Goal: Transaction & Acquisition: Subscribe to service/newsletter

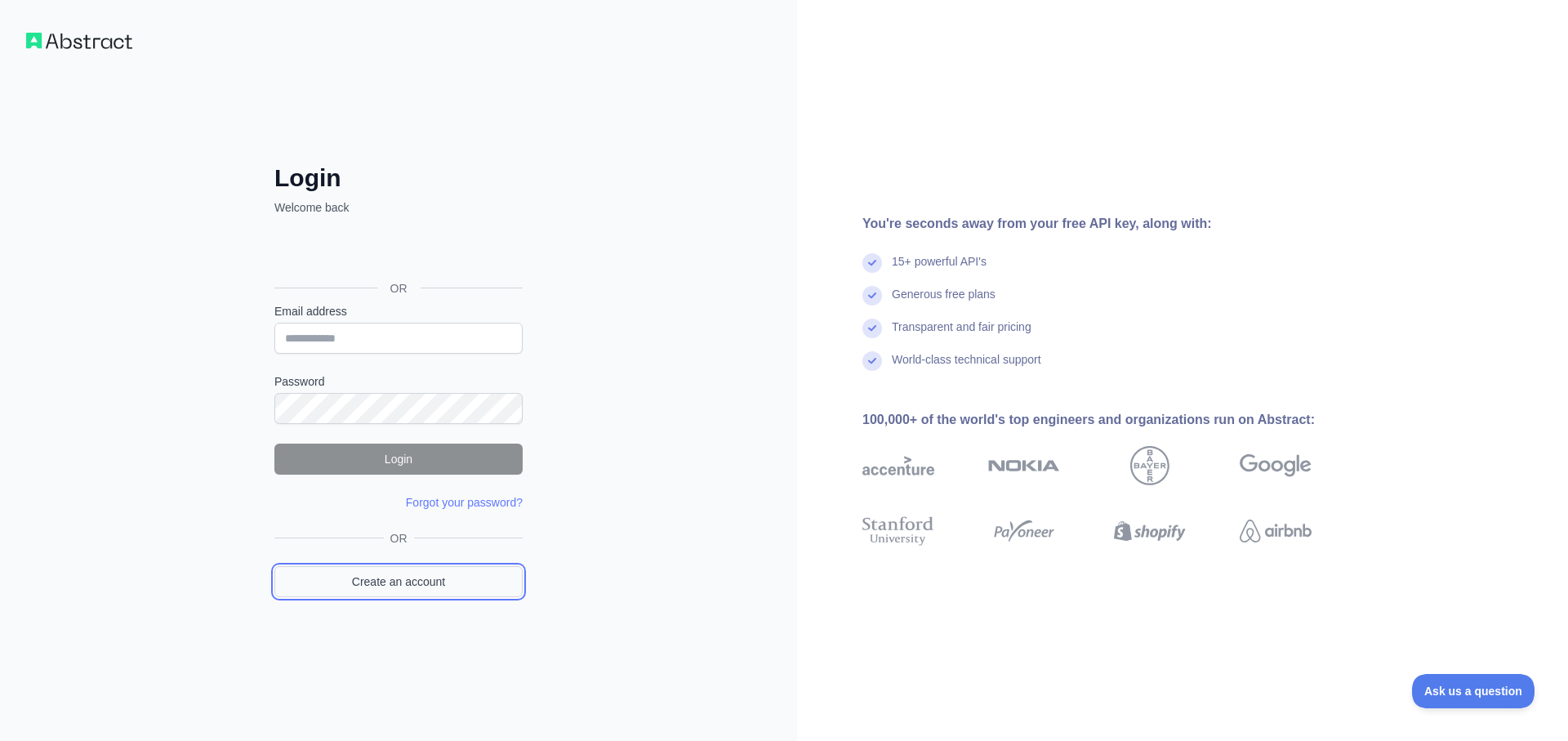
click at [366, 577] on link "Create an account" at bounding box center [398, 582] width 248 height 31
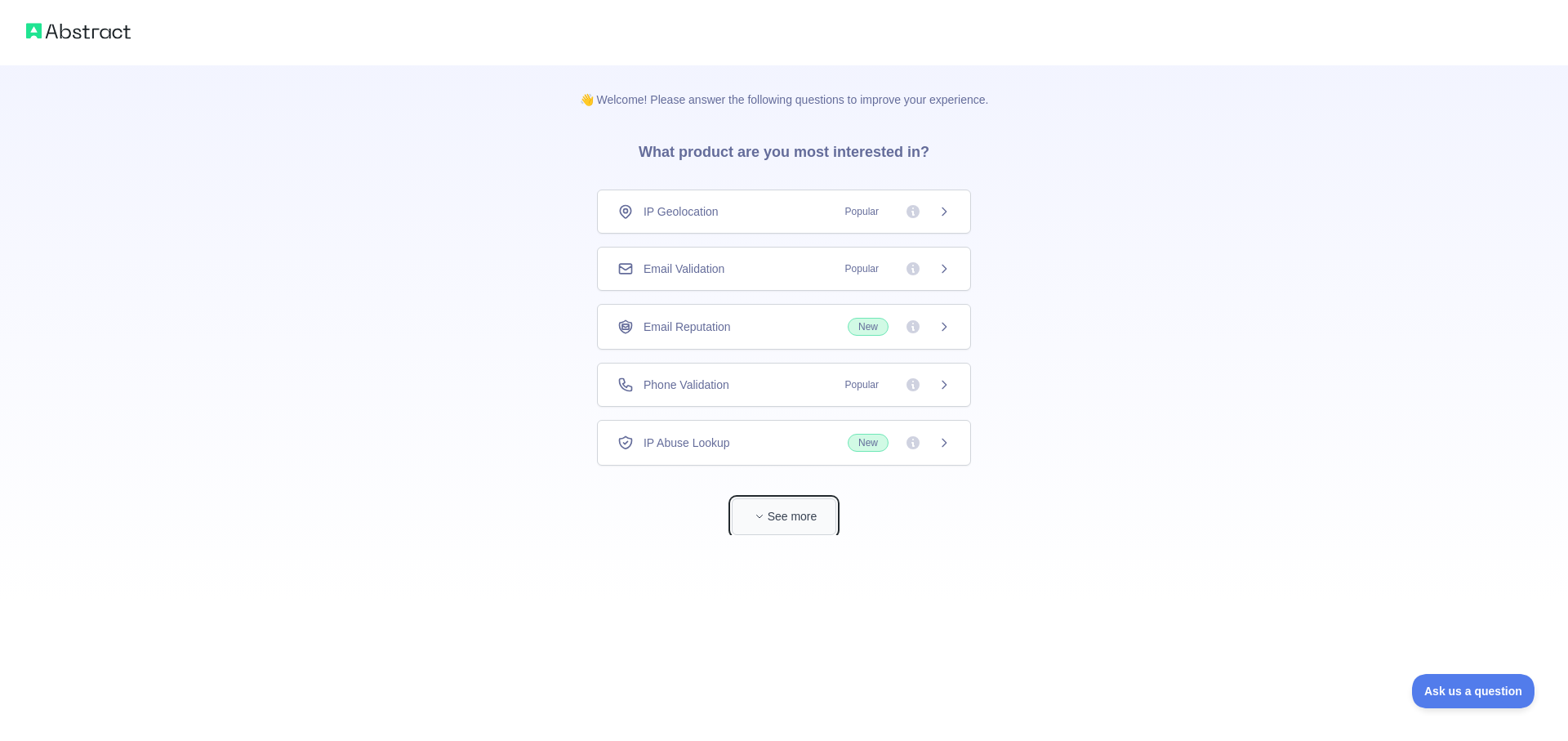
click at [745, 515] on button "See more" at bounding box center [784, 517] width 104 height 37
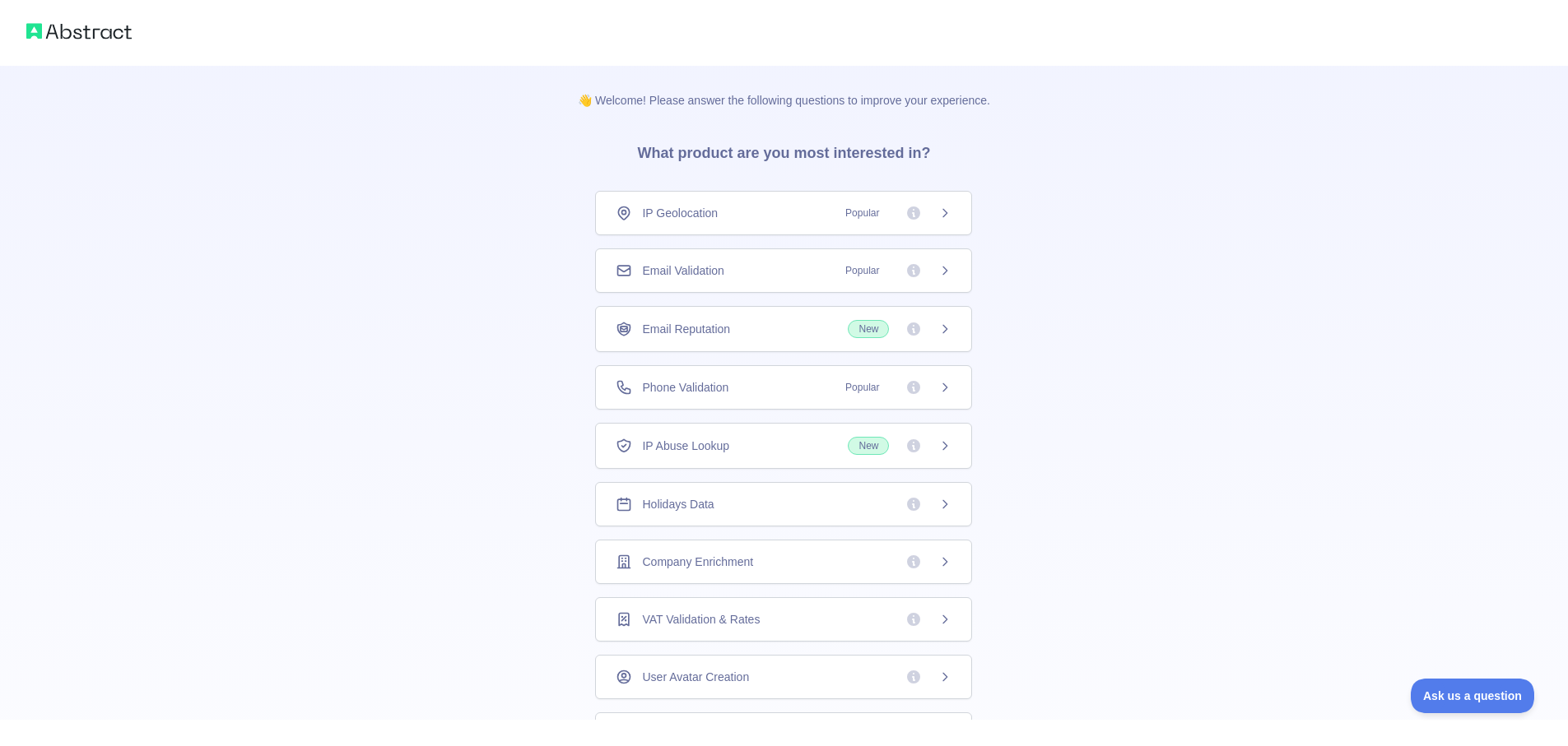
click at [937, 283] on div "Email Validation Popular" at bounding box center [784, 271] width 377 height 45
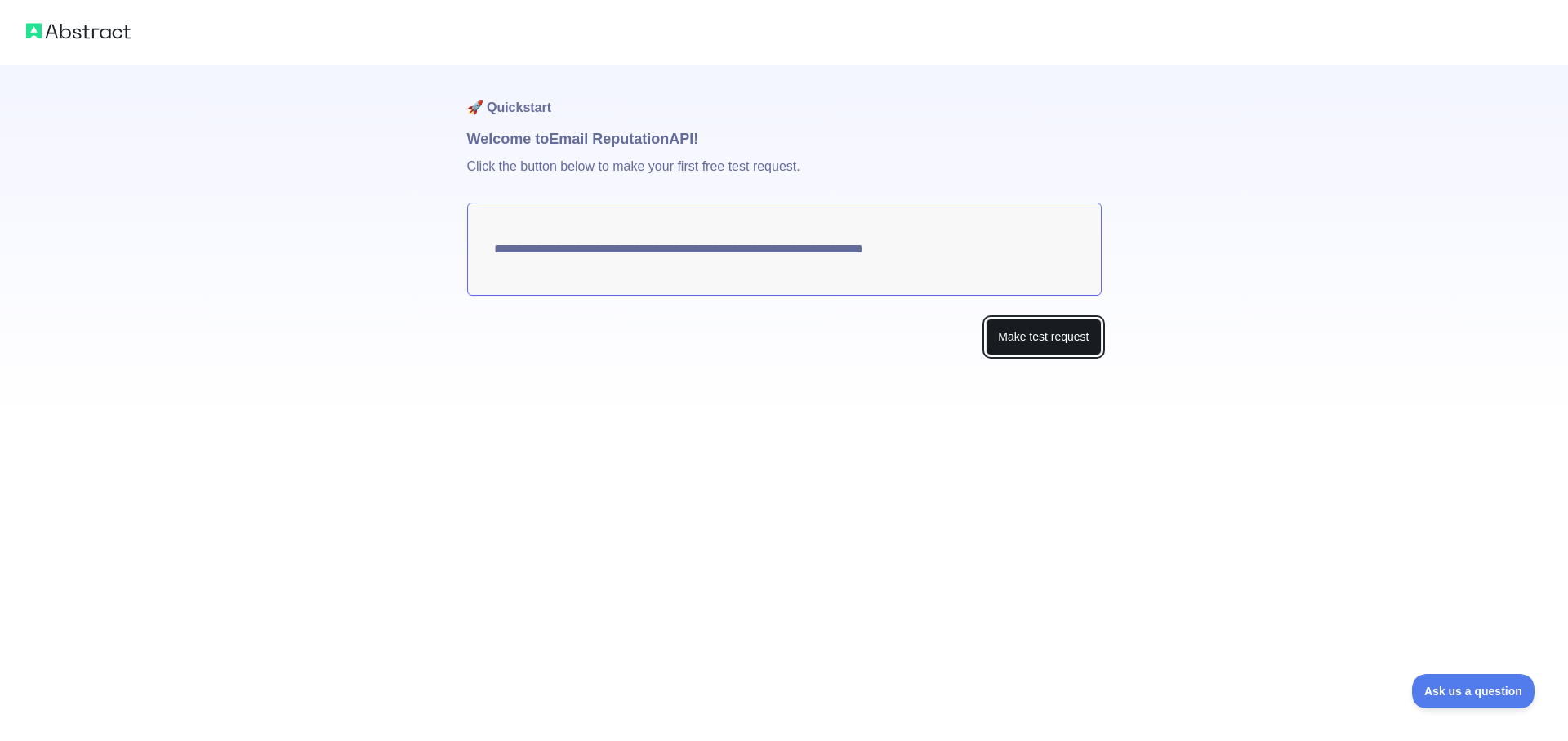
click at [1022, 344] on button "Make test request" at bounding box center [1043, 337] width 115 height 37
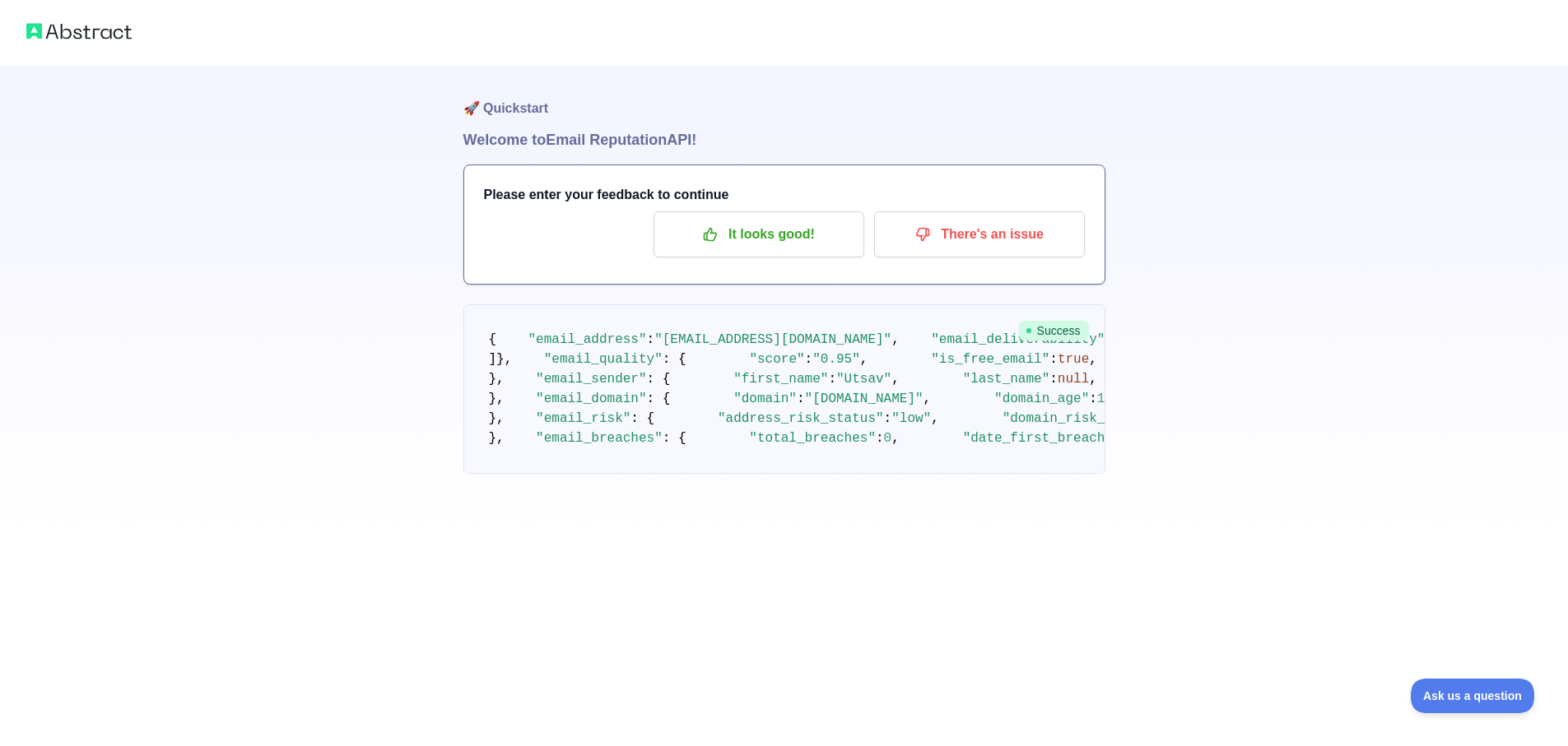
click at [92, 31] on img at bounding box center [78, 31] width 105 height 23
click at [31, 32] on img at bounding box center [78, 31] width 105 height 23
click at [60, 33] on img at bounding box center [78, 31] width 105 height 23
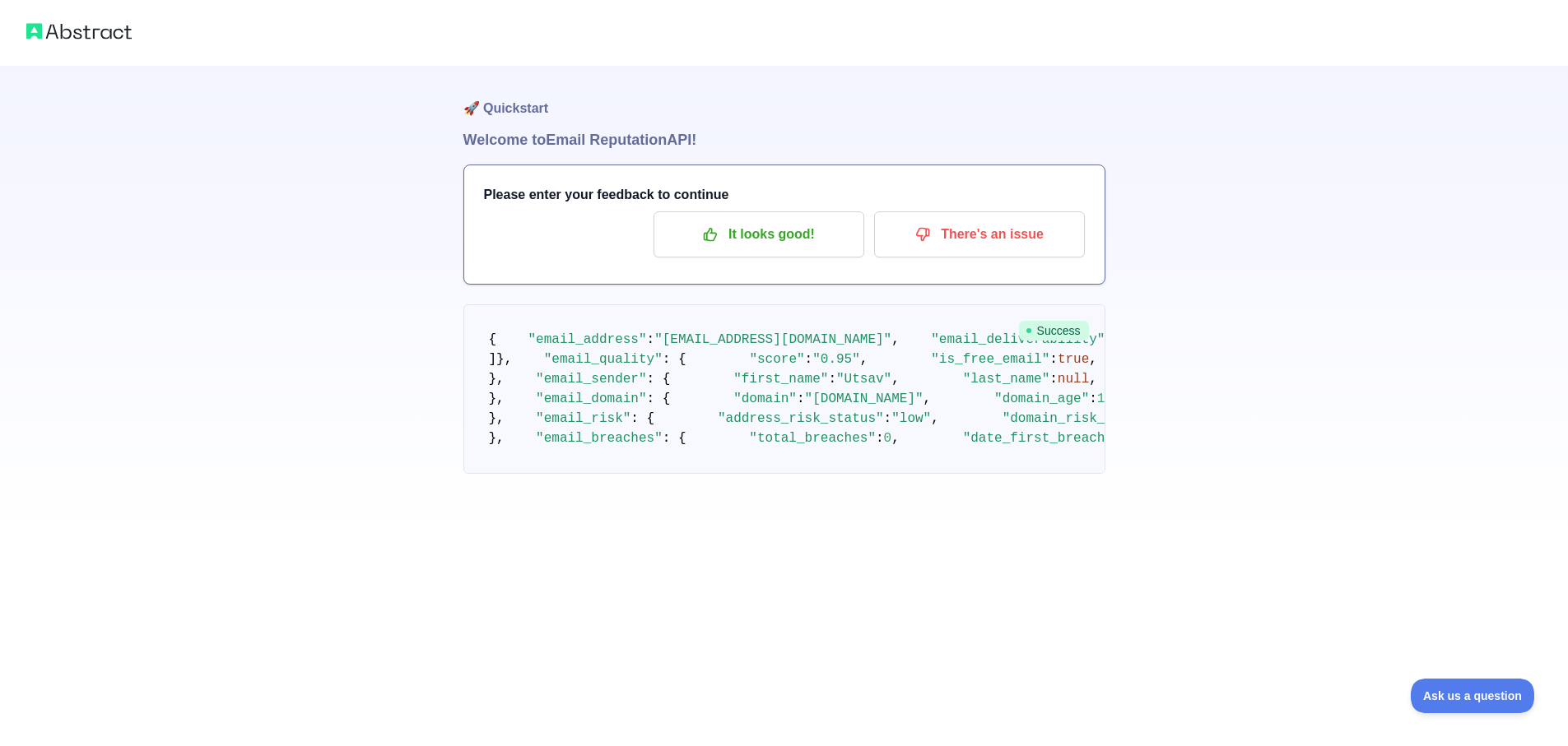
click at [60, 33] on img at bounding box center [78, 31] width 105 height 23
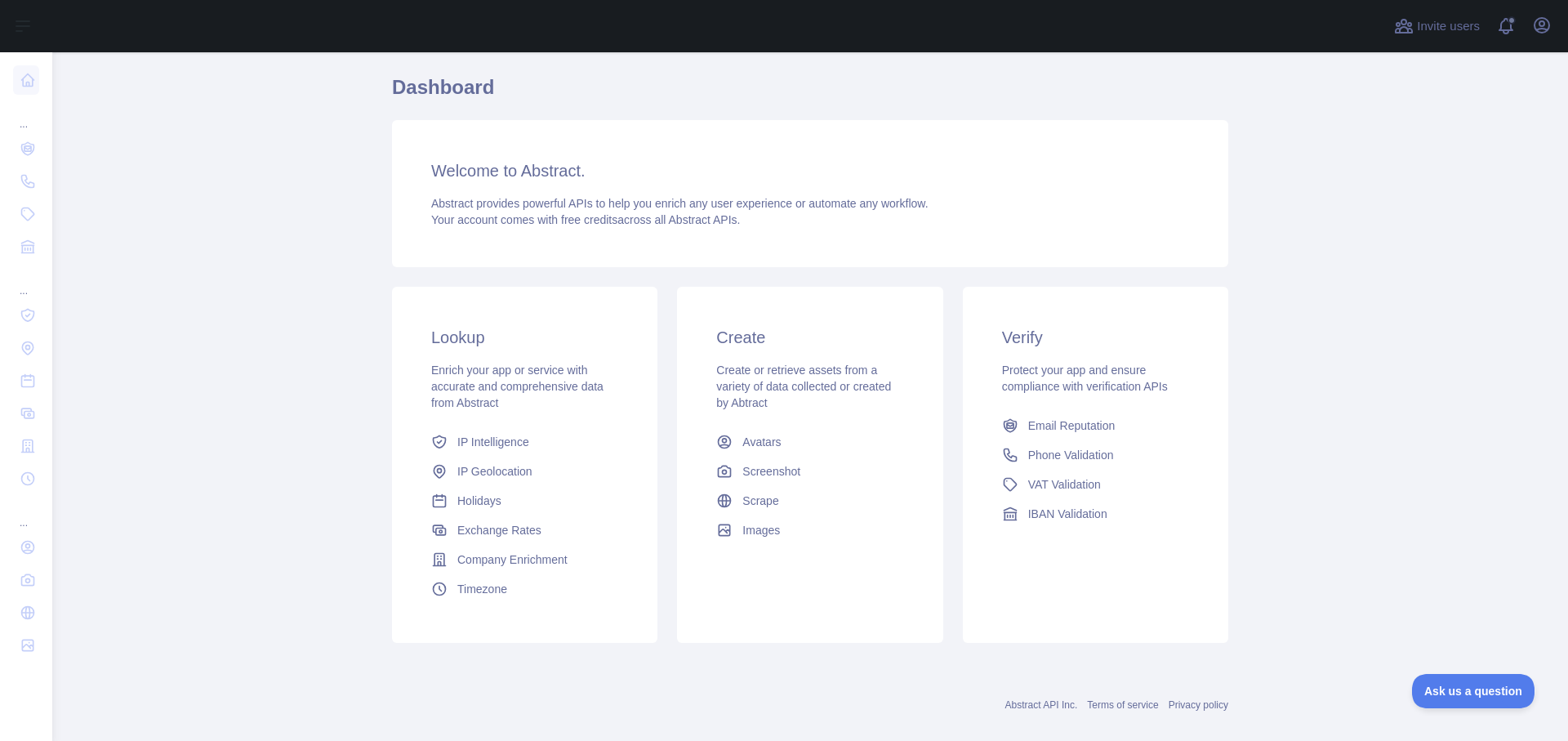
scroll to position [73, 0]
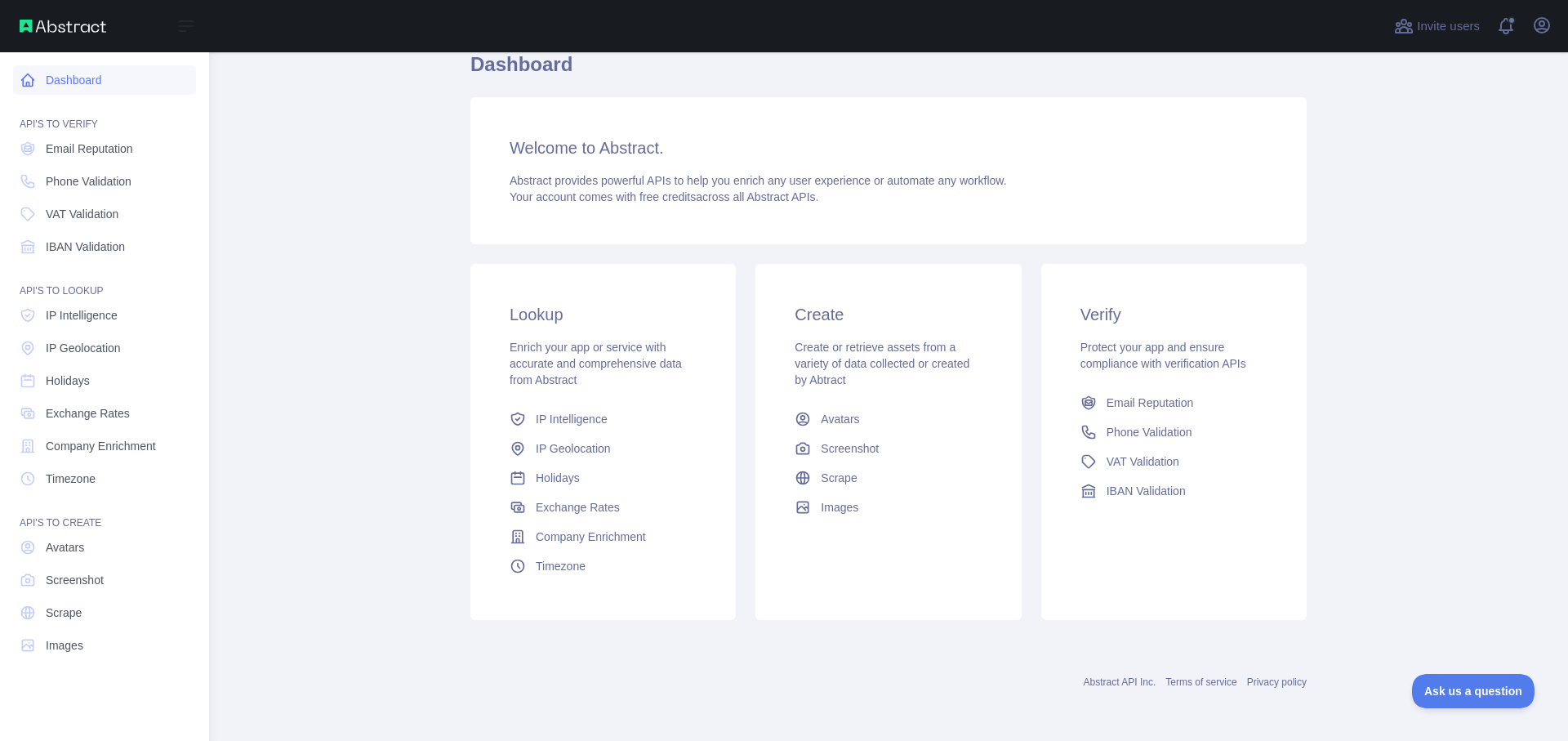
click at [46, 87] on link "Dashboard" at bounding box center [104, 80] width 183 height 30
click at [61, 152] on span "Email Reputation" at bounding box center [90, 149] width 88 height 17
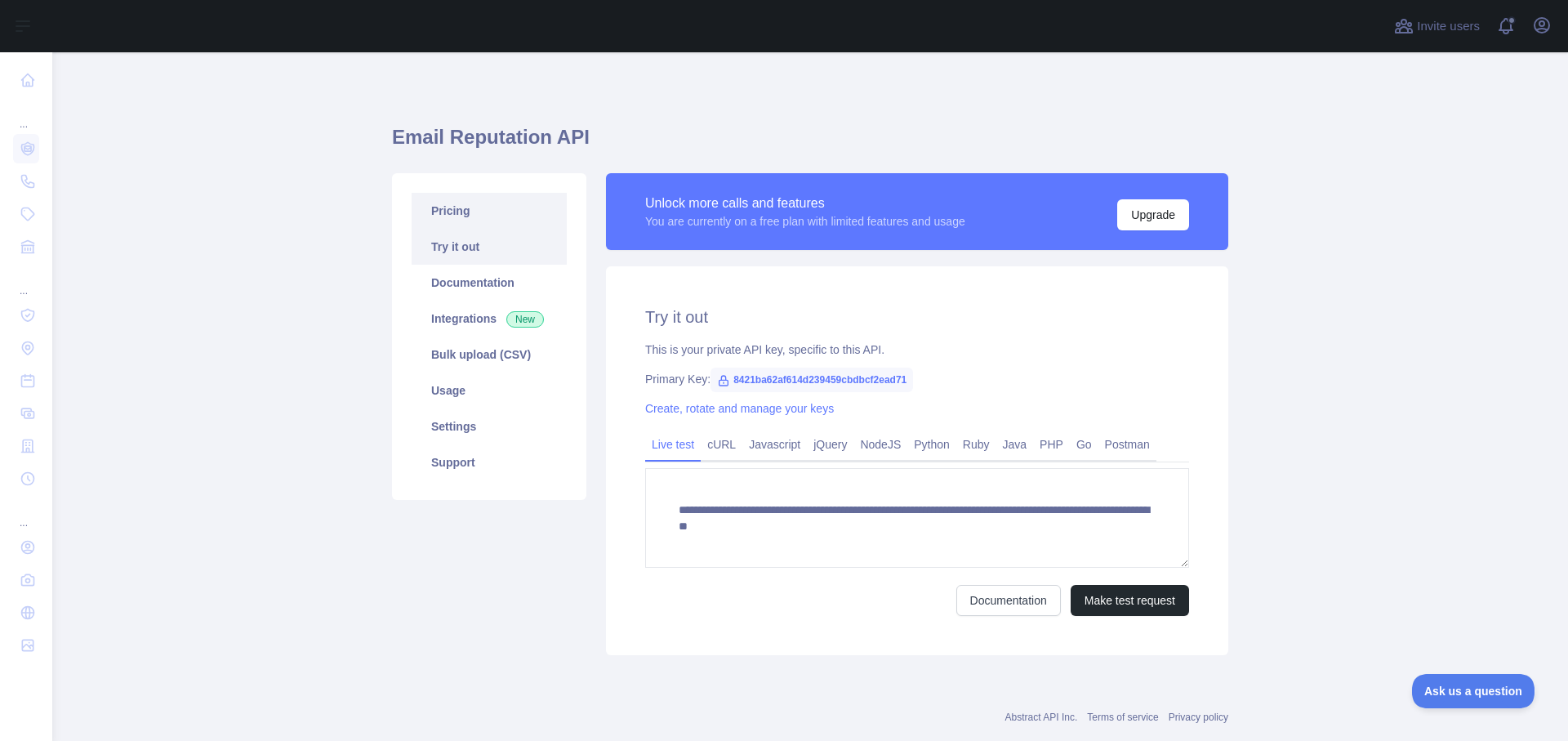
click at [477, 215] on link "Pricing" at bounding box center [489, 211] width 155 height 36
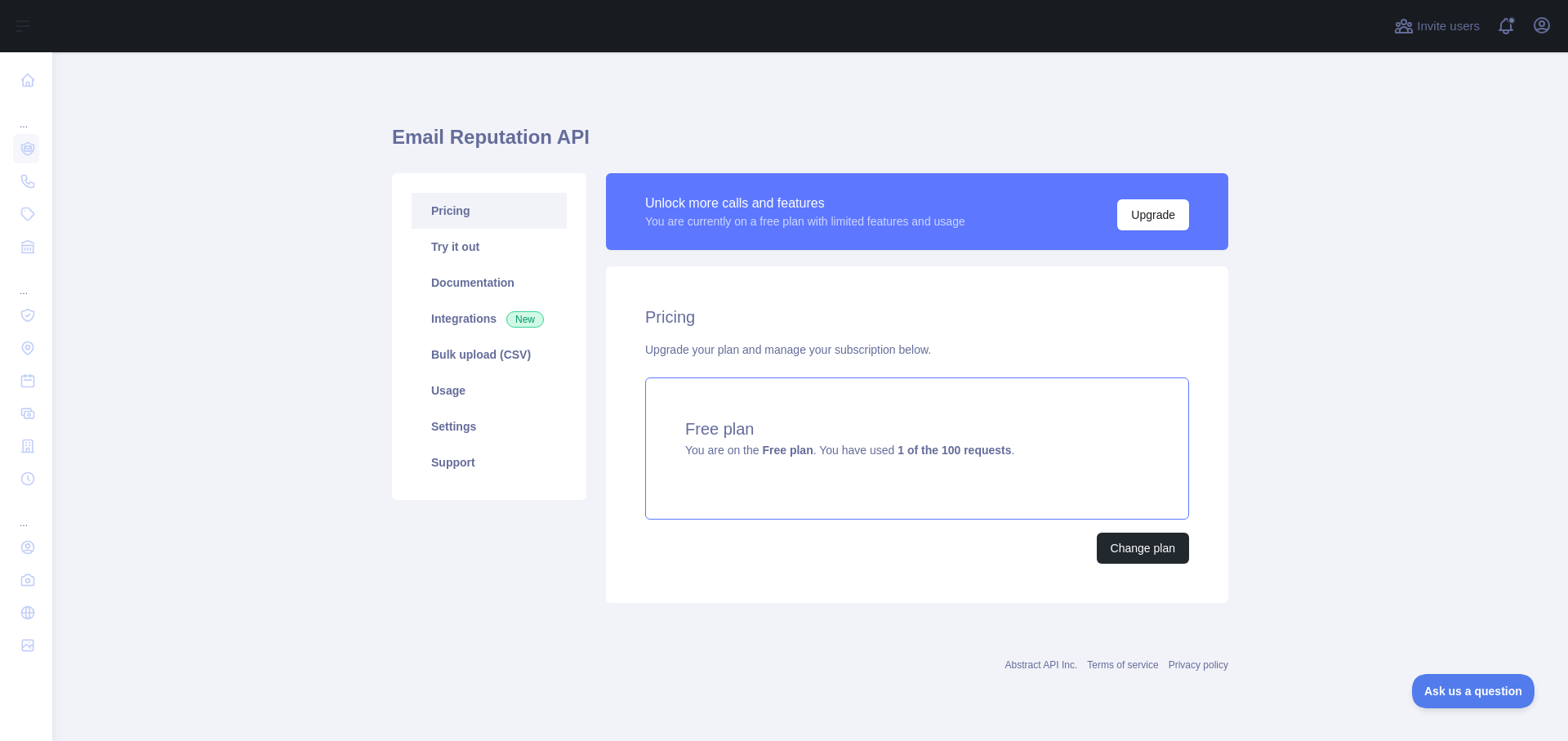
click at [905, 443] on div "Free plan You are on the Free plan . You have used 1 of the 100 requests ." at bounding box center [917, 449] width 544 height 142
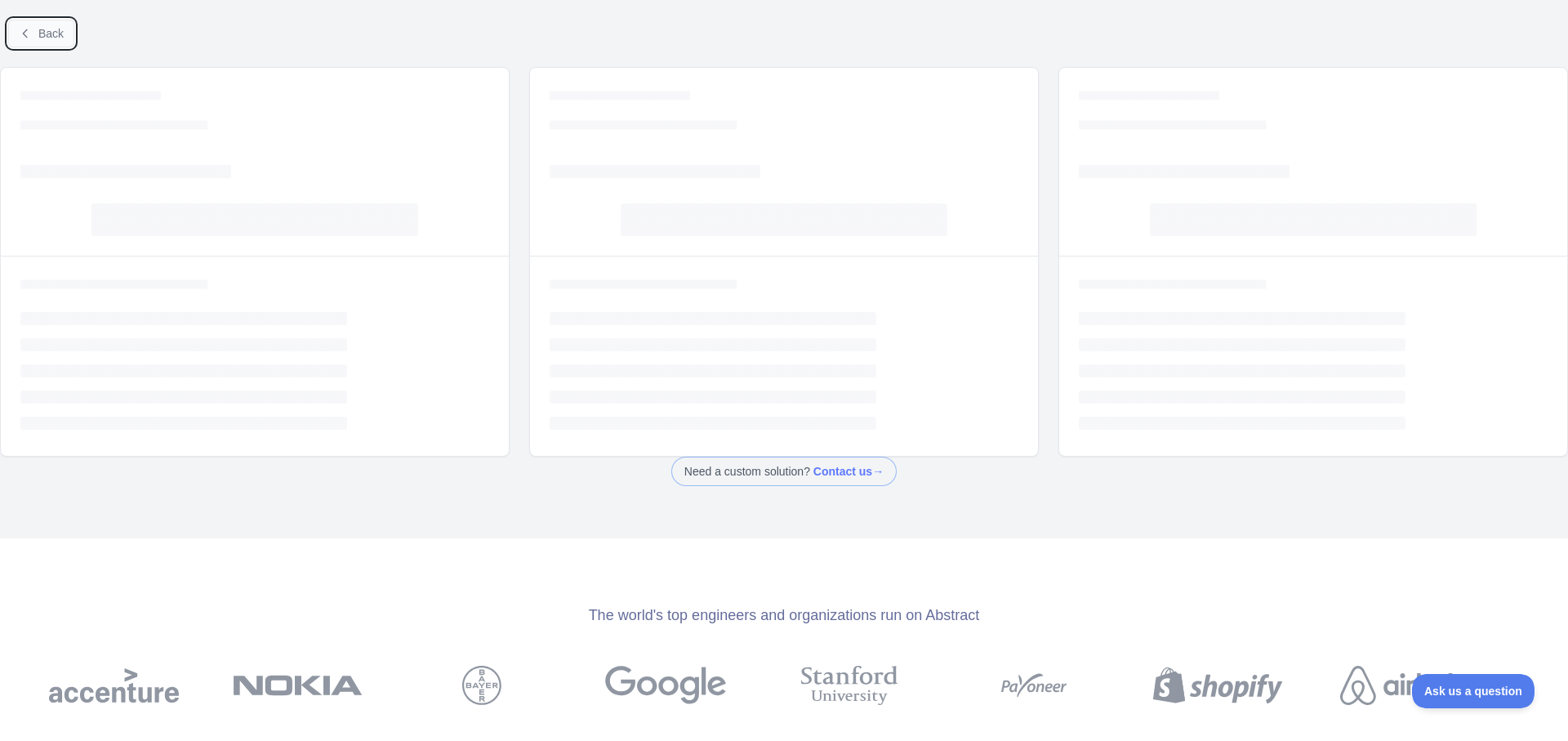
click at [8, 30] on button "Back" at bounding box center [42, 33] width 66 height 28
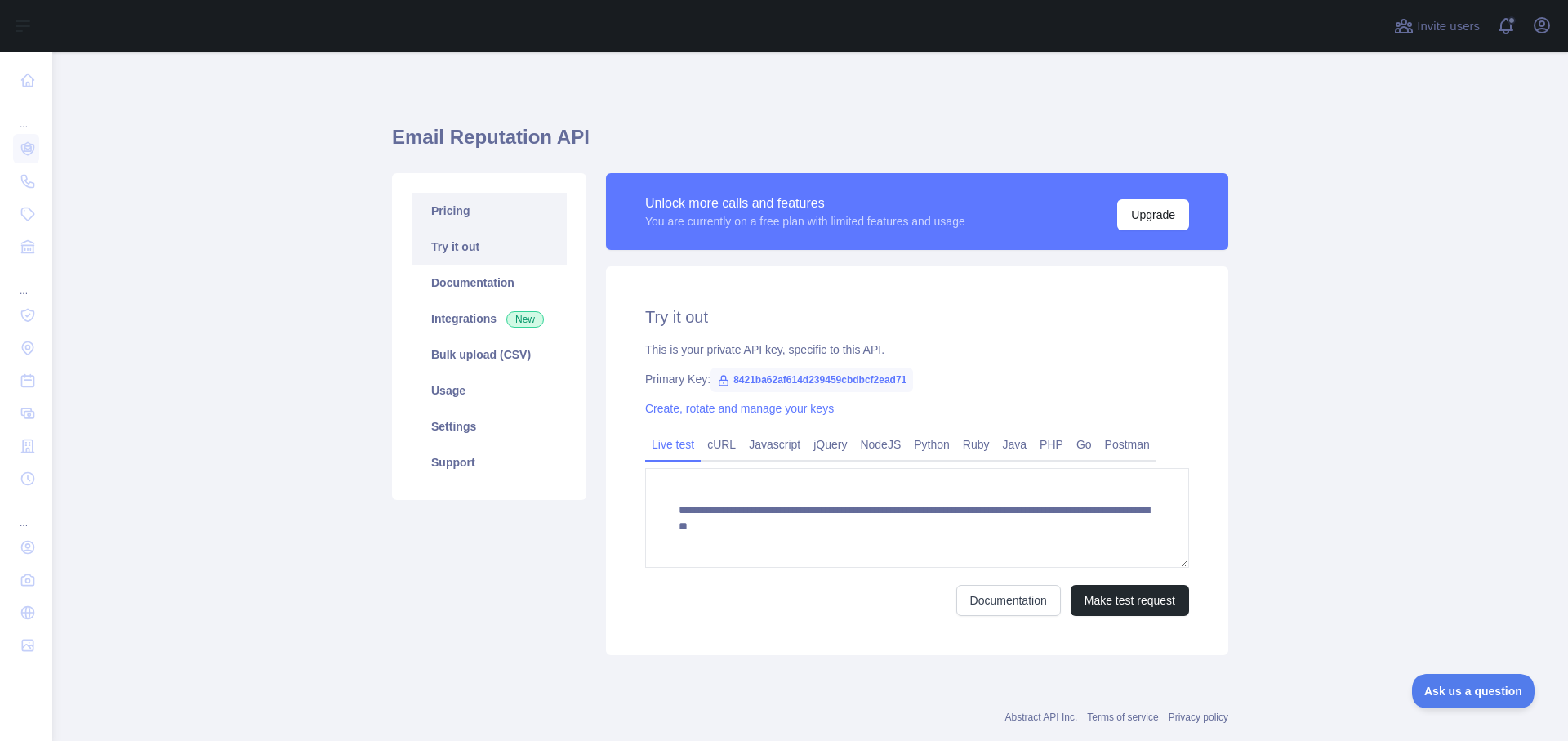
click at [451, 219] on link "Pricing" at bounding box center [489, 211] width 155 height 36
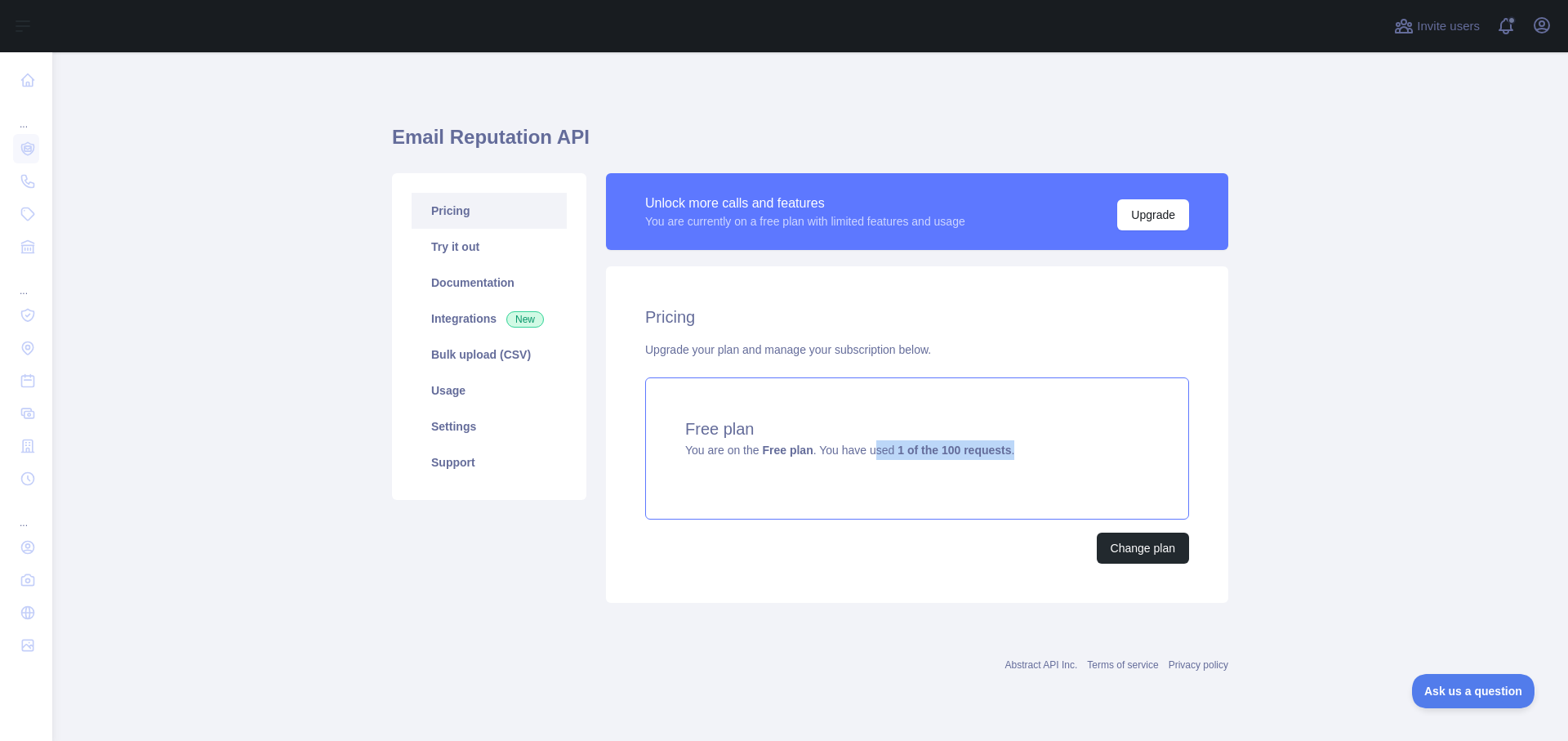
drag, startPoint x: 873, startPoint y: 456, endPoint x: 1033, endPoint y: 456, distance: 160.0
click at [1033, 456] on div "Free plan You are on the Free plan . You have used 1 of the 100 requests ." at bounding box center [917, 449] width 544 height 142
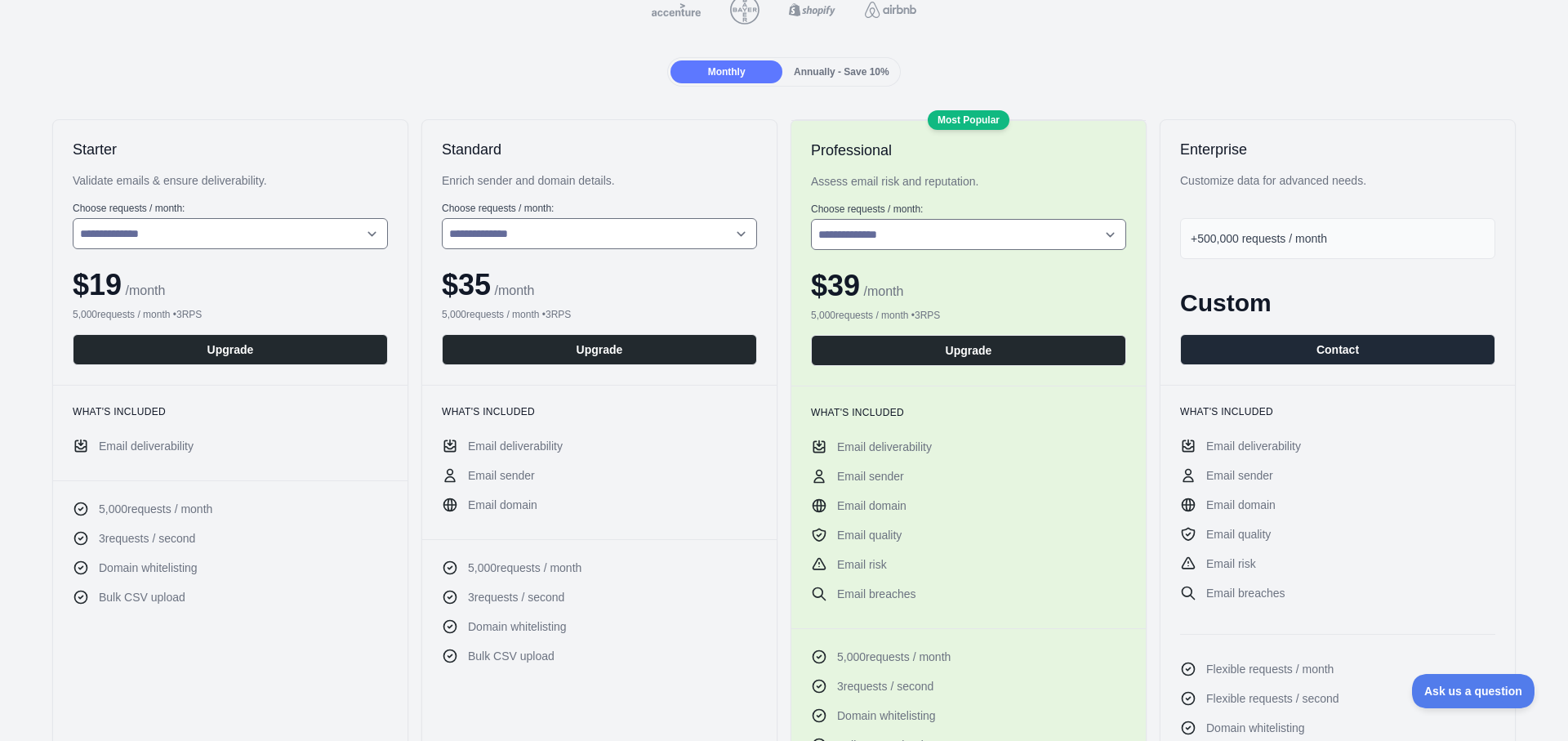
scroll to position [196, 0]
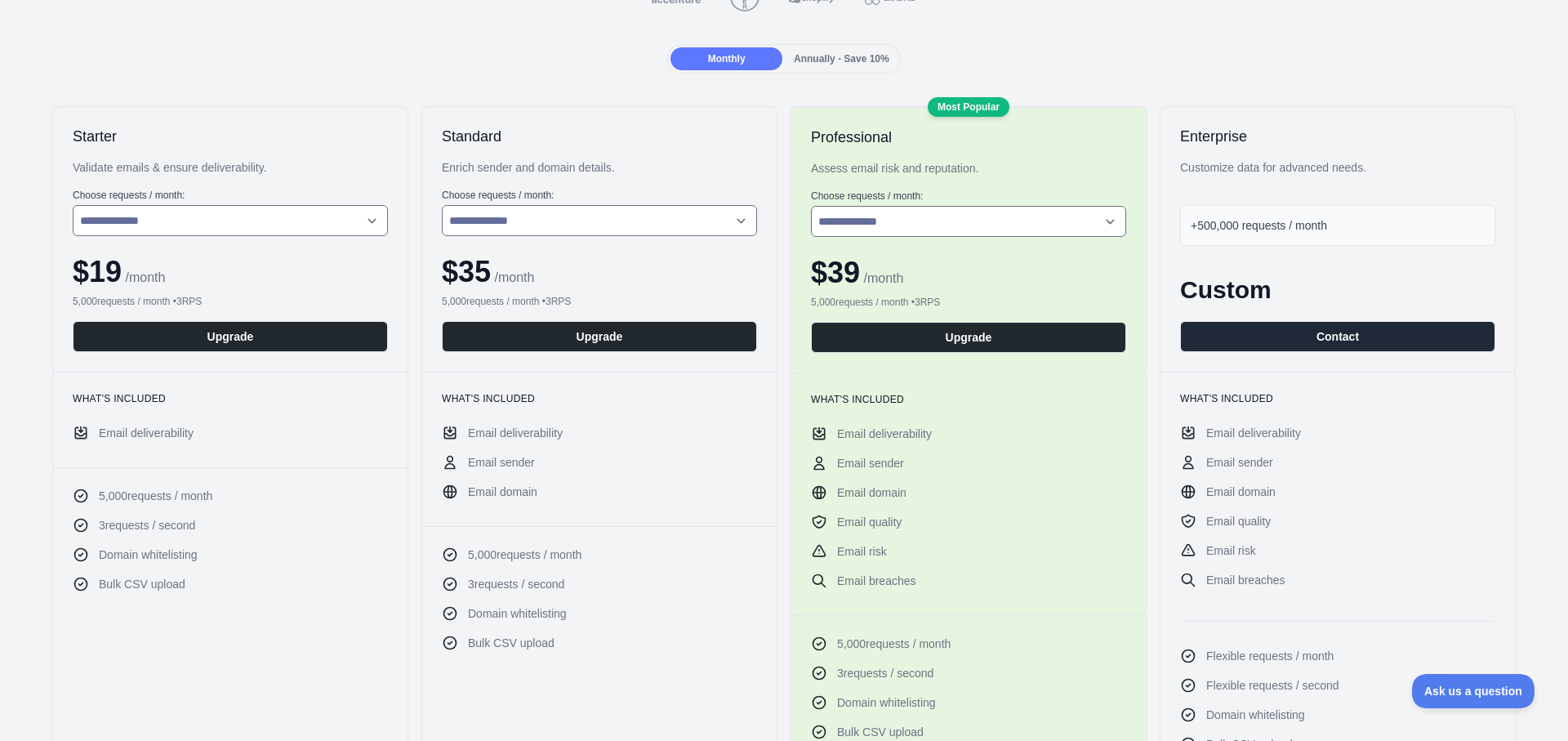
click at [1323, 218] on div "+500,000 requests / month" at bounding box center [1337, 225] width 315 height 41
click at [1303, 342] on button "Contact" at bounding box center [1337, 337] width 315 height 31
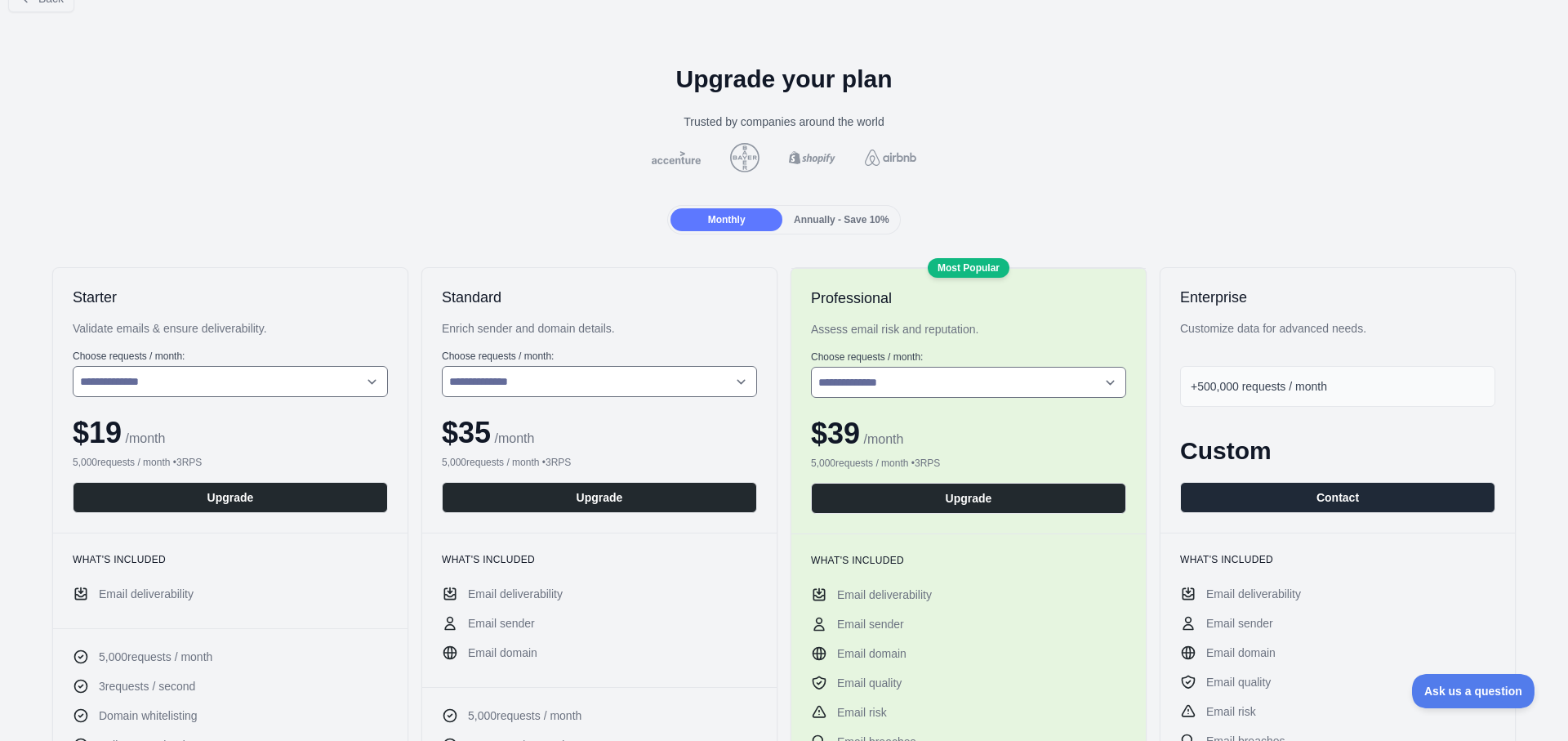
scroll to position [0, 0]
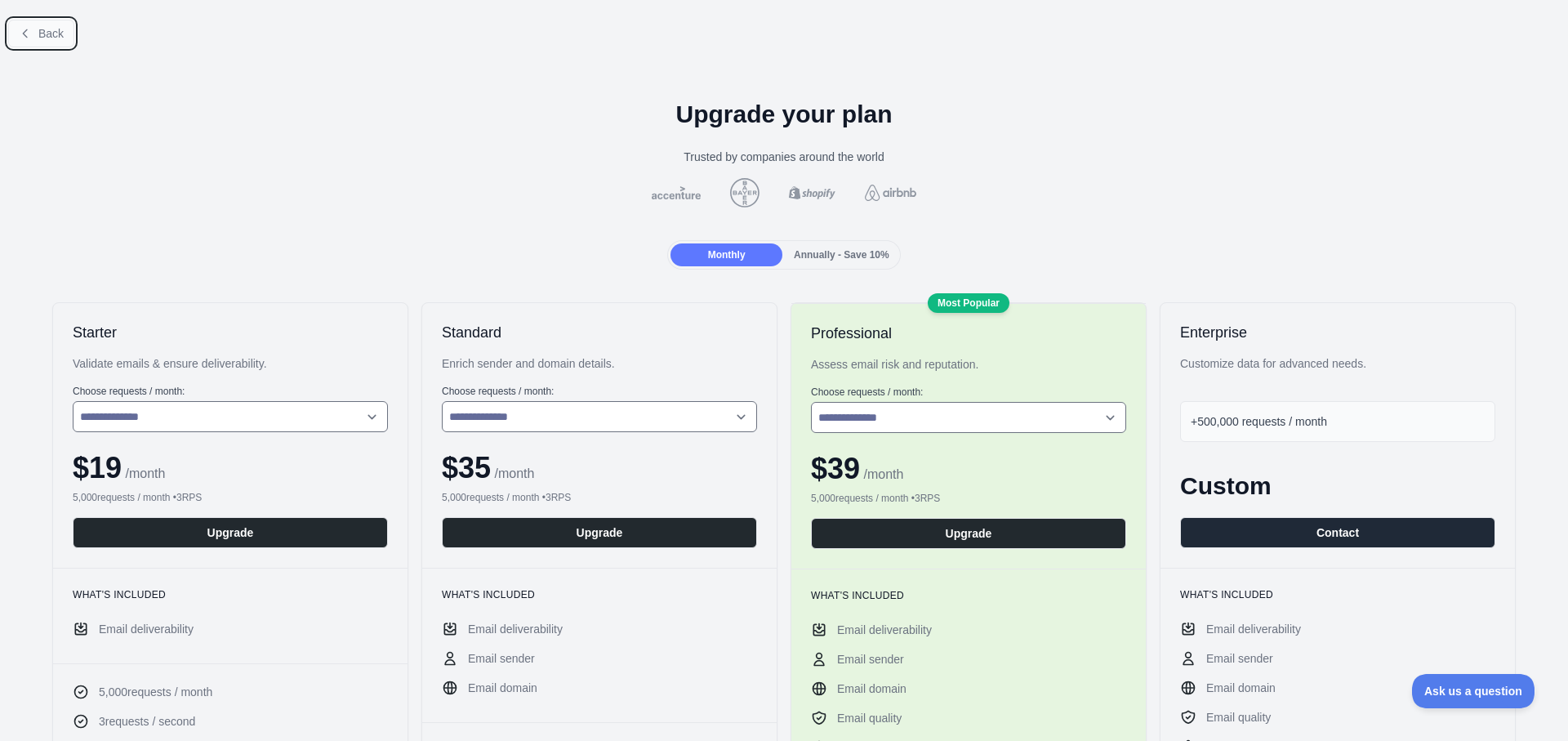
click at [32, 30] on button "Back" at bounding box center [42, 33] width 66 height 28
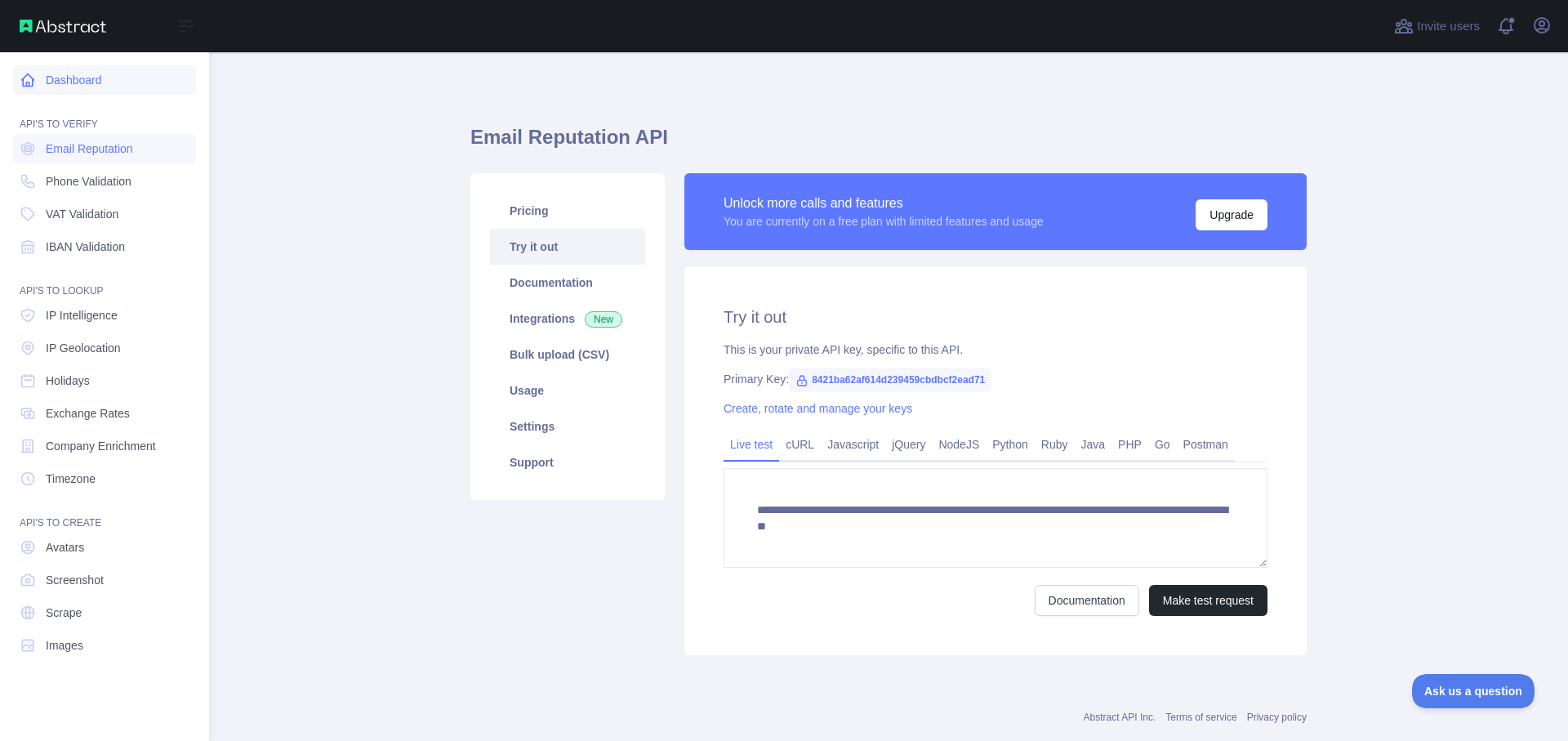
click at [49, 76] on link "Dashboard" at bounding box center [104, 80] width 183 height 30
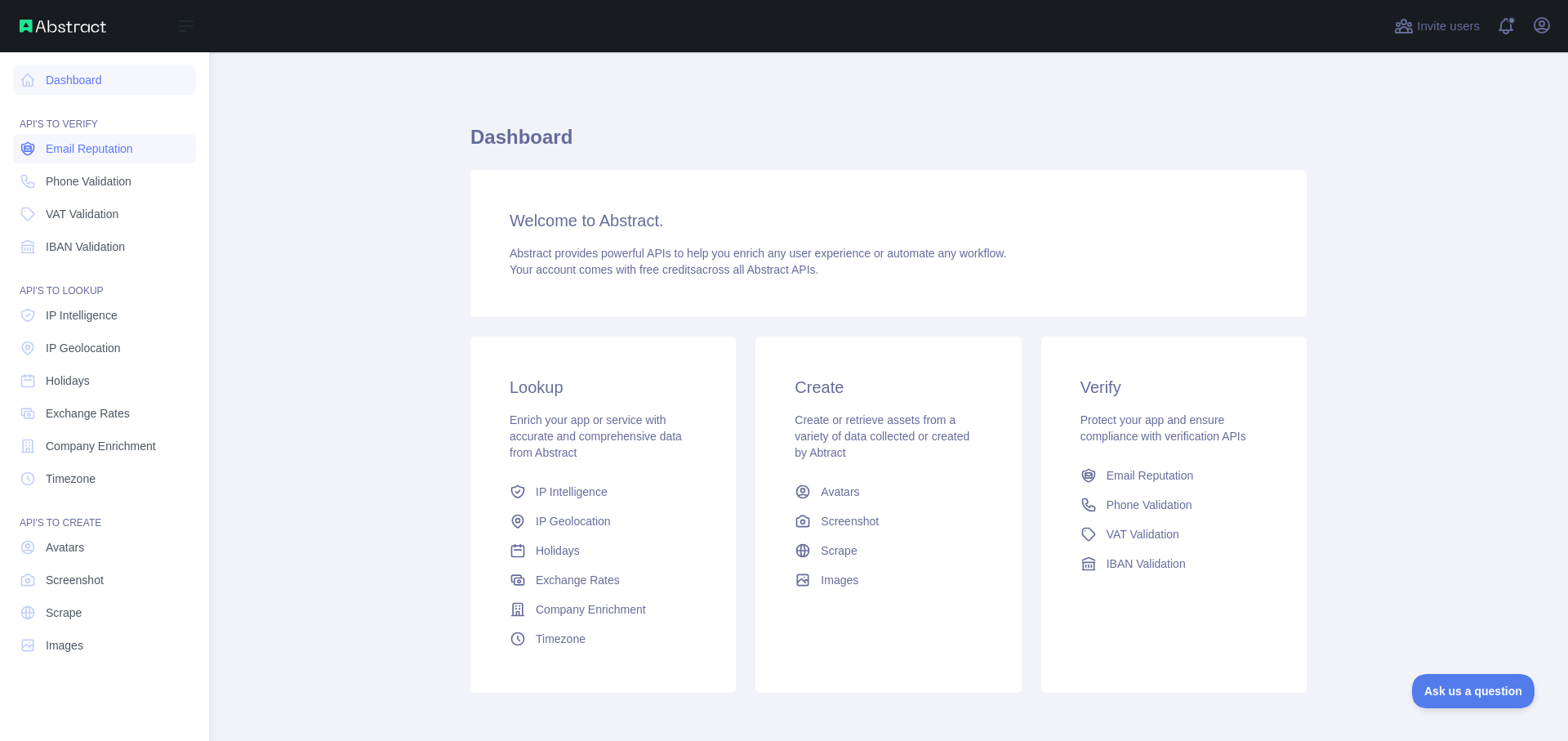
click at [58, 150] on span "Email Reputation" at bounding box center [90, 149] width 88 height 17
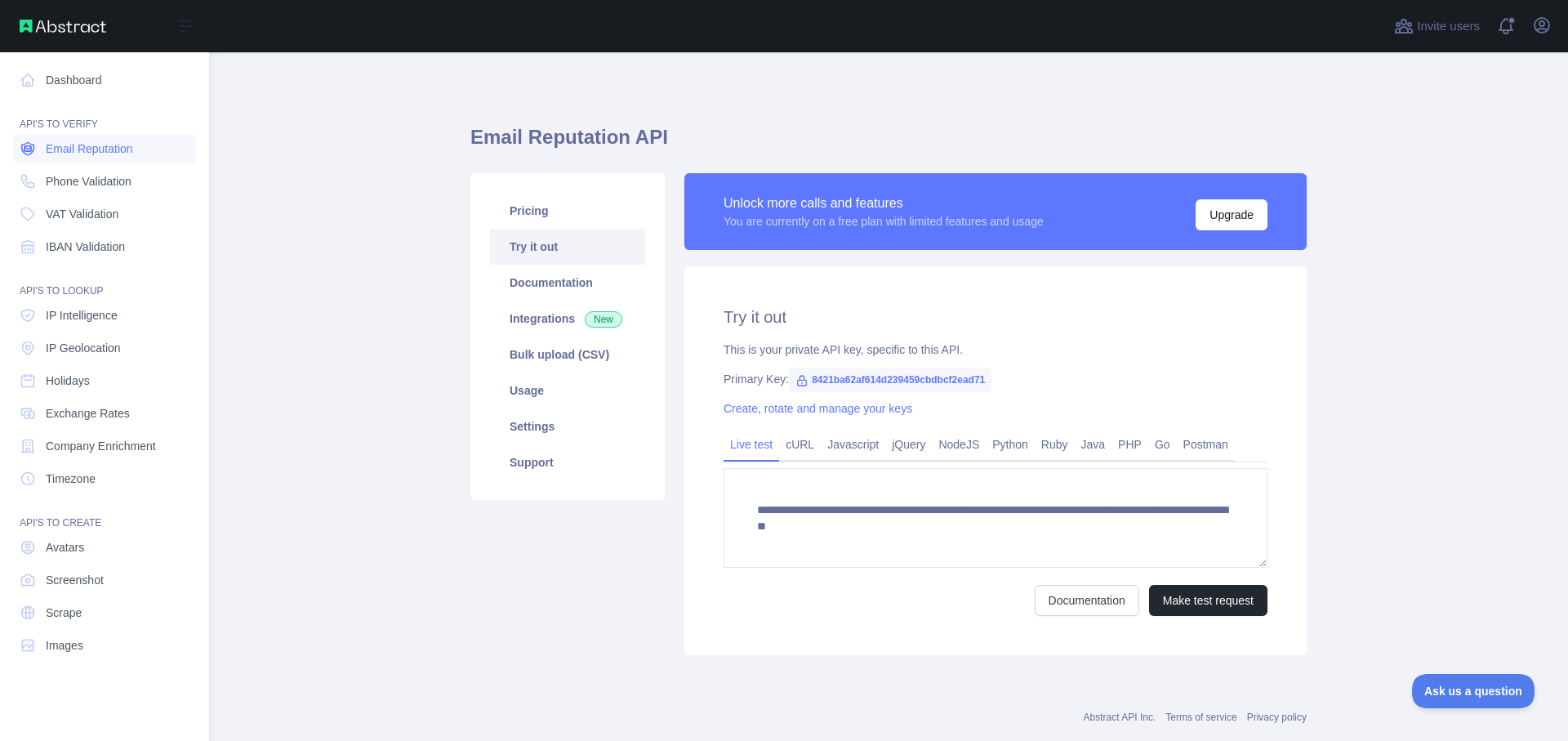
click at [95, 145] on span "Email Reputation" at bounding box center [90, 149] width 88 height 17
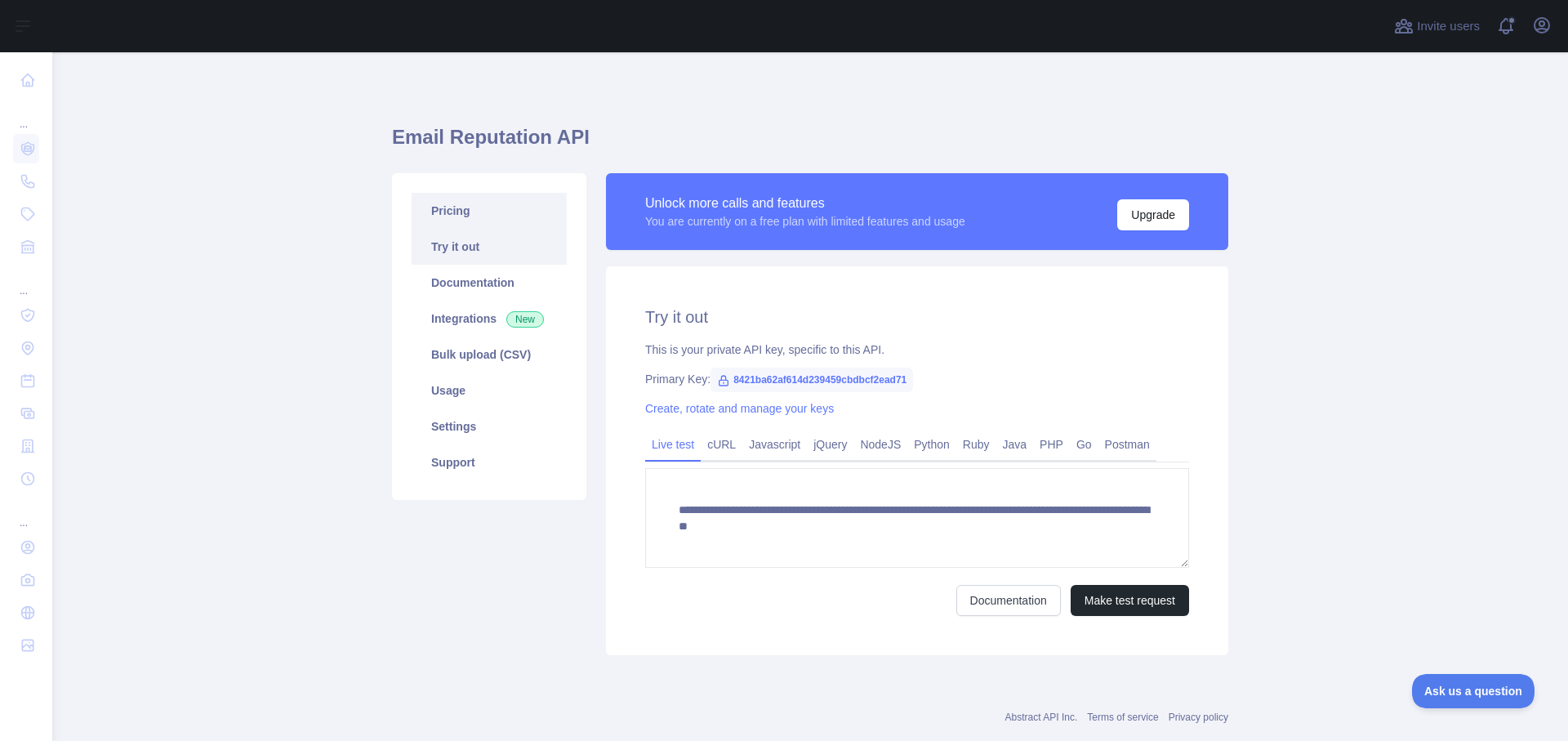
click at [424, 223] on link "Pricing" at bounding box center [489, 211] width 155 height 36
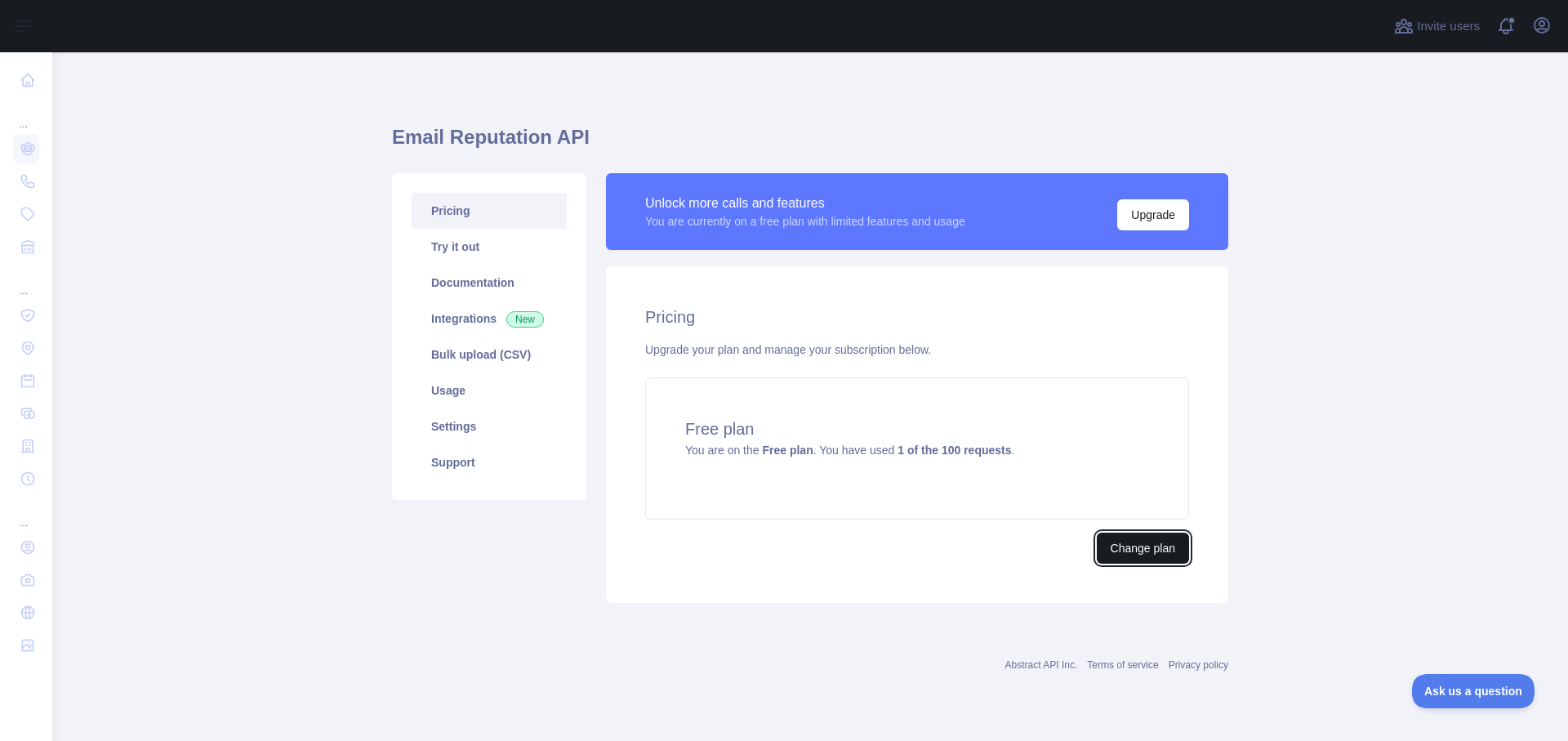
click at [1118, 555] on button "Change plan" at bounding box center [1143, 549] width 92 height 31
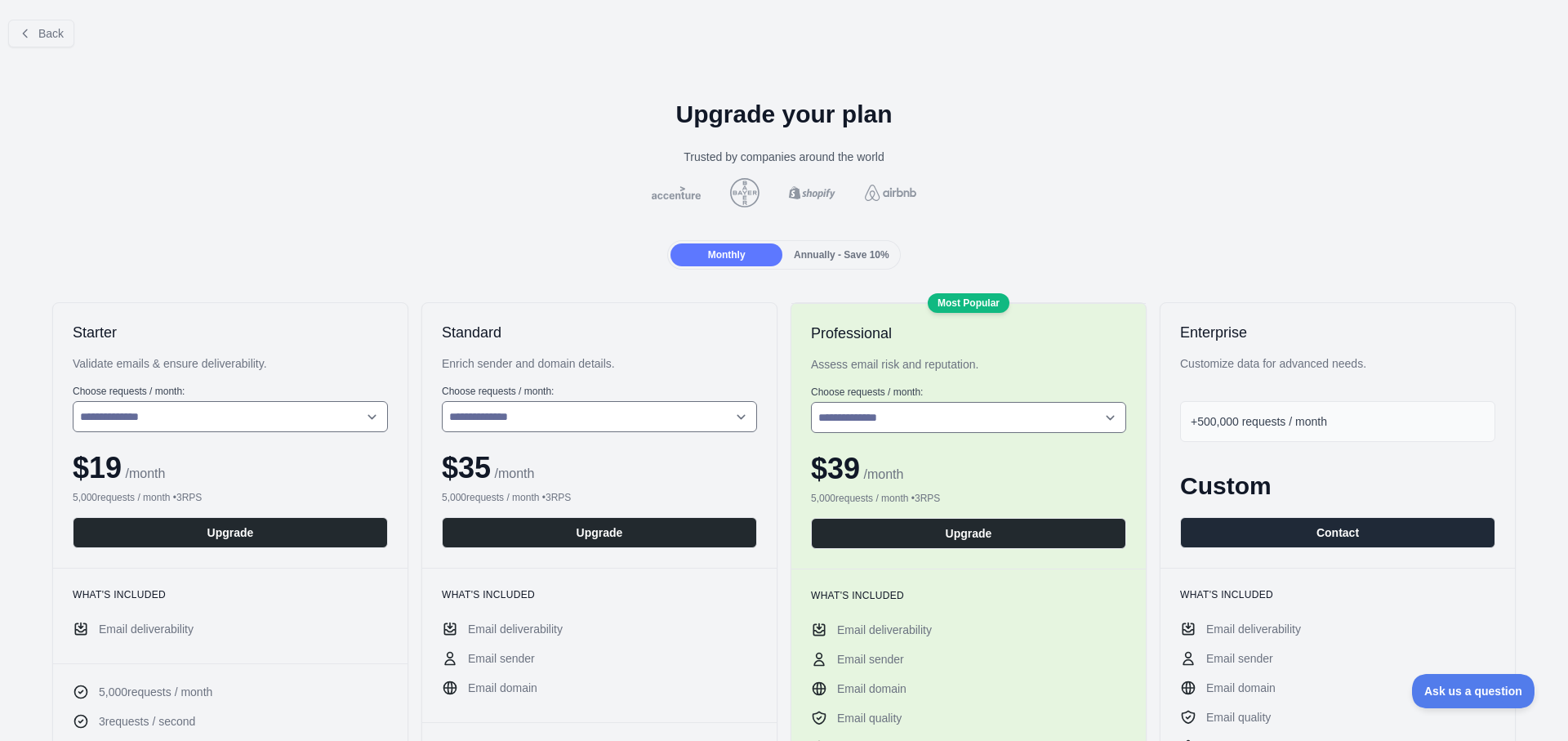
click at [794, 250] on span "Annually - Save 10%" at bounding box center [841, 255] width 95 height 11
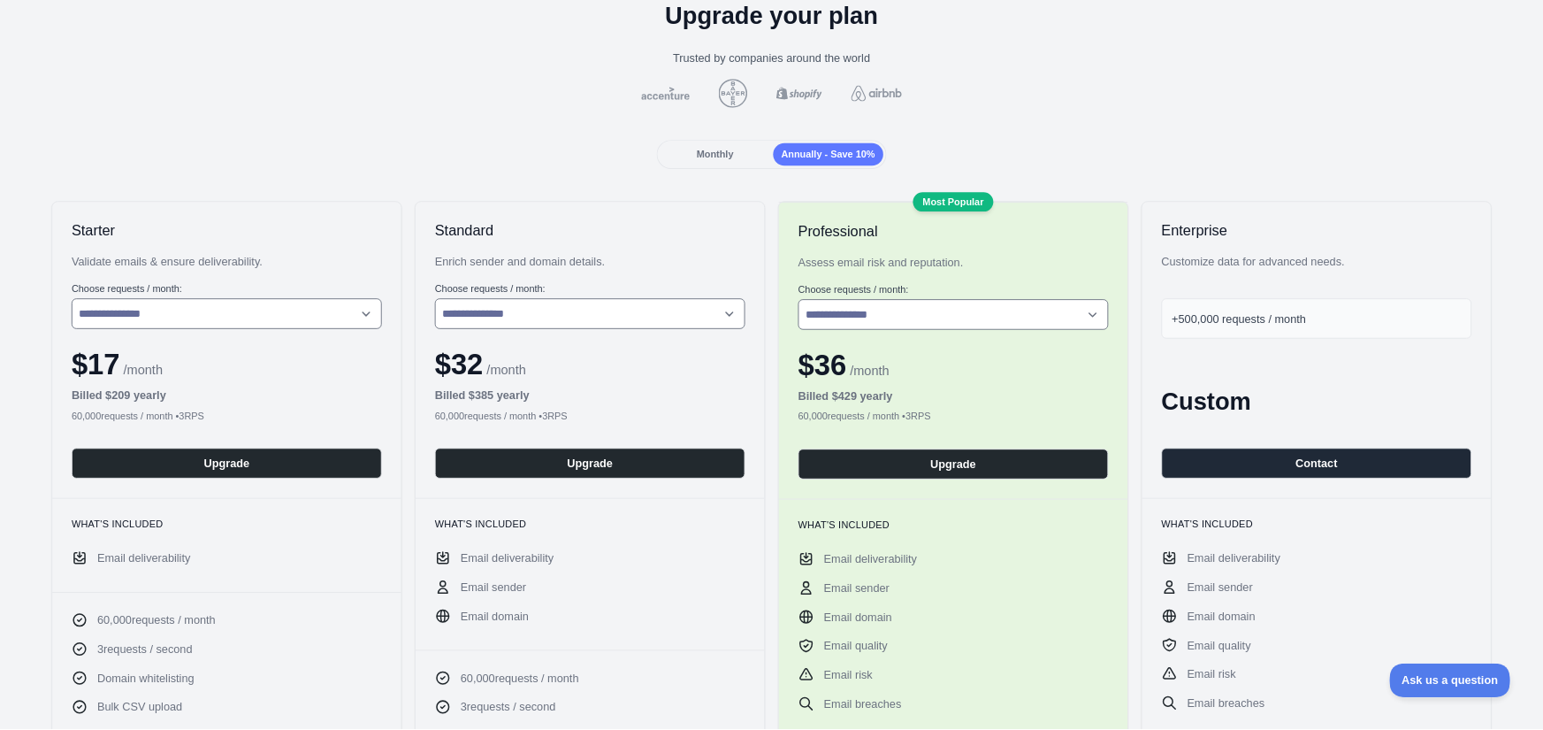
scroll to position [106, 0]
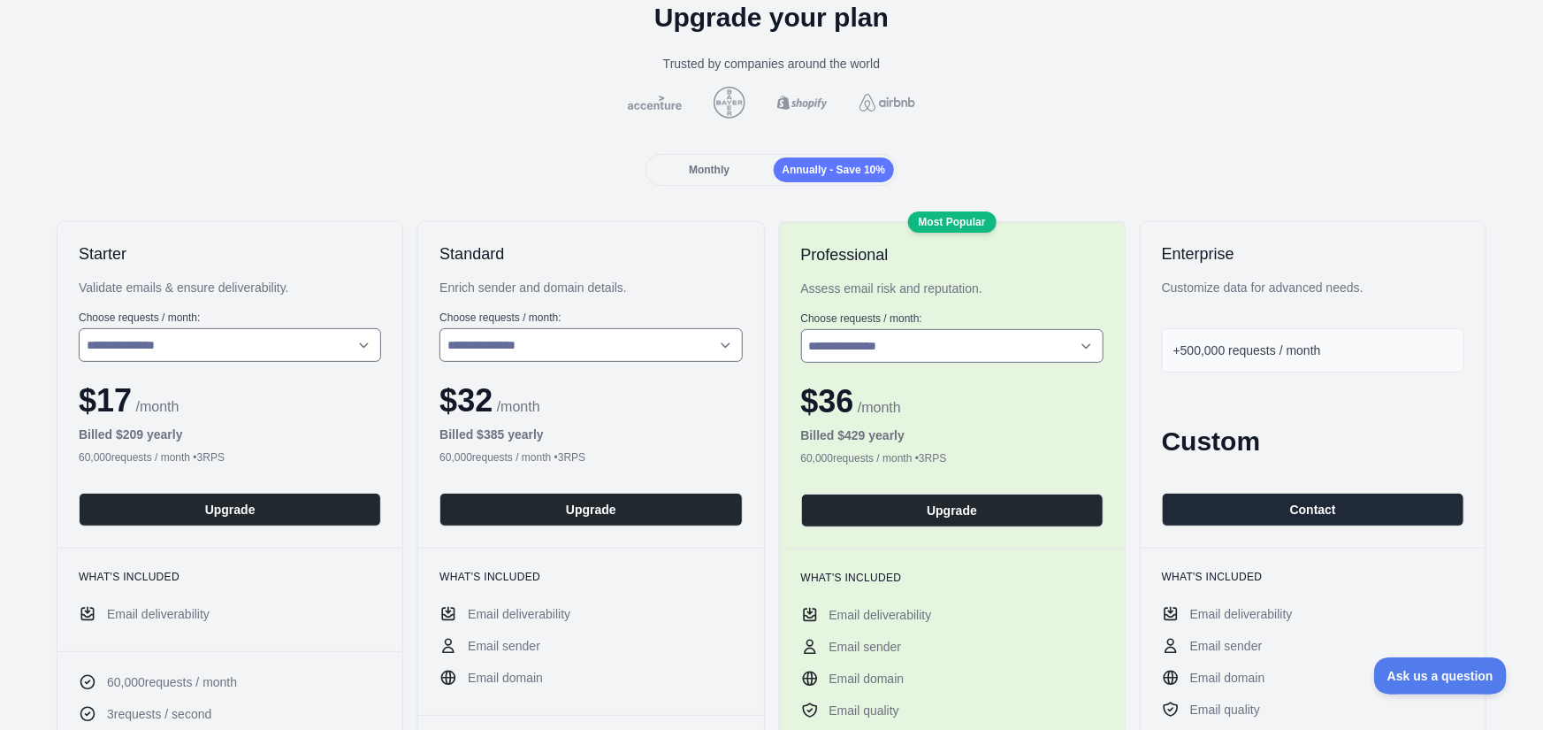
drag, startPoint x: 590, startPoint y: 454, endPoint x: 564, endPoint y: 455, distance: 25.7
click at [564, 455] on div "60,000 requests / month • 3 RPS" at bounding box center [591, 457] width 303 height 14
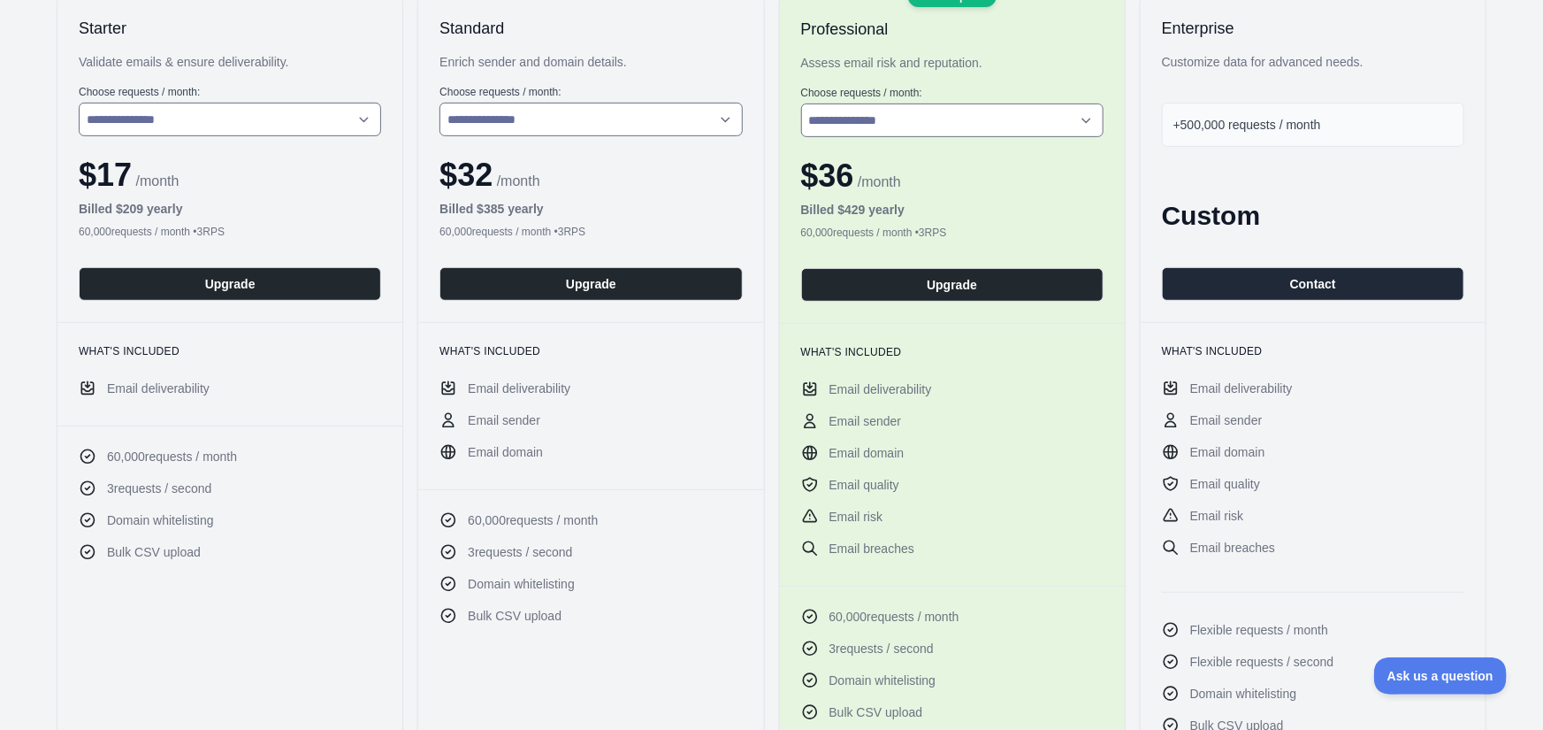
scroll to position [492, 0]
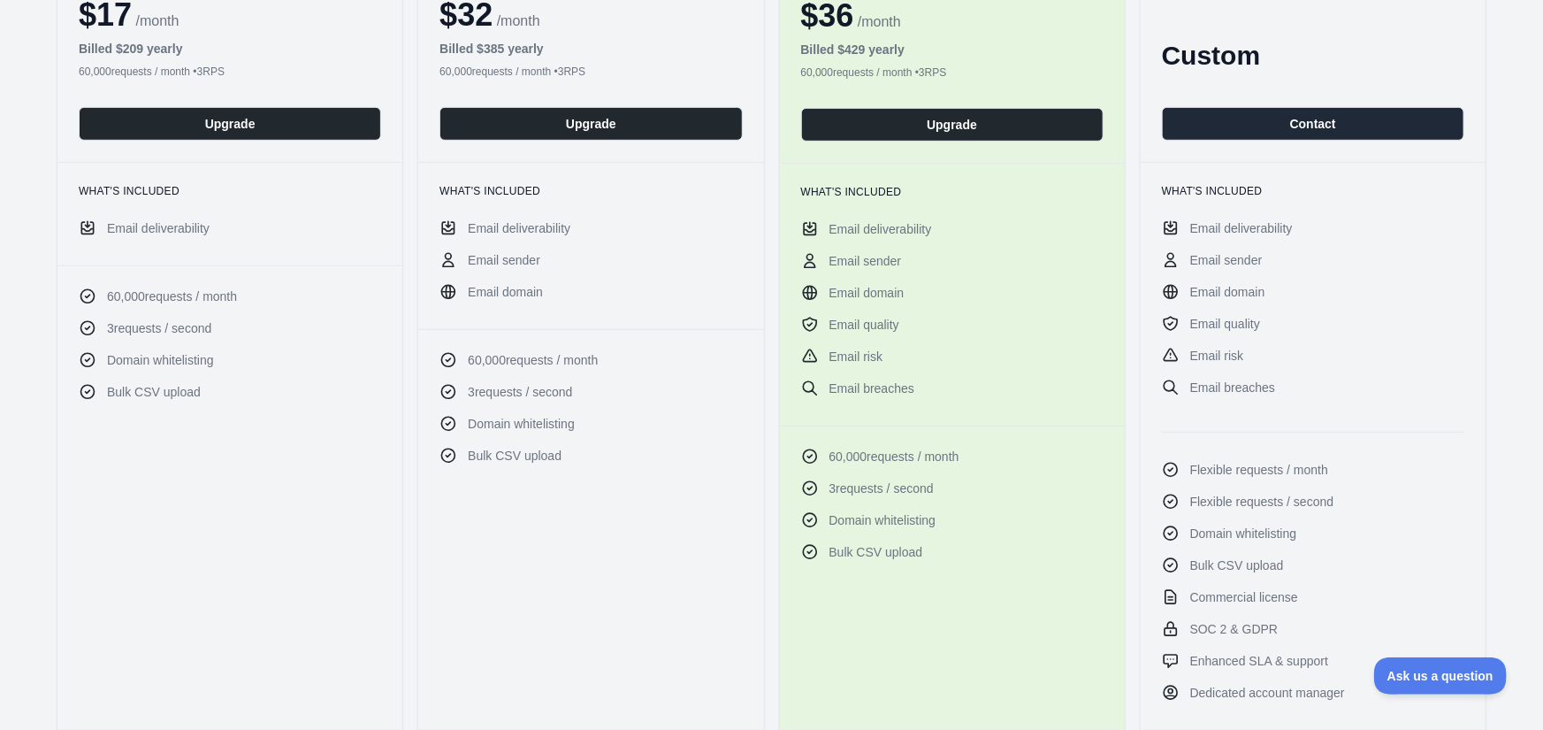
drag, startPoint x: 467, startPoint y: 393, endPoint x: 625, endPoint y: 395, distance: 158.4
click at [647, 395] on li "3 requests / second" at bounding box center [591, 392] width 303 height 18
click at [567, 421] on span "Domain whitelisting" at bounding box center [521, 424] width 107 height 18
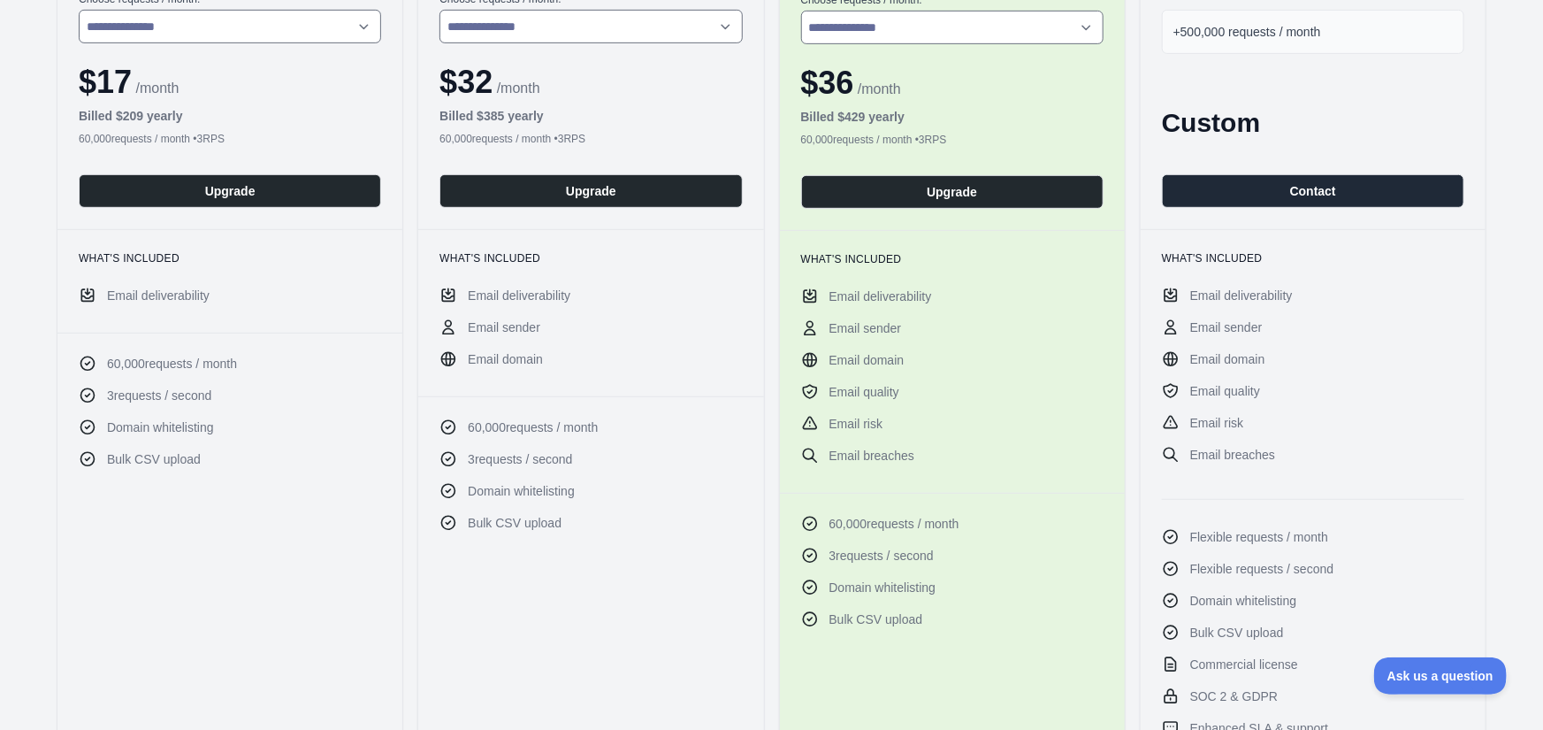
scroll to position [299, 0]
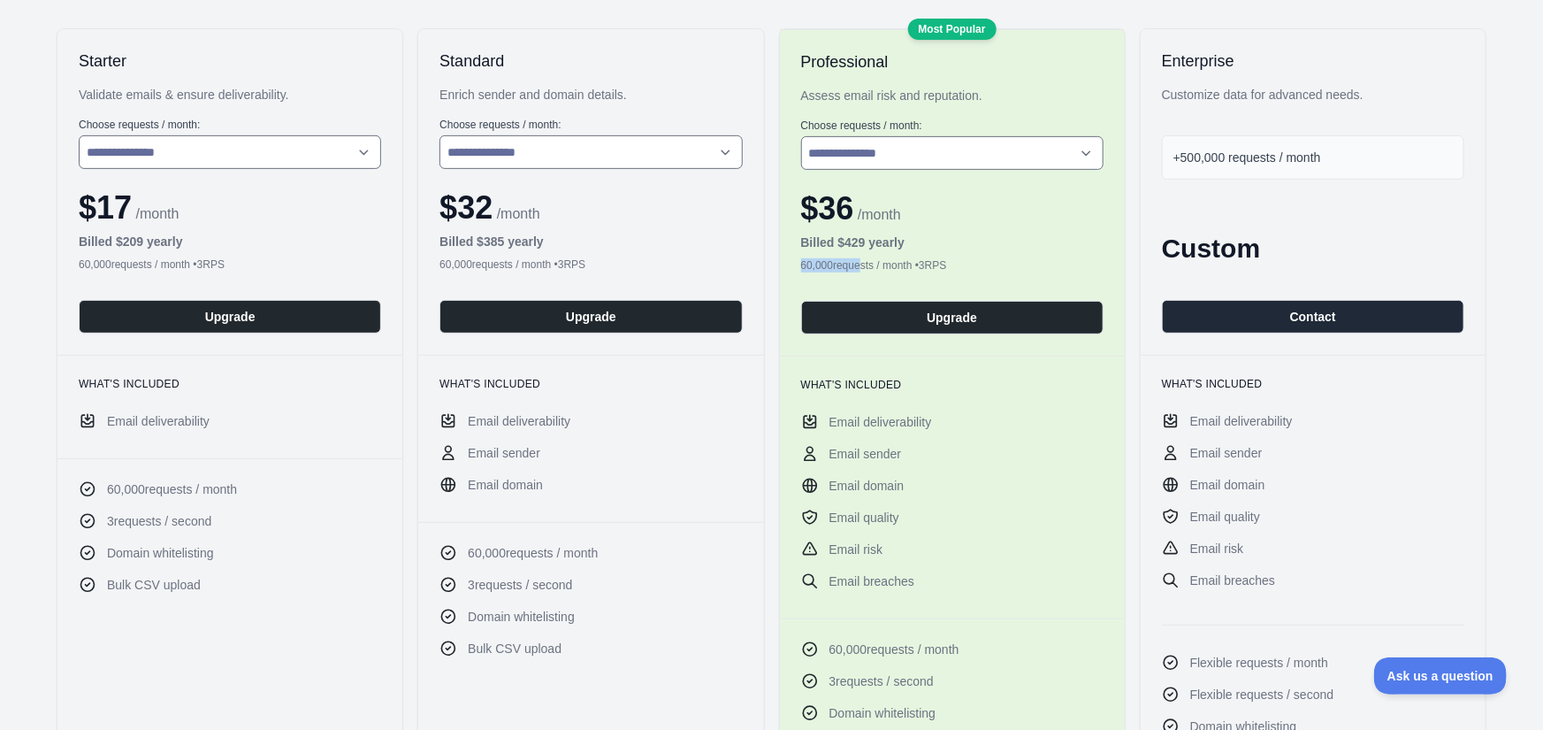
drag, startPoint x: 791, startPoint y: 269, endPoint x: 868, endPoint y: 264, distance: 77.1
click at [857, 267] on div "**********" at bounding box center [952, 192] width 345 height 326
click at [868, 264] on div "60,000 requests / month • 3 RPS" at bounding box center [952, 265] width 303 height 14
drag, startPoint x: 80, startPoint y: 269, endPoint x: 183, endPoint y: 265, distance: 102.7
click at [180, 265] on div "60,000 requests / month • 3 RPS" at bounding box center [230, 264] width 303 height 14
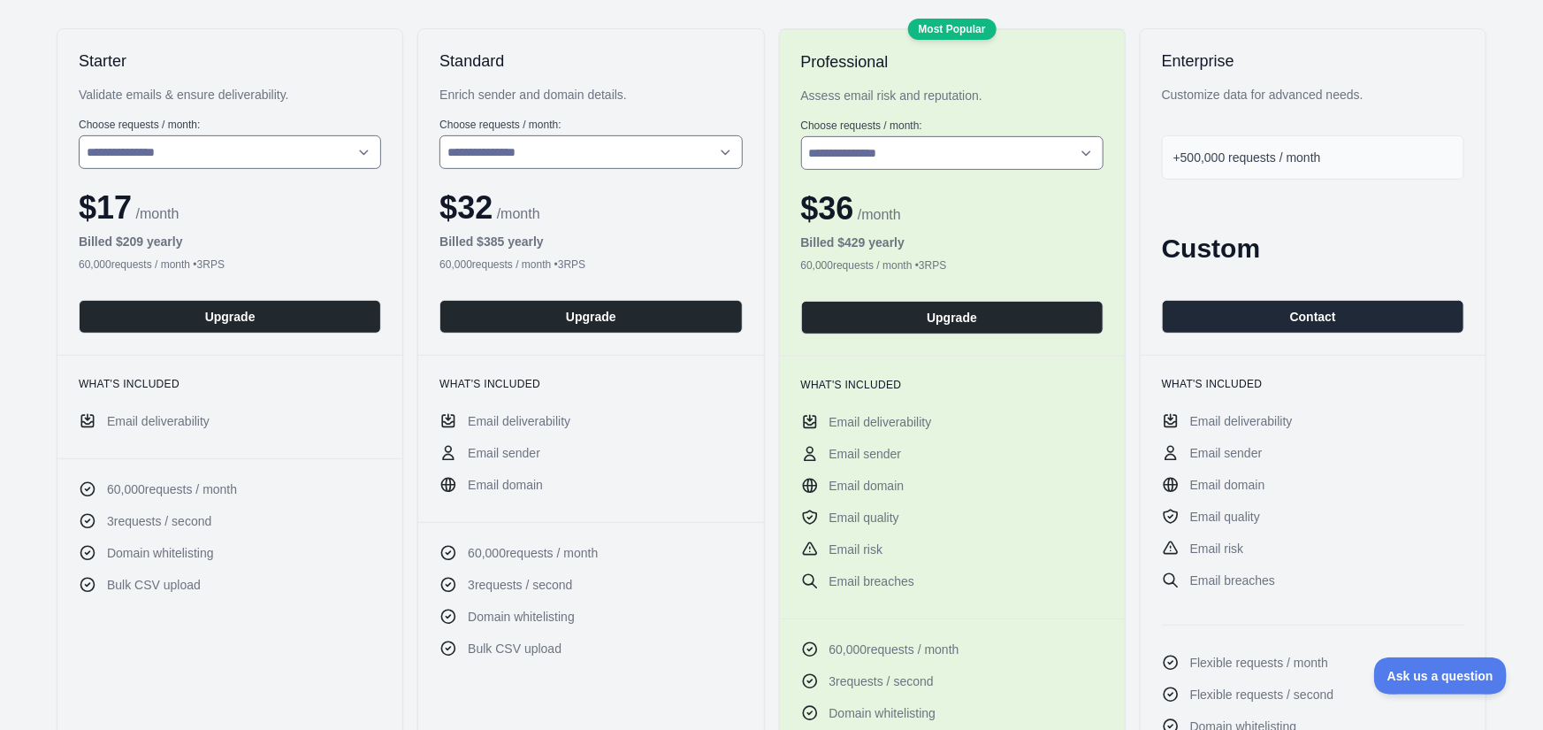
click at [191, 265] on div "60,000 requests / month • 3 RPS" at bounding box center [230, 264] width 303 height 14
drag, startPoint x: 254, startPoint y: 102, endPoint x: 238, endPoint y: 138, distance: 39.6
click at [251, 111] on div "**********" at bounding box center [229, 192] width 345 height 326
click at [79, 135] on select "**********" at bounding box center [230, 152] width 303 height 34
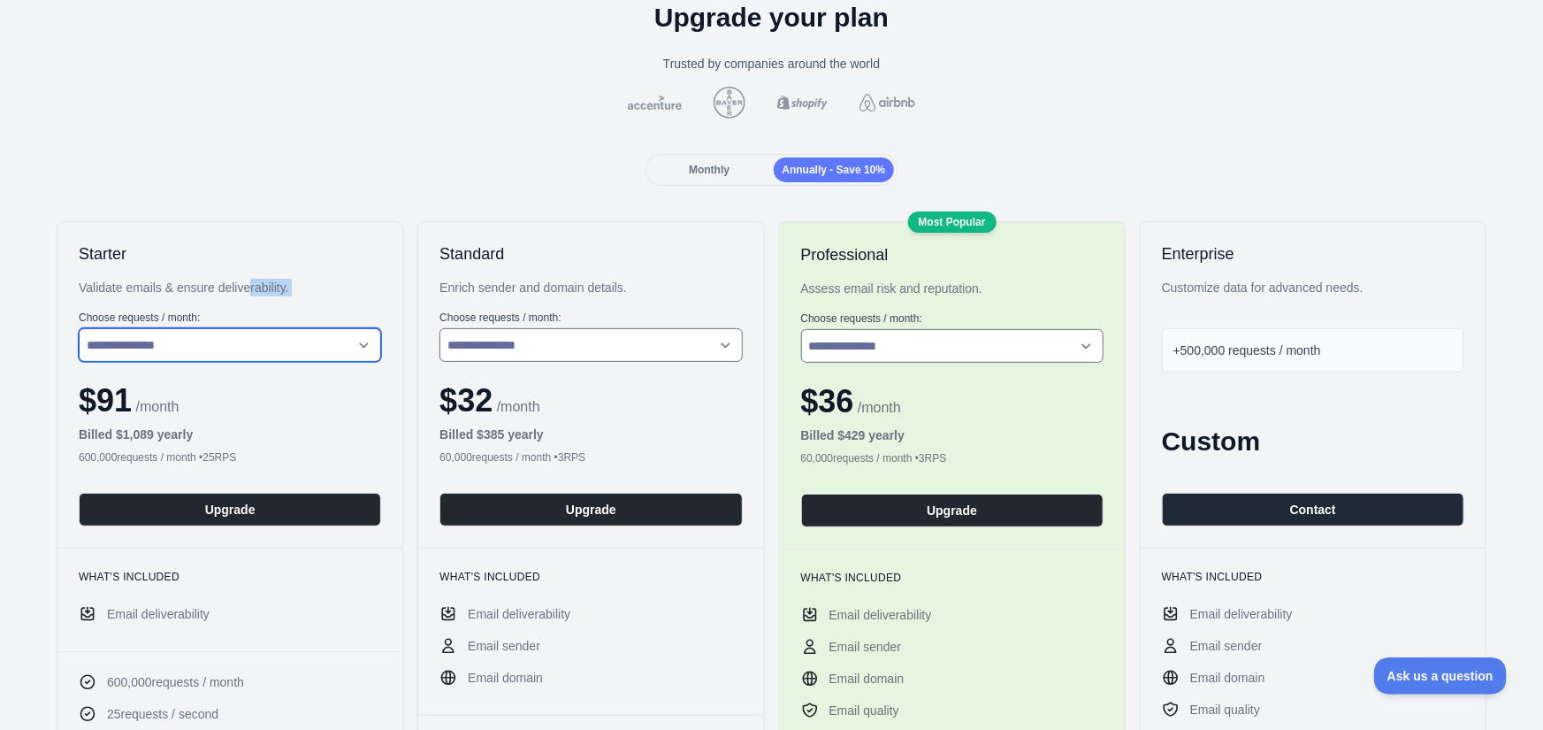
scroll to position [203, 0]
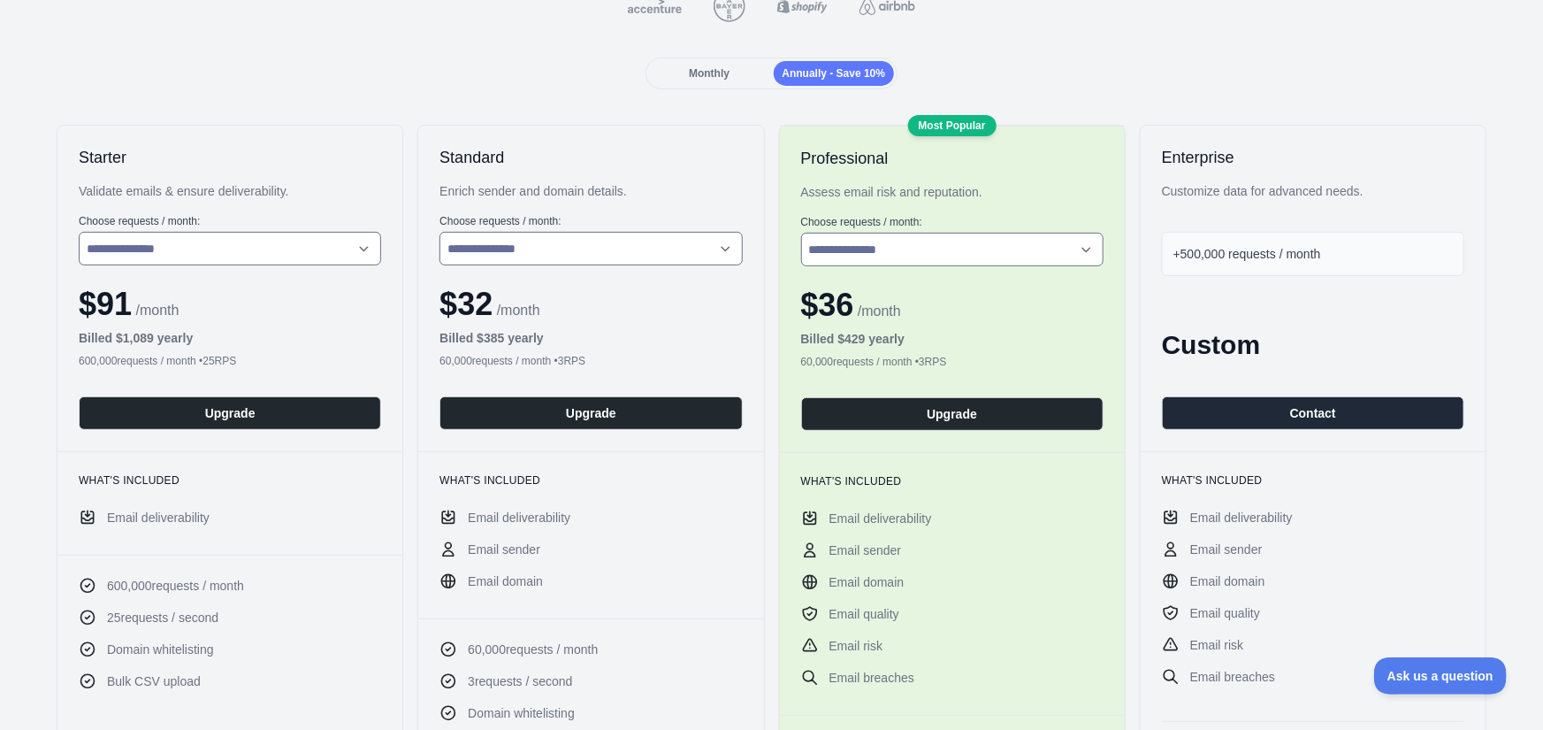
click at [705, 77] on span "Monthly" at bounding box center [709, 73] width 41 height 12
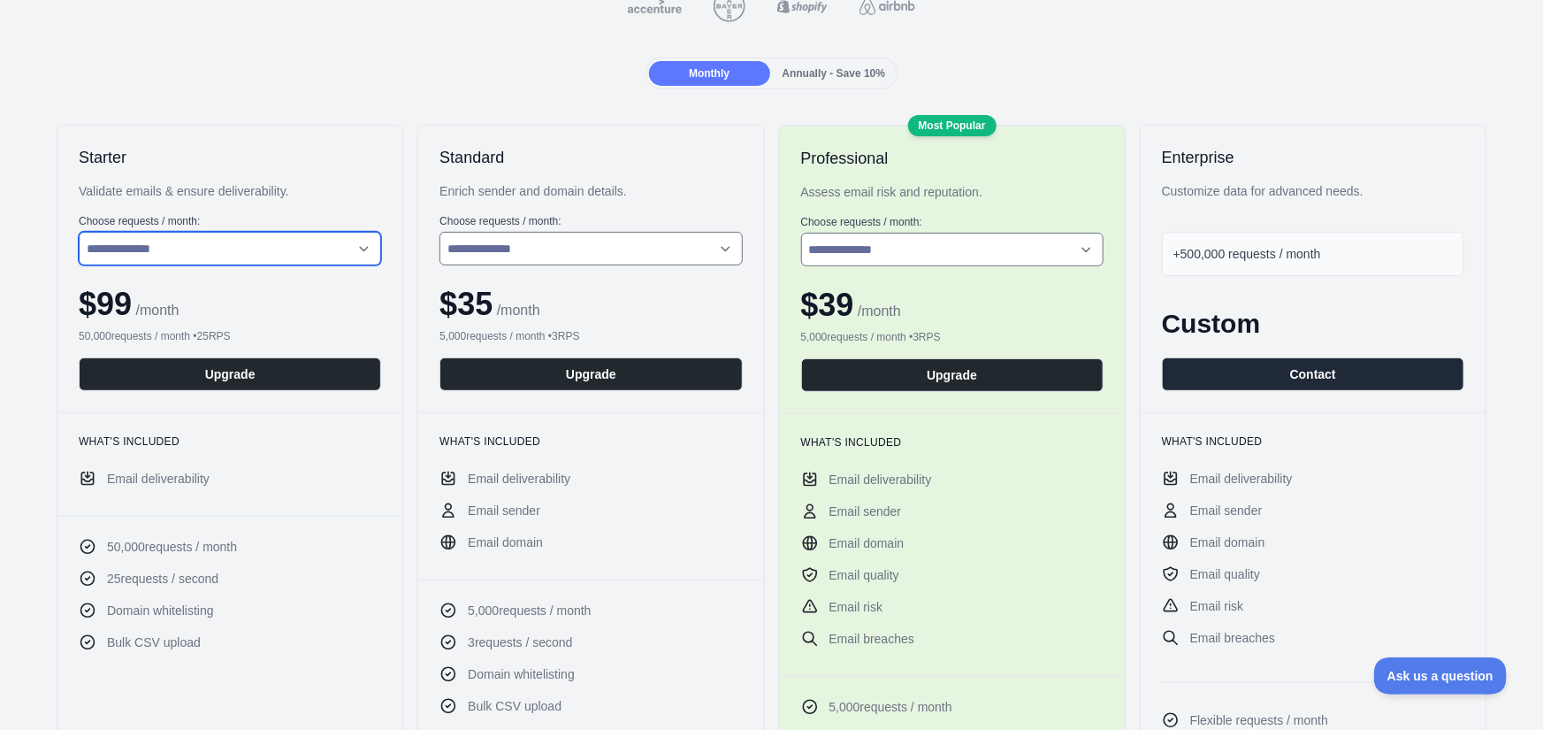
select select "*"
click at [79, 232] on select "**********" at bounding box center [230, 249] width 303 height 34
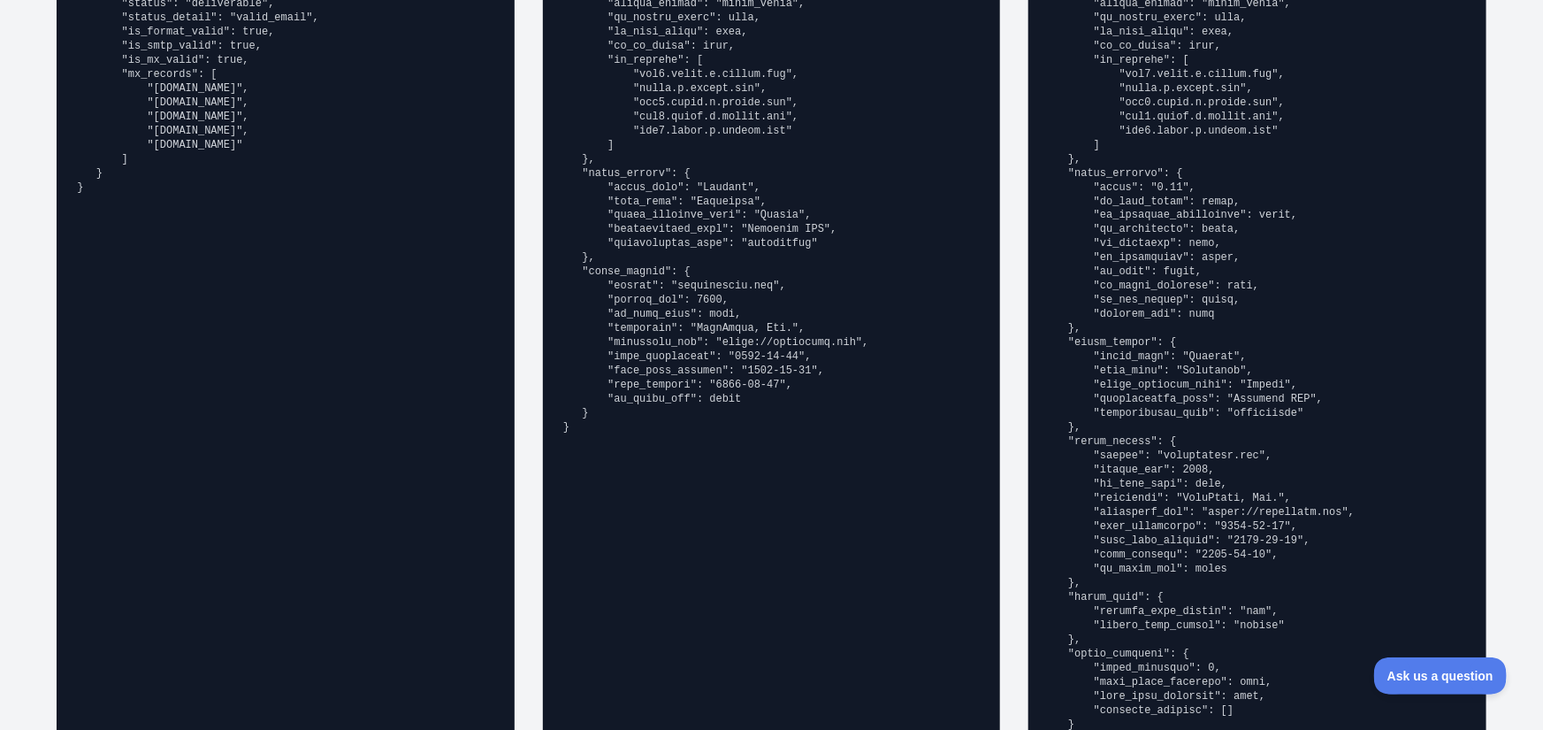
scroll to position [1360, 0]
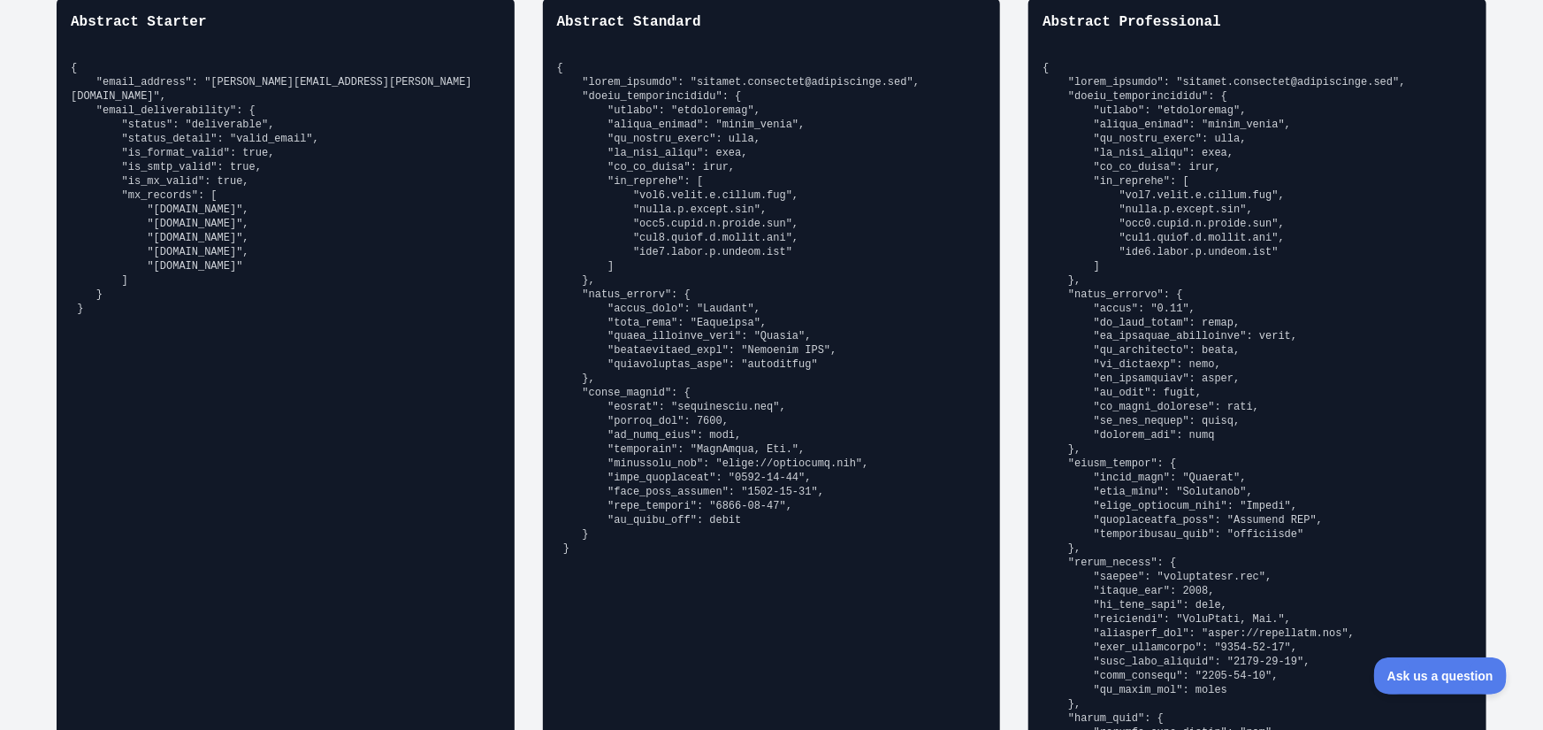
drag, startPoint x: 129, startPoint y: 173, endPoint x: 129, endPoint y: 258, distance: 84.9
click at [129, 258] on pre "{ "email_address": "[PERSON_NAME][EMAIL_ADDRESS][PERSON_NAME][DOMAIN_NAME]", "e…" at bounding box center [286, 188] width 430 height 255
drag, startPoint x: 234, startPoint y: 358, endPoint x: 262, endPoint y: 371, distance: 30.1
click at [235, 360] on div "Abstract Starter { "email_address": "richard.hendricks@abstractapi.com", "email…" at bounding box center [286, 439] width 458 height 885
click at [262, 371] on div "Abstract Starter { "email_address": "richard.hendricks@abstractapi.com", "email…" at bounding box center [286, 439] width 458 height 885
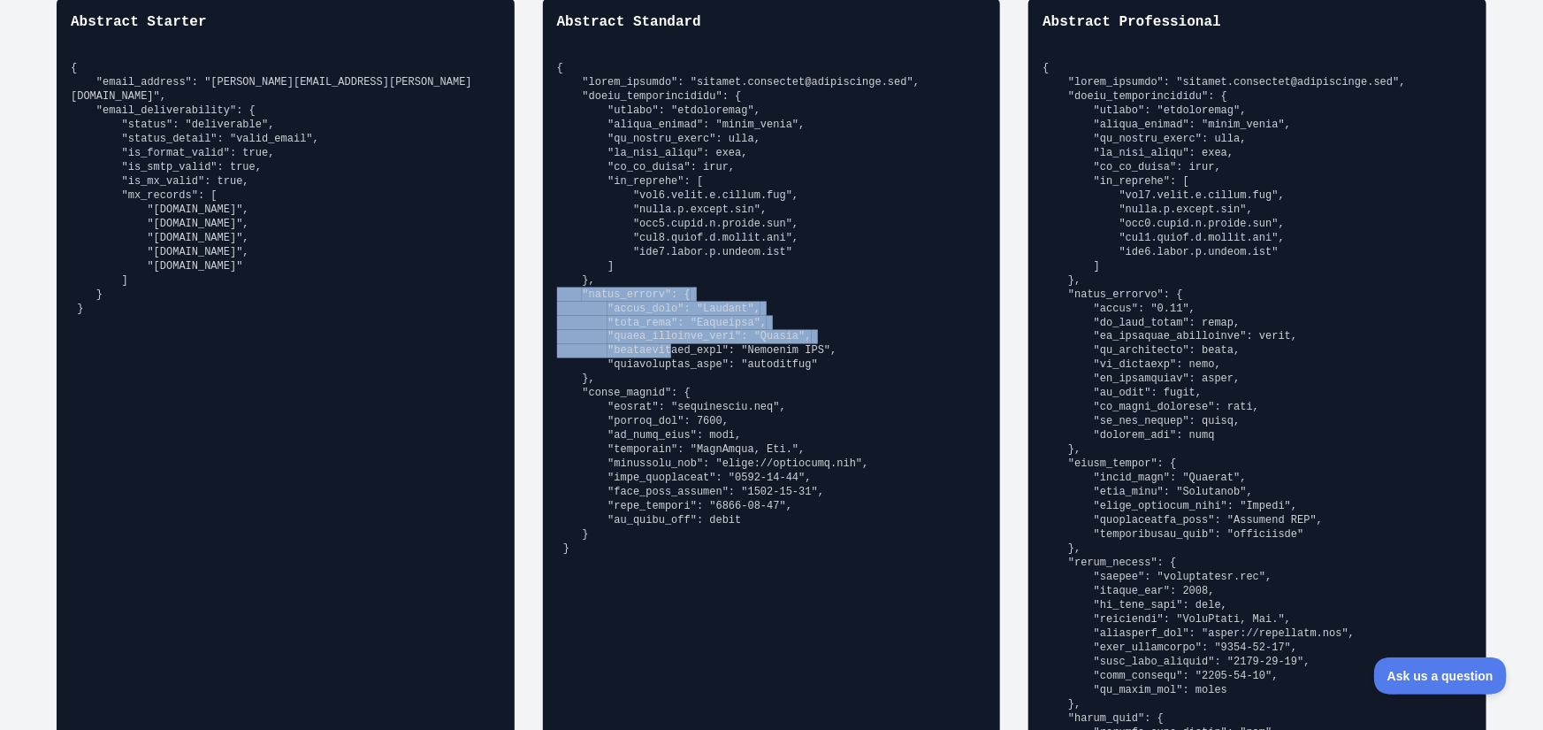
drag, startPoint x: 565, startPoint y: 287, endPoint x: 668, endPoint y: 349, distance: 119.8
click at [668, 349] on div "Abstract Standard" at bounding box center [772, 439] width 458 height 885
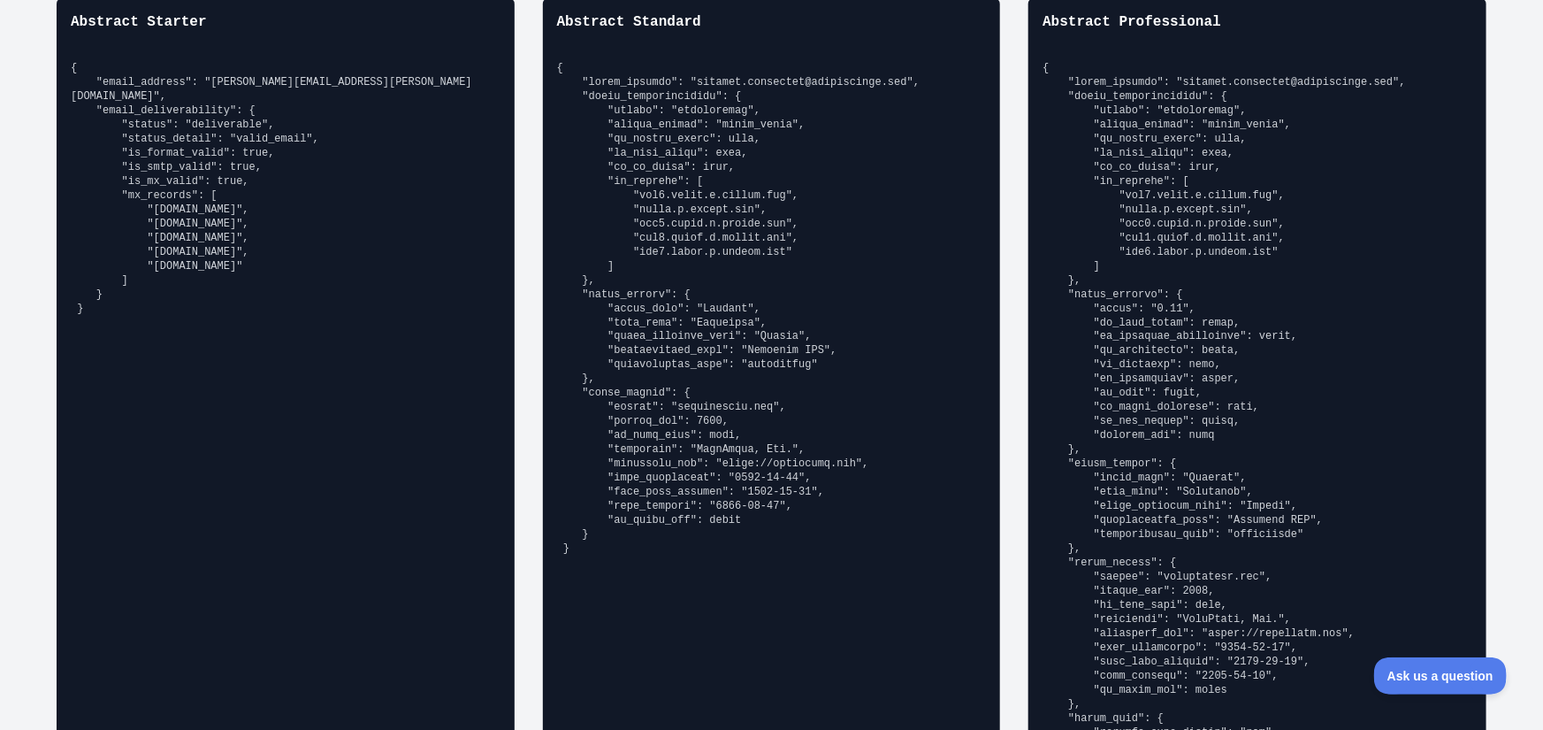
drag, startPoint x: 684, startPoint y: 346, endPoint x: 755, endPoint y: 346, distance: 71.6
click at [686, 346] on pre at bounding box center [772, 308] width 430 height 495
click at [755, 346] on pre at bounding box center [772, 308] width 430 height 495
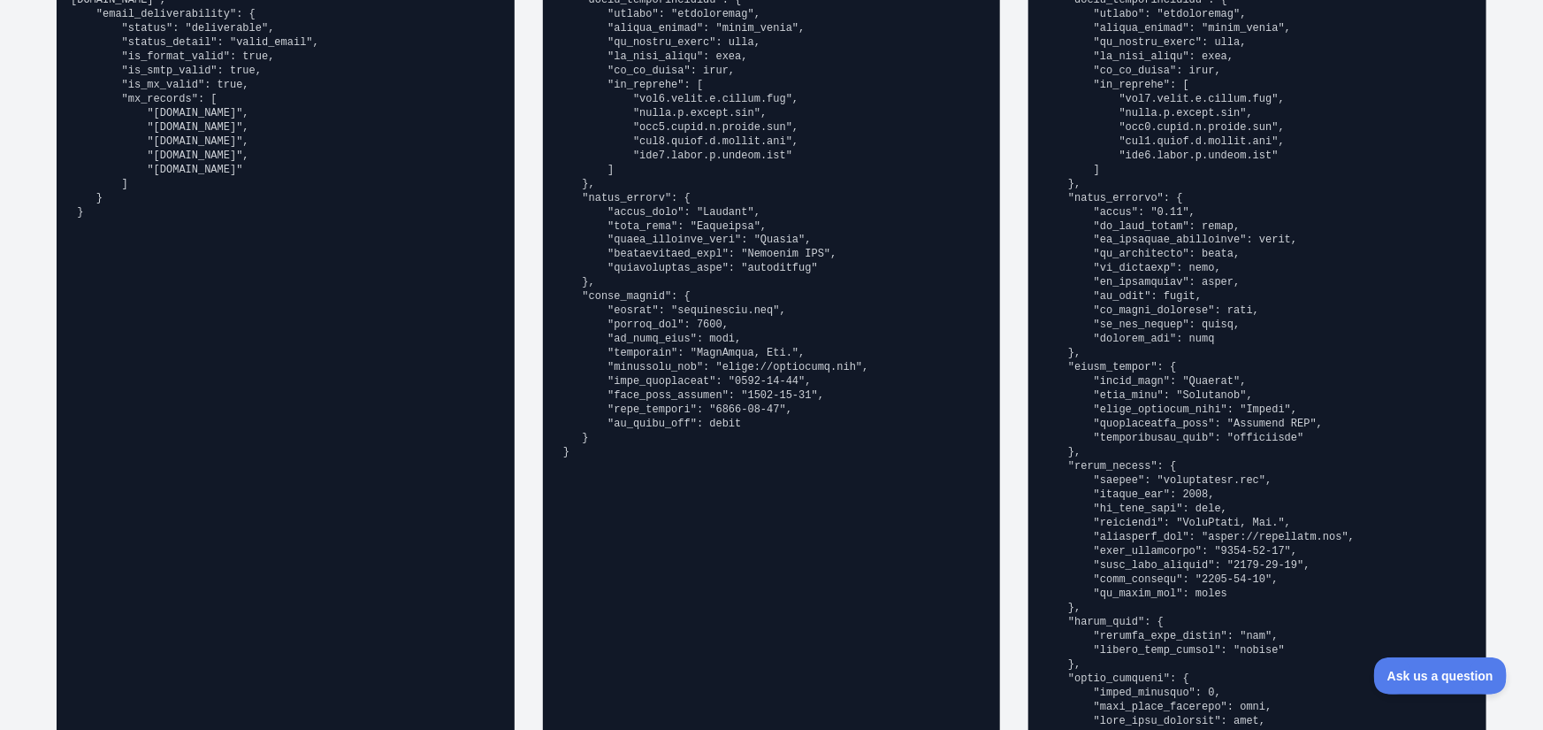
scroll to position [1264, 0]
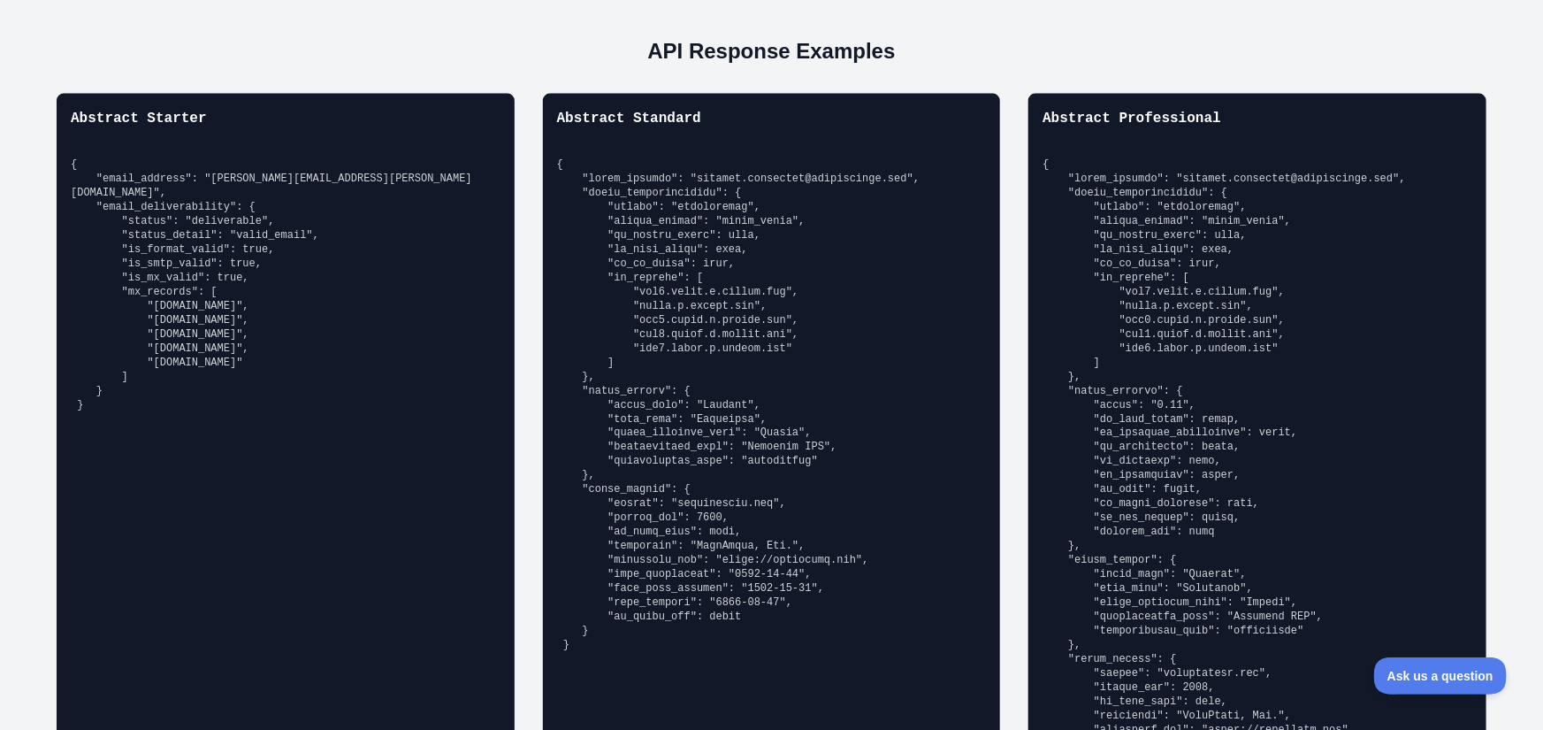
click at [188, 196] on pre "{ "email_address": "[PERSON_NAME][EMAIL_ADDRESS][PERSON_NAME][DOMAIN_NAME]", "e…" at bounding box center [286, 284] width 430 height 255
click at [209, 209] on pre "{ "email_address": "[PERSON_NAME][EMAIL_ADDRESS][PERSON_NAME][DOMAIN_NAME]", "e…" at bounding box center [286, 284] width 430 height 255
drag, startPoint x: 93, startPoint y: 213, endPoint x: 365, endPoint y: 217, distance: 272.5
click at [369, 215] on pre "{ "email_address": "[PERSON_NAME][EMAIL_ADDRESS][PERSON_NAME][DOMAIN_NAME]", "e…" at bounding box center [286, 284] width 430 height 255
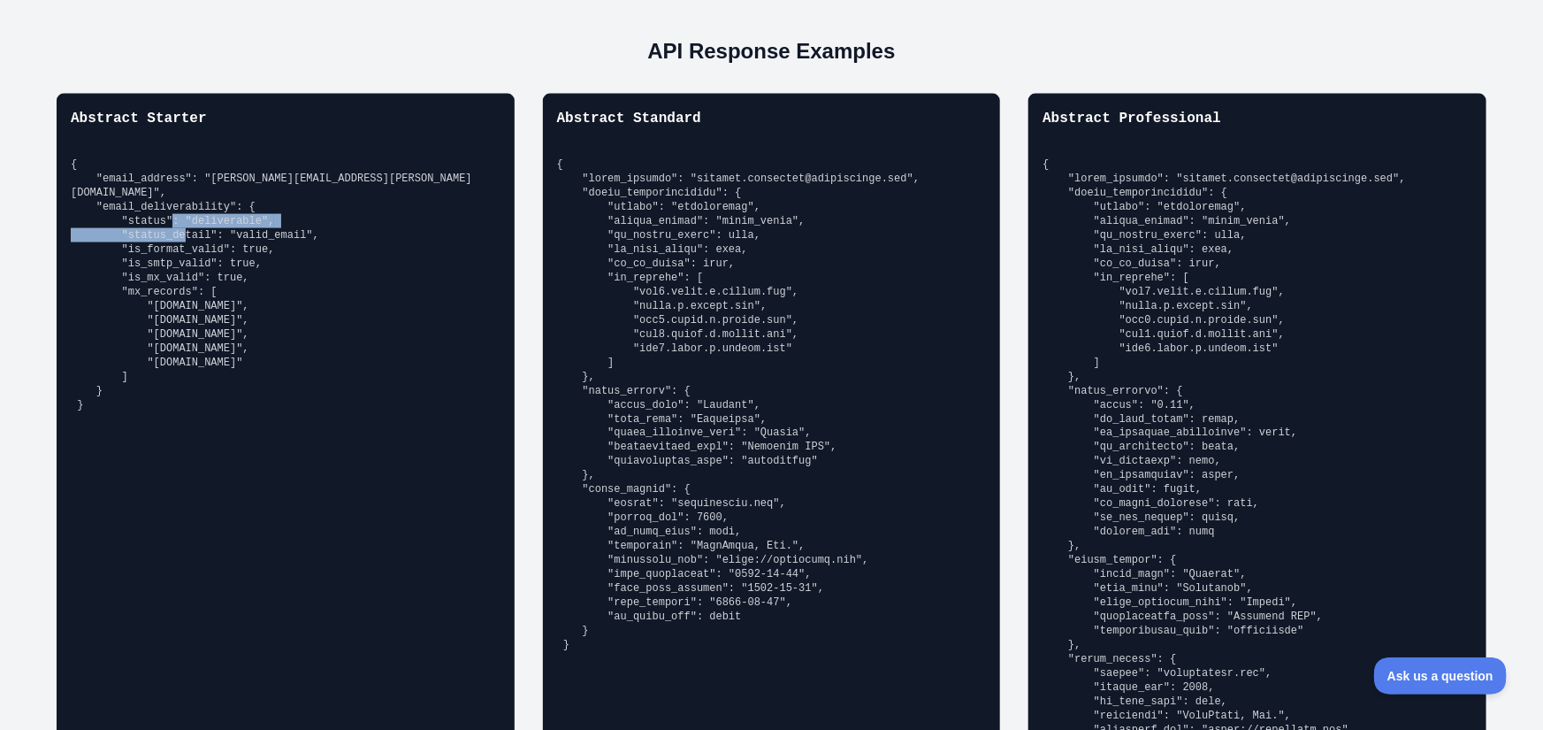
click at [298, 225] on pre "{ "email_address": "[PERSON_NAME][EMAIL_ADDRESS][PERSON_NAME][DOMAIN_NAME]", "e…" at bounding box center [286, 284] width 430 height 255
drag, startPoint x: 163, startPoint y: 223, endPoint x: 345, endPoint y: 216, distance: 182.3
click at [345, 216] on pre "{ "email_address": "[PERSON_NAME][EMAIL_ADDRESS][PERSON_NAME][DOMAIN_NAME]", "e…" at bounding box center [286, 284] width 430 height 255
click at [172, 239] on pre "{ "email_address": "[PERSON_NAME][EMAIL_ADDRESS][PERSON_NAME][DOMAIN_NAME]", "e…" at bounding box center [286, 284] width 430 height 255
drag, startPoint x: 152, startPoint y: 233, endPoint x: 250, endPoint y: 234, distance: 98.2
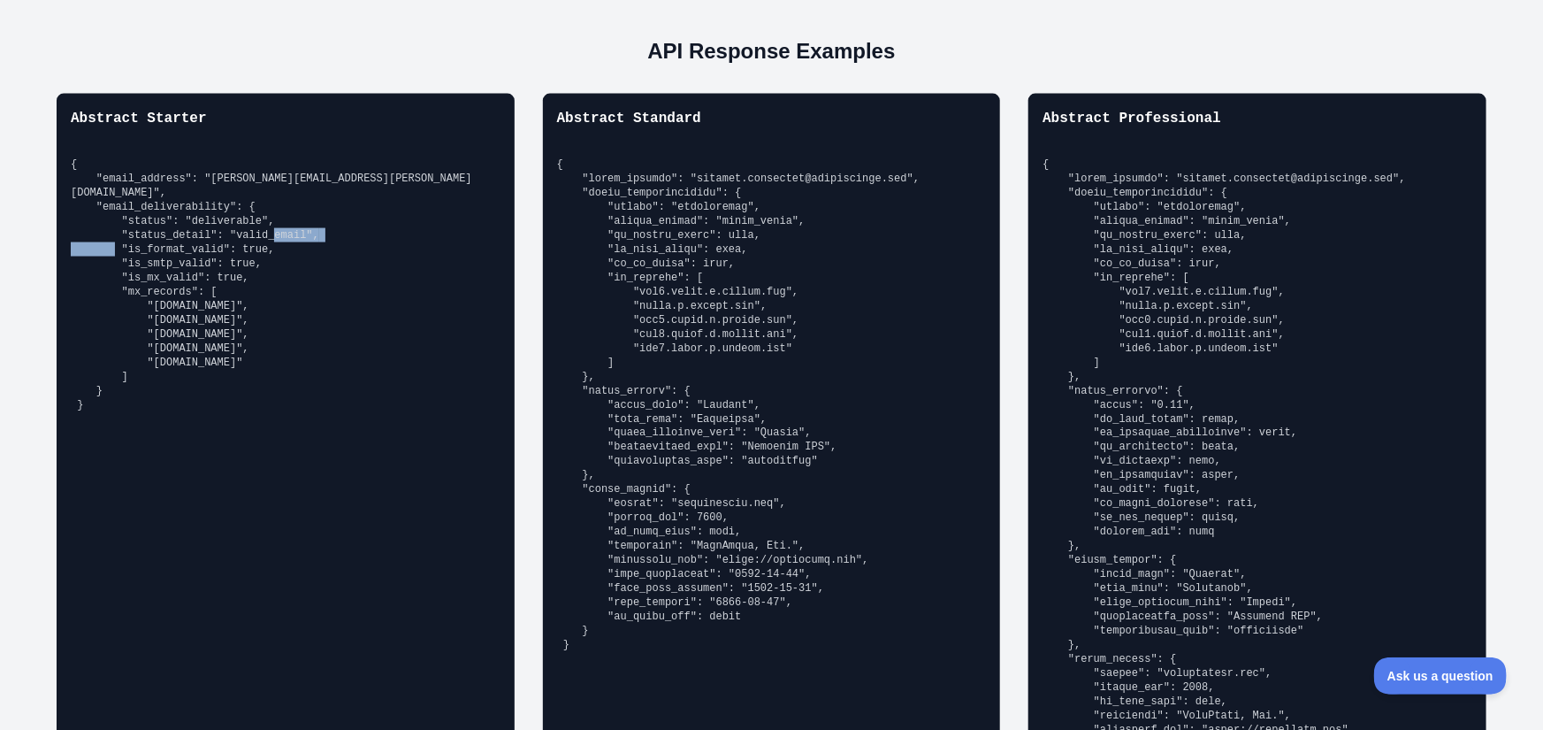
click at [250, 234] on pre "{ "email_address": "[PERSON_NAME][EMAIL_ADDRESS][PERSON_NAME][DOMAIN_NAME]", "e…" at bounding box center [286, 284] width 430 height 255
drag, startPoint x: 159, startPoint y: 249, endPoint x: 257, endPoint y: 249, distance: 98.2
click at [257, 249] on pre "{ "email_address": "[PERSON_NAME][EMAIL_ADDRESS][PERSON_NAME][DOMAIN_NAME]", "e…" at bounding box center [286, 284] width 430 height 255
drag, startPoint x: 146, startPoint y: 264, endPoint x: 205, endPoint y: 264, distance: 59.3
click at [205, 264] on pre "{ "email_address": "[PERSON_NAME][EMAIL_ADDRESS][PERSON_NAME][DOMAIN_NAME]", "e…" at bounding box center [286, 284] width 430 height 255
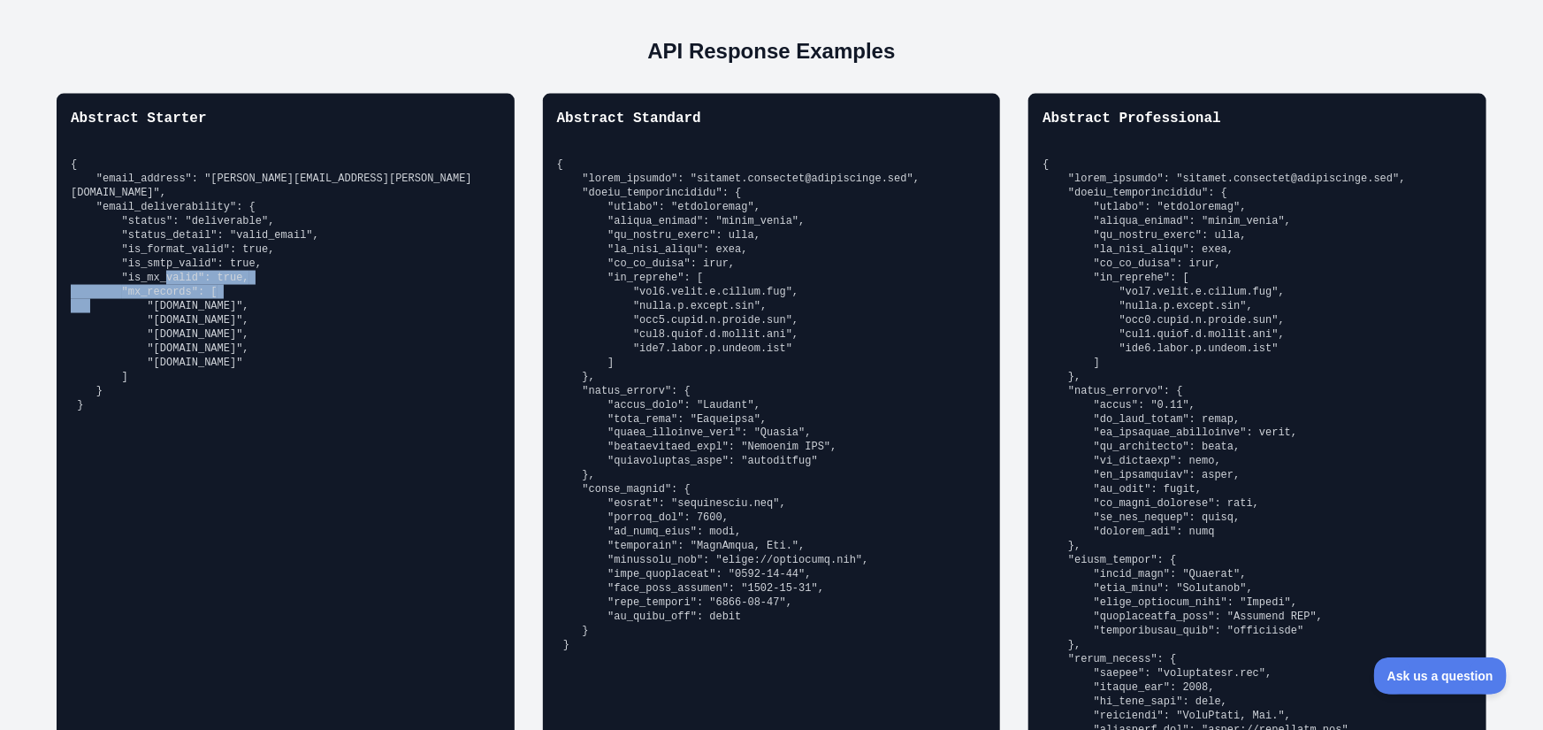
drag, startPoint x: 117, startPoint y: 279, endPoint x: 223, endPoint y: 309, distance: 110.3
click at [225, 287] on pre "{ "email_address": "[PERSON_NAME][EMAIL_ADDRESS][PERSON_NAME][DOMAIN_NAME]", "e…" at bounding box center [286, 284] width 430 height 255
click at [231, 406] on div "Abstract Starter { "email_address": "richard.hendricks@abstractapi.com", "email…" at bounding box center [286, 536] width 458 height 885
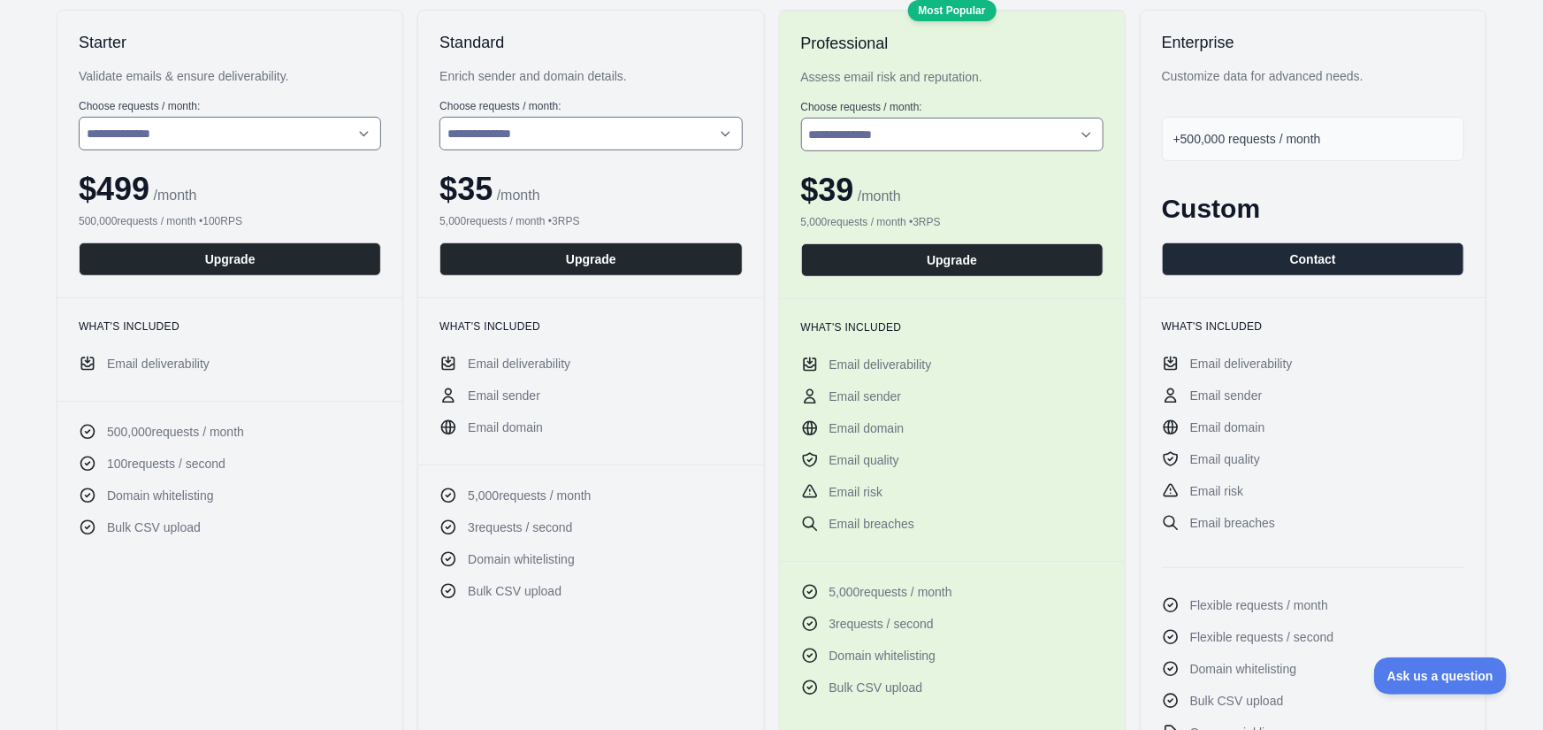
scroll to position [203, 0]
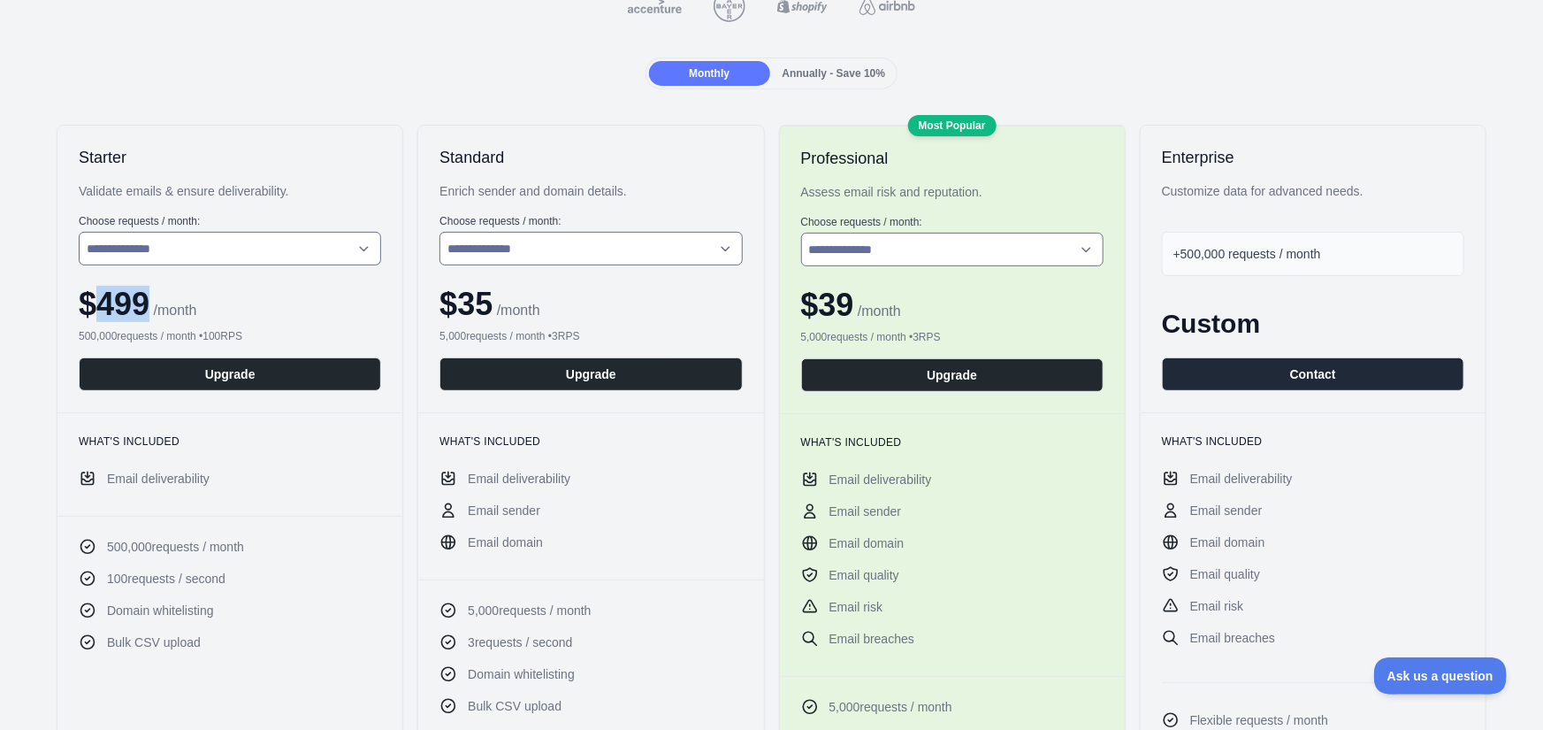
drag, startPoint x: 147, startPoint y: 305, endPoint x: 92, endPoint y: 306, distance: 54.8
click at [92, 306] on span "$ 499" at bounding box center [114, 304] width 71 height 36
click at [158, 246] on select "**********" at bounding box center [230, 249] width 303 height 34
click at [39, 150] on div "**********" at bounding box center [771, 583] width 1515 height 917
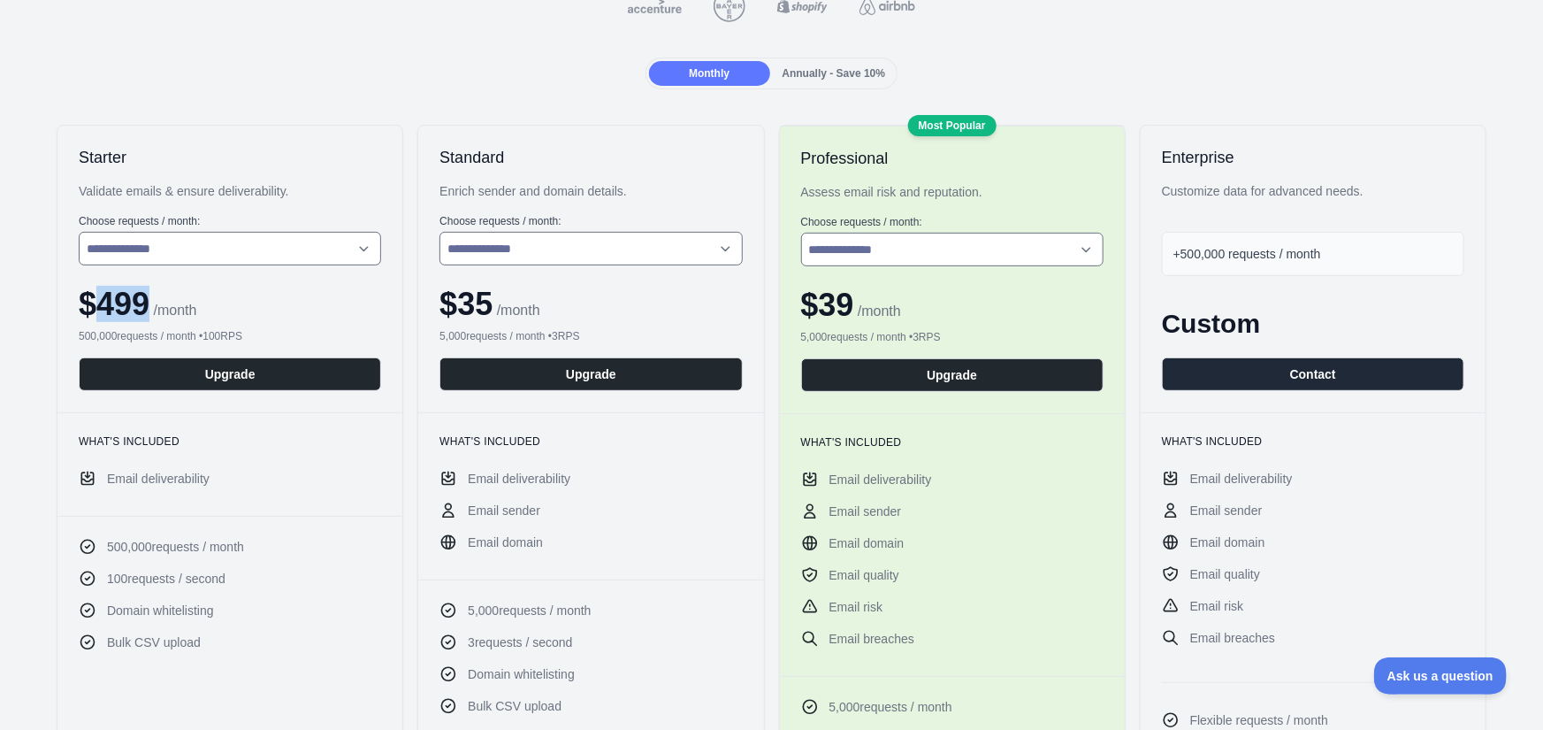
click at [142, 293] on span "$ 499" at bounding box center [114, 304] width 71 height 36
click at [133, 298] on span "$ 499" at bounding box center [114, 304] width 71 height 36
click at [280, 136] on div "**********" at bounding box center [229, 269] width 345 height 287
drag, startPoint x: 197, startPoint y: 316, endPoint x: 250, endPoint y: 318, distance: 53.1
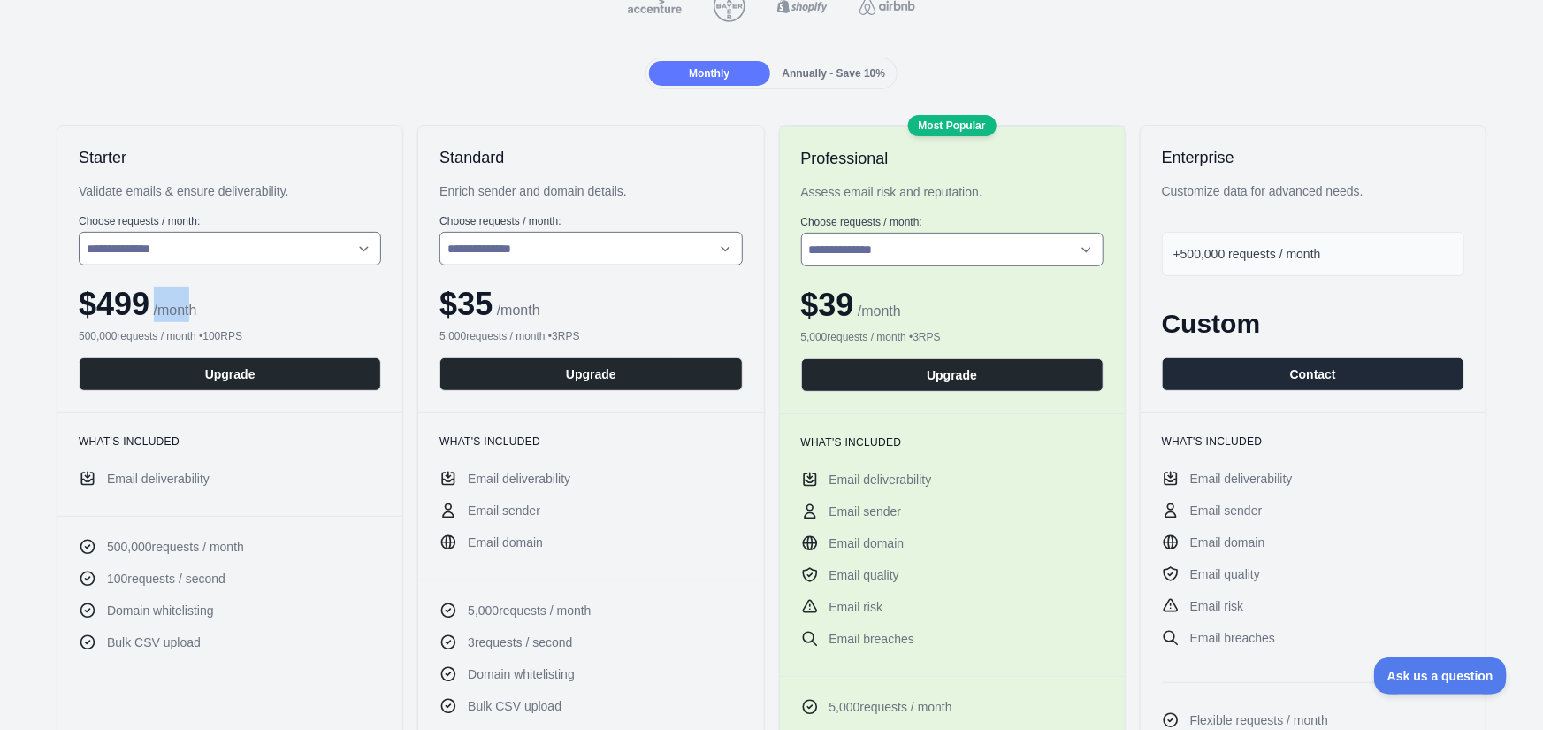
click at [164, 311] on span "/ month" at bounding box center [172, 310] width 47 height 15
click at [250, 318] on div "$ 499 / month" at bounding box center [230, 304] width 303 height 35
drag, startPoint x: 223, startPoint y: 318, endPoint x: 232, endPoint y: 318, distance: 8.9
click at [148, 303] on div "$ 499 / month" at bounding box center [230, 304] width 303 height 35
click at [233, 318] on div "$ 499 / month" at bounding box center [230, 304] width 303 height 35
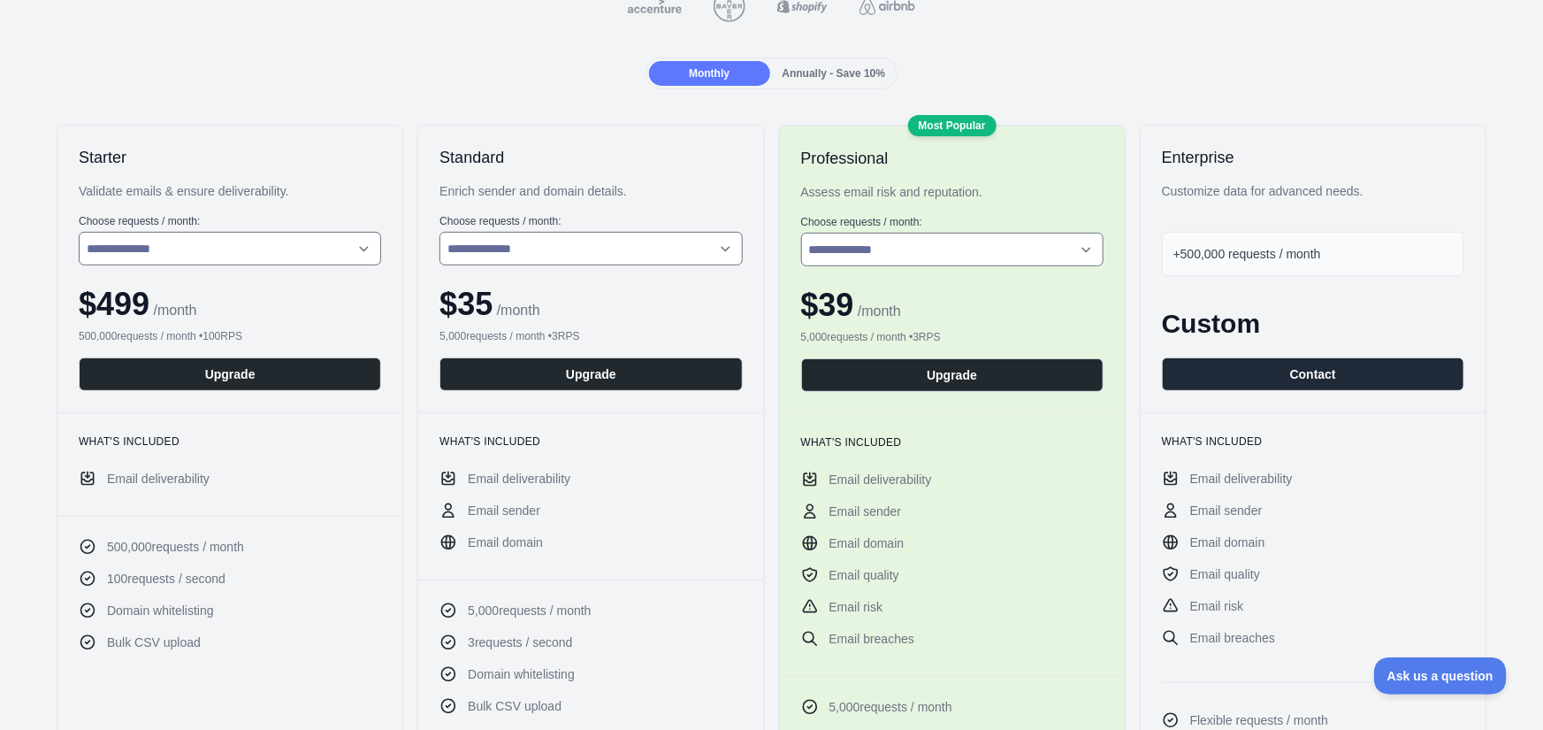
click at [201, 320] on div "$ 499 / month" at bounding box center [230, 304] width 303 height 35
click at [786, 76] on span "Annually - Save 10%" at bounding box center [834, 73] width 103 height 12
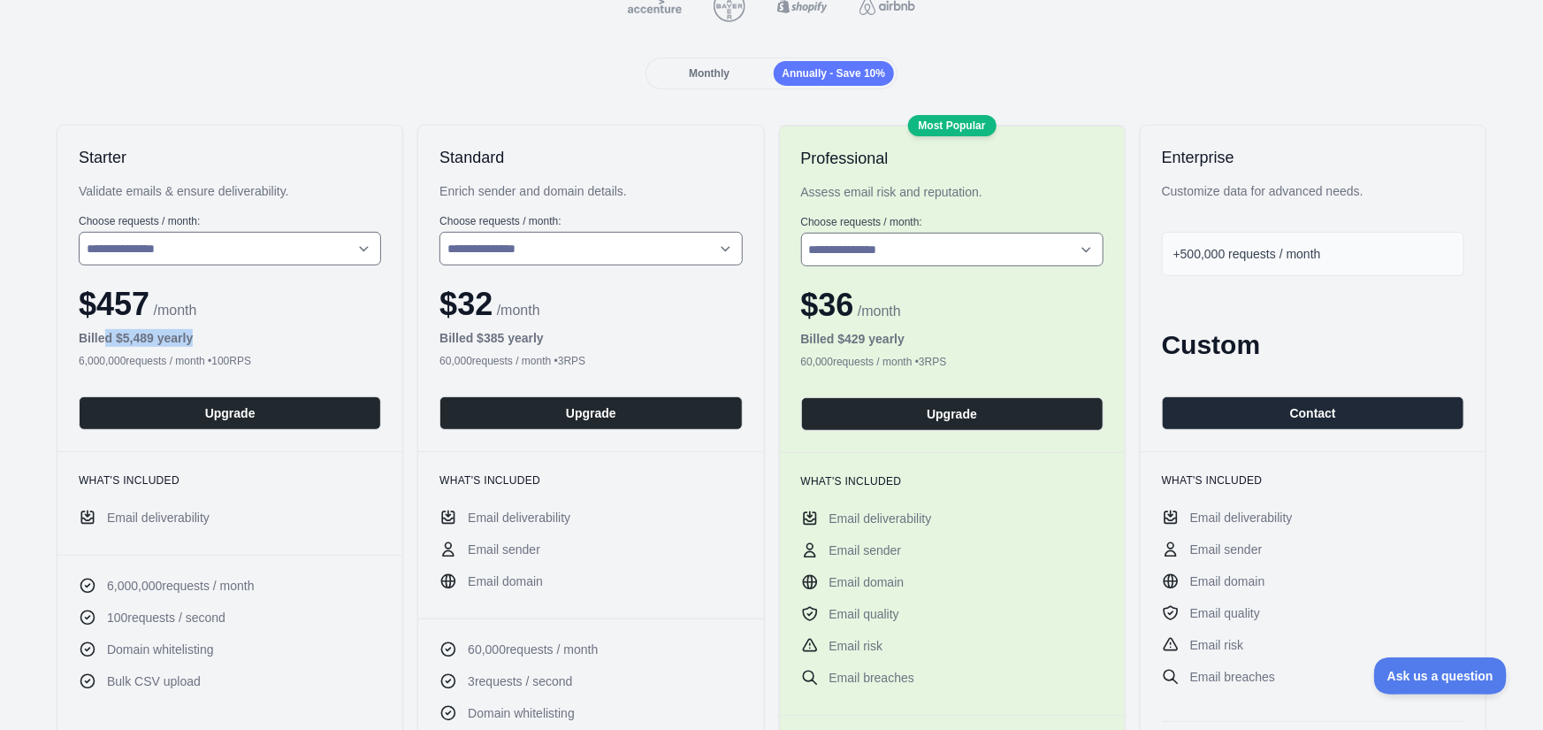
drag, startPoint x: 217, startPoint y: 342, endPoint x: 105, endPoint y: 340, distance: 111.5
click at [105, 340] on div "Billed $ 5,489 yearly" at bounding box center [230, 338] width 303 height 18
click at [249, 340] on div "Billed $ 5,489 yearly" at bounding box center [230, 338] width 303 height 18
click at [219, 339] on div "Billed $ 5,489 yearly" at bounding box center [230, 338] width 303 height 18
click at [96, 360] on div "6,000,000 requests / month • 100 RPS" at bounding box center [230, 361] width 303 height 14
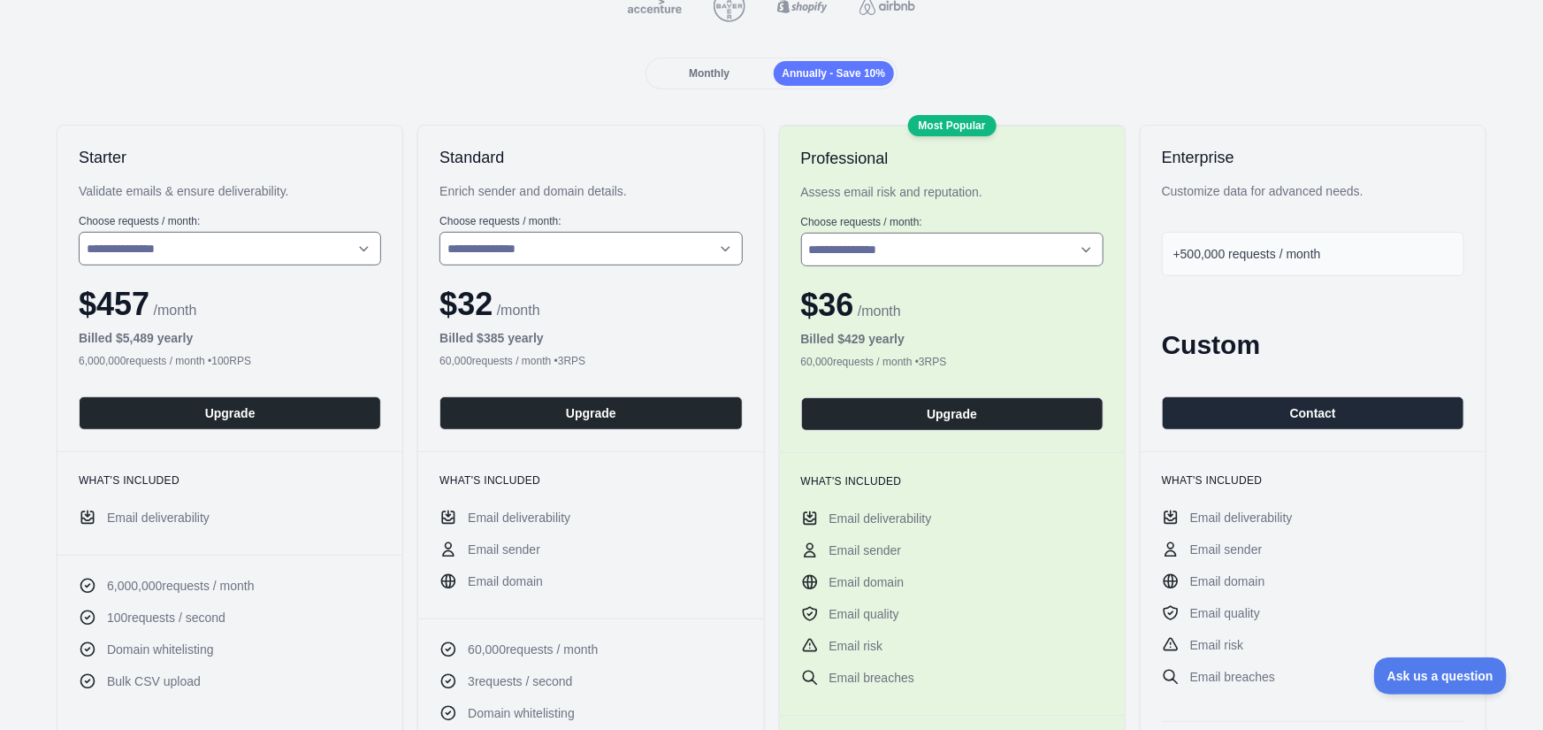
drag, startPoint x: 70, startPoint y: 357, endPoint x: 126, endPoint y: 353, distance: 56.8
click at [126, 353] on div "**********" at bounding box center [229, 289] width 345 height 326
drag, startPoint x: 127, startPoint y: 357, endPoint x: 93, endPoint y: 355, distance: 34.6
click at [74, 348] on div "**********" at bounding box center [229, 289] width 345 height 326
click at [93, 355] on div "6,000,000 requests / month • 100 RPS" at bounding box center [230, 361] width 303 height 14
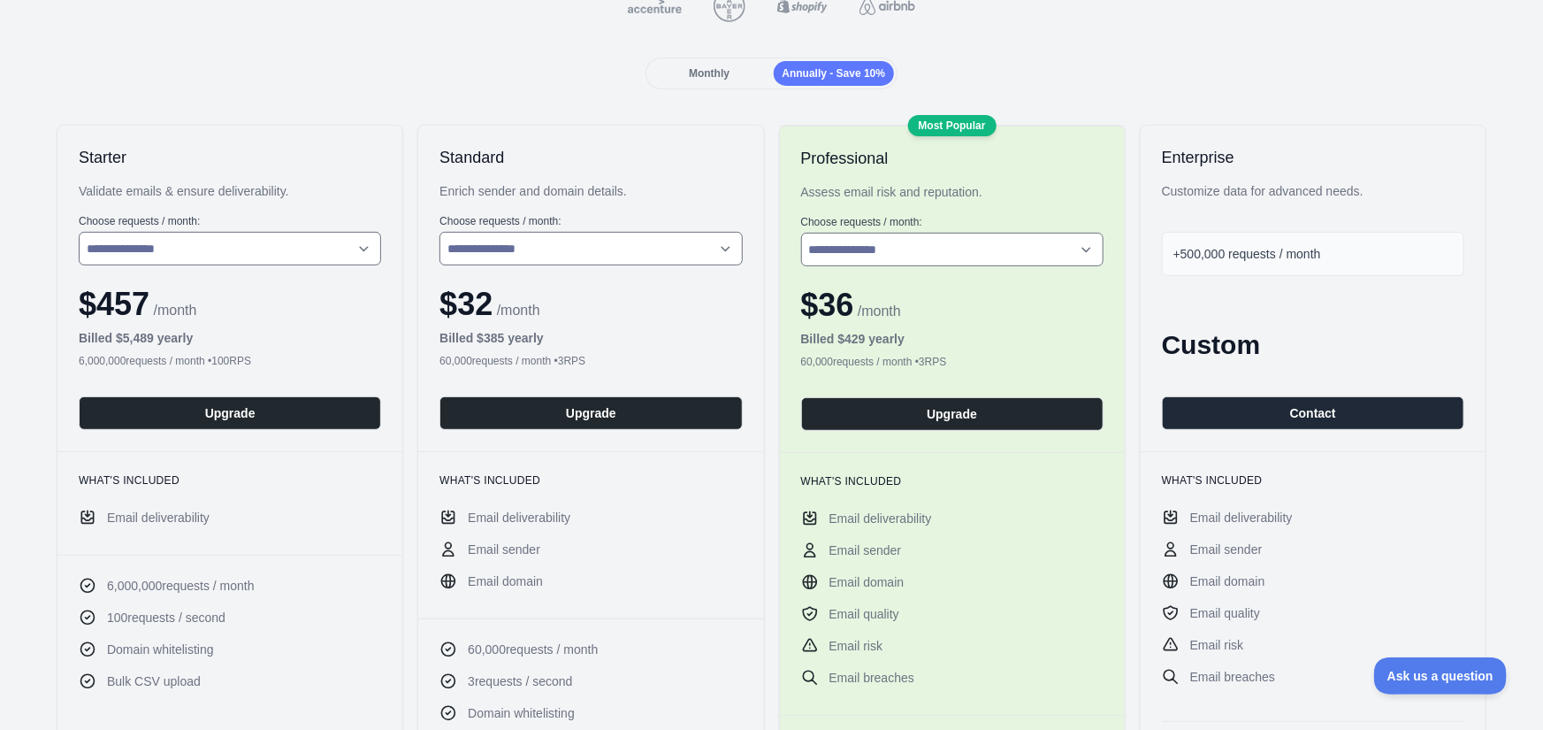
scroll to position [106, 0]
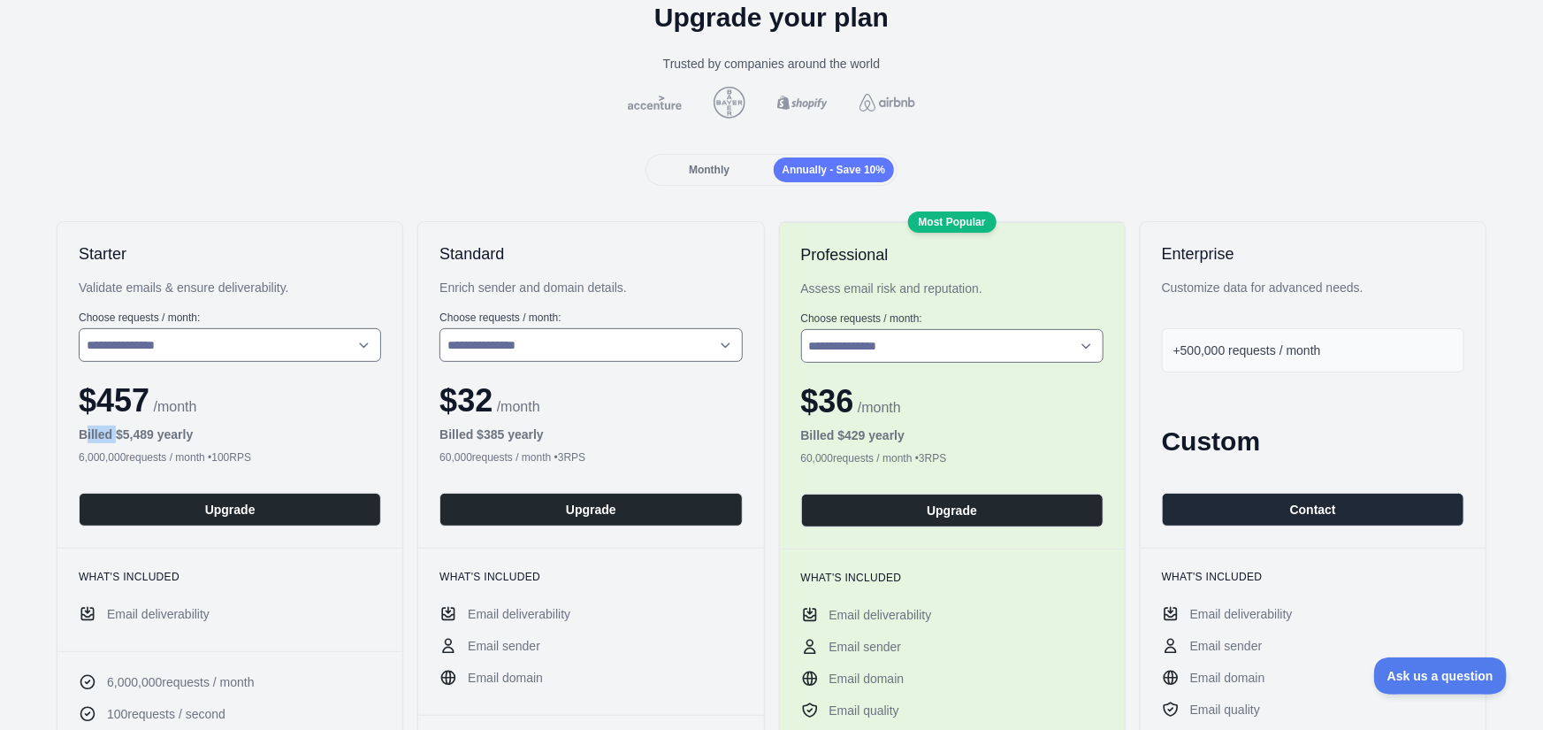
drag, startPoint x: 85, startPoint y: 438, endPoint x: 123, endPoint y: 438, distance: 38.0
click at [119, 438] on b "Billed $ 5,489 yearly" at bounding box center [136, 434] width 114 height 14
drag, startPoint x: 144, startPoint y: 437, endPoint x: 223, endPoint y: 430, distance: 79.0
click at [188, 437] on b "Billed $ 5,489 yearly" at bounding box center [136, 434] width 114 height 14
click at [223, 430] on div "Billed $ 5,489 yearly" at bounding box center [230, 434] width 303 height 18
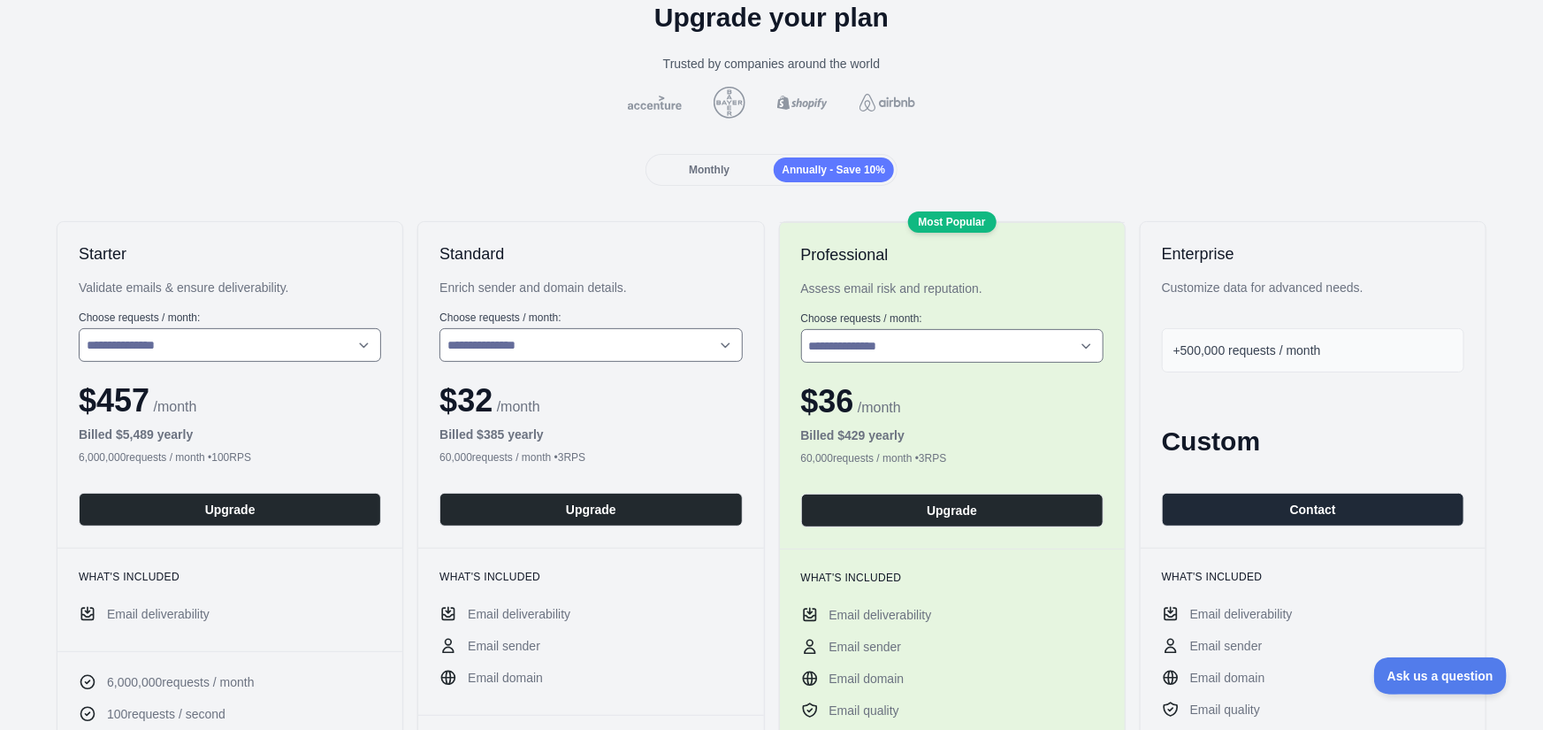
click at [223, 430] on div "Billed $ 5,489 yearly" at bounding box center [230, 434] width 303 height 18
click at [168, 454] on div "6,000,000 requests / month • 100 RPS" at bounding box center [230, 457] width 303 height 14
drag, startPoint x: 91, startPoint y: 418, endPoint x: 99, endPoint y: 413, distance: 9.6
click at [93, 417] on div "**********" at bounding box center [229, 385] width 345 height 326
click at [107, 402] on span "$ 457" at bounding box center [114, 400] width 71 height 36
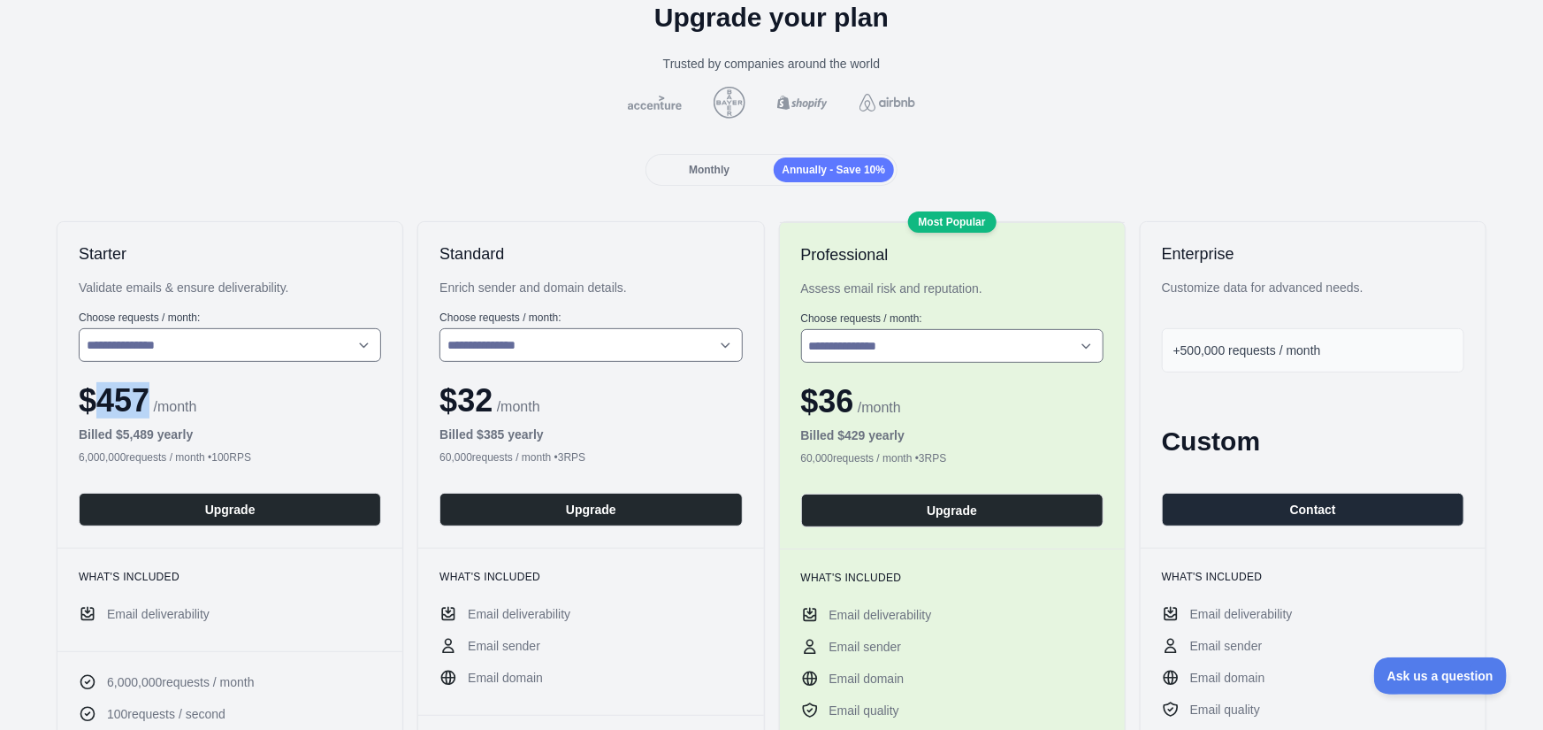
click at [107, 402] on span "$ 457" at bounding box center [114, 400] width 71 height 36
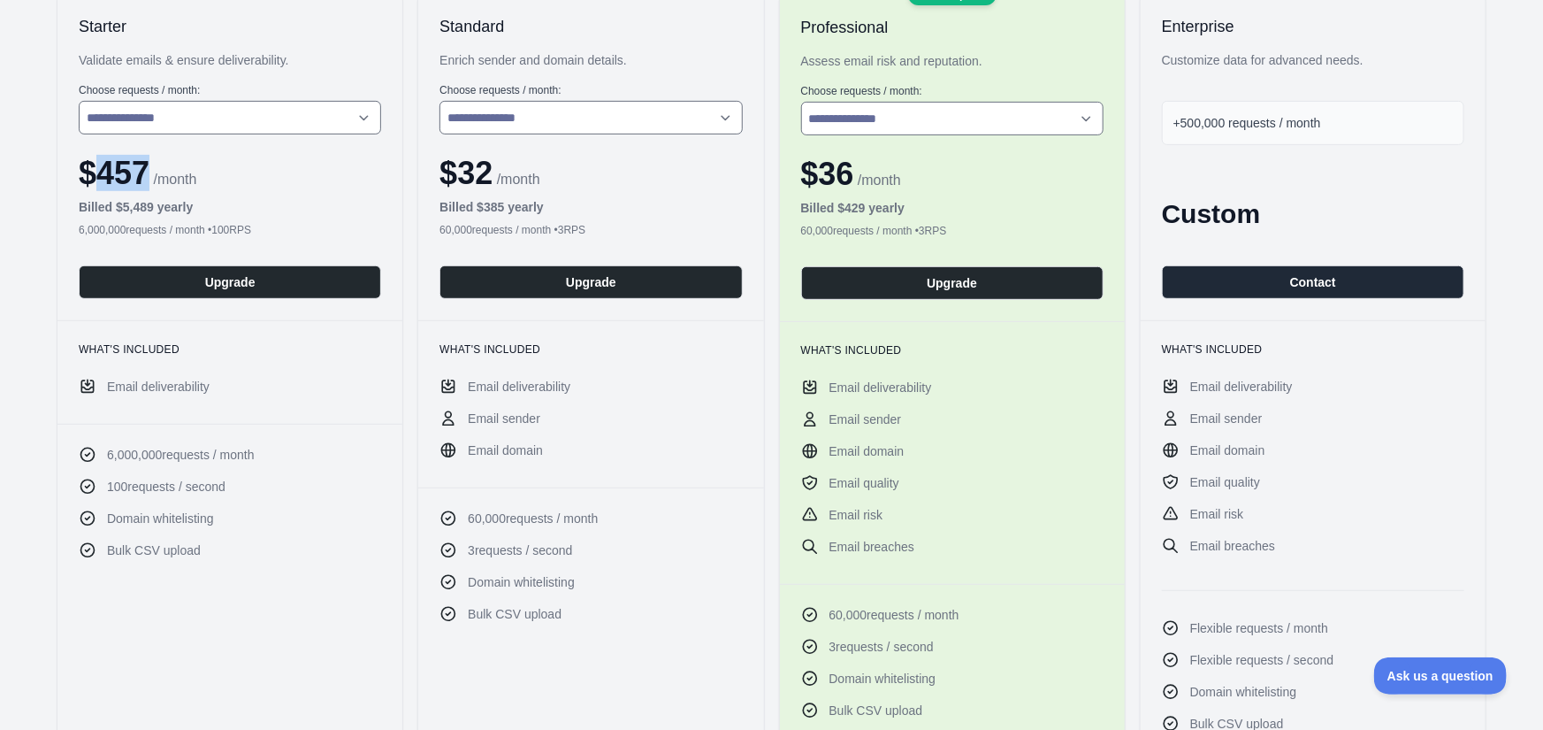
scroll to position [299, 0]
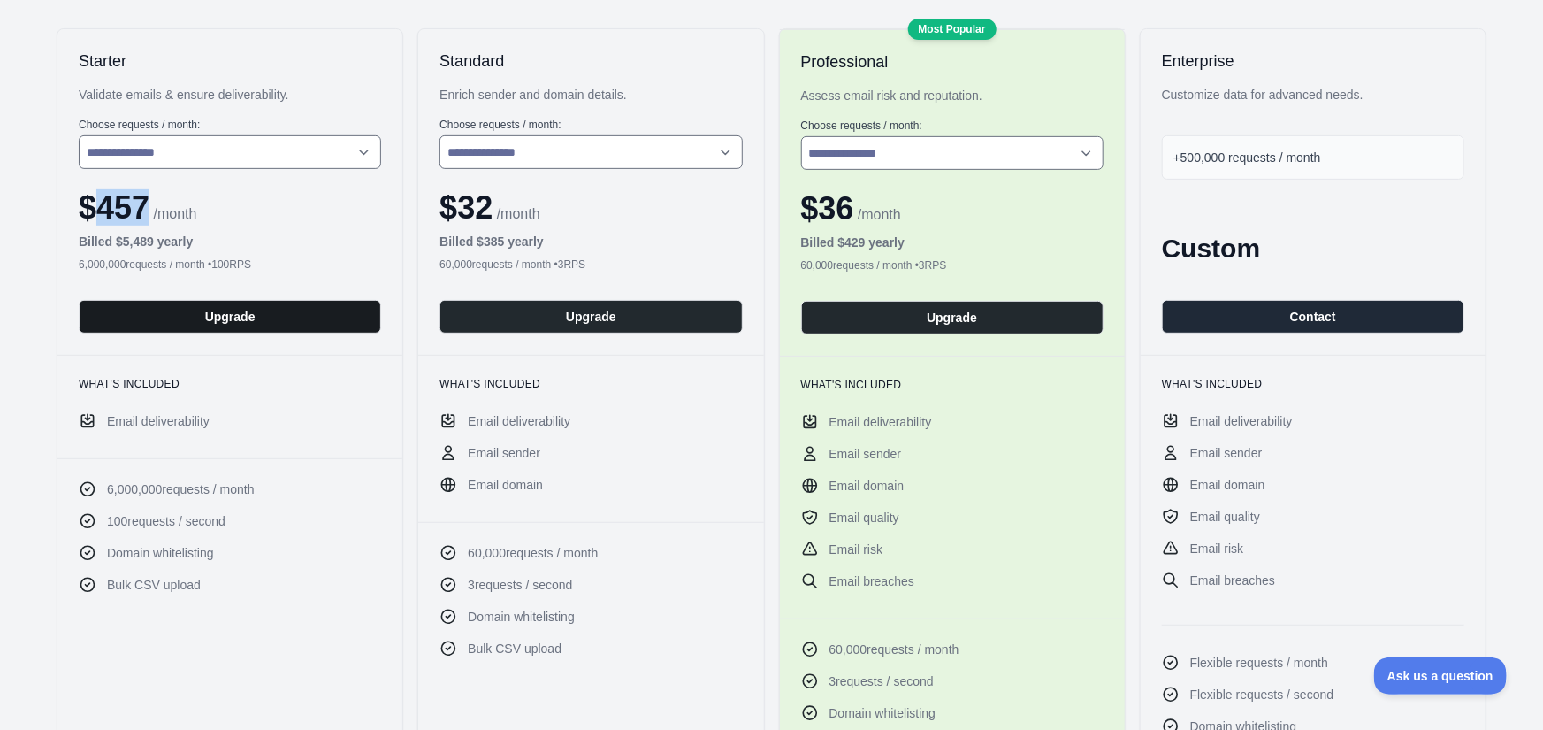
click at [174, 321] on button "Upgrade" at bounding box center [230, 317] width 303 height 34
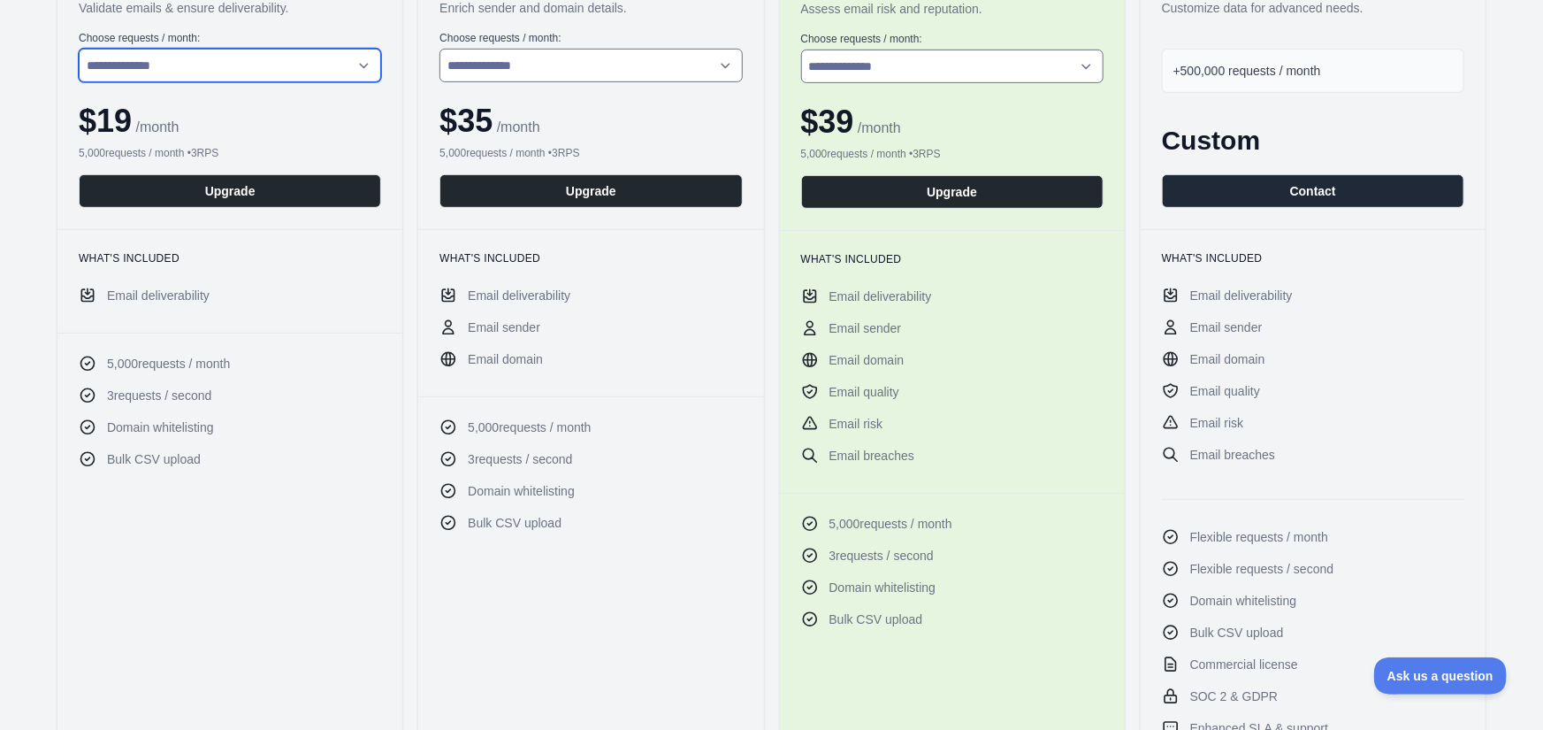
select select "*"
click at [79, 49] on select "**********" at bounding box center [230, 66] width 303 height 34
click at [52, 73] on div "**********" at bounding box center [771, 400] width 1515 height 917
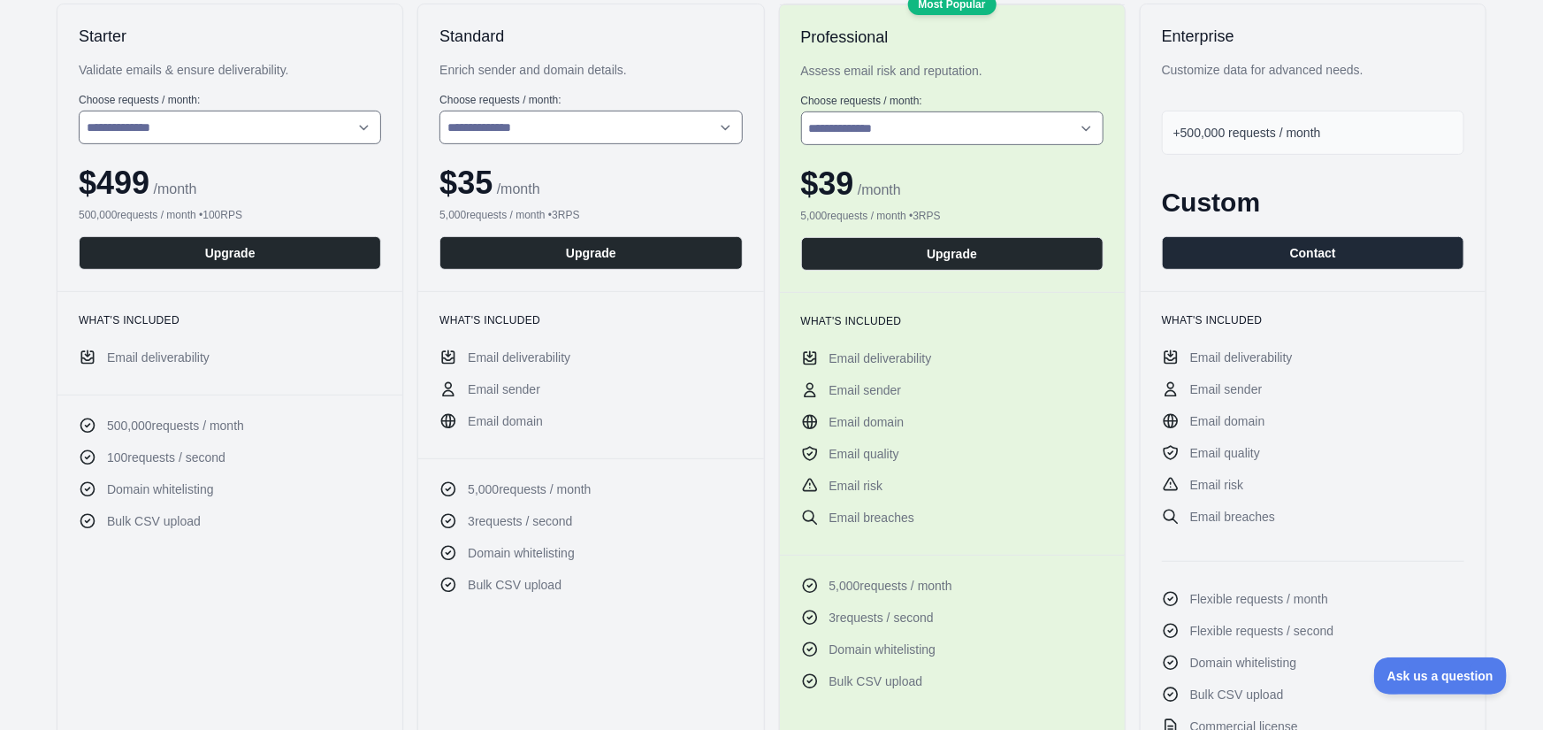
scroll to position [289, 0]
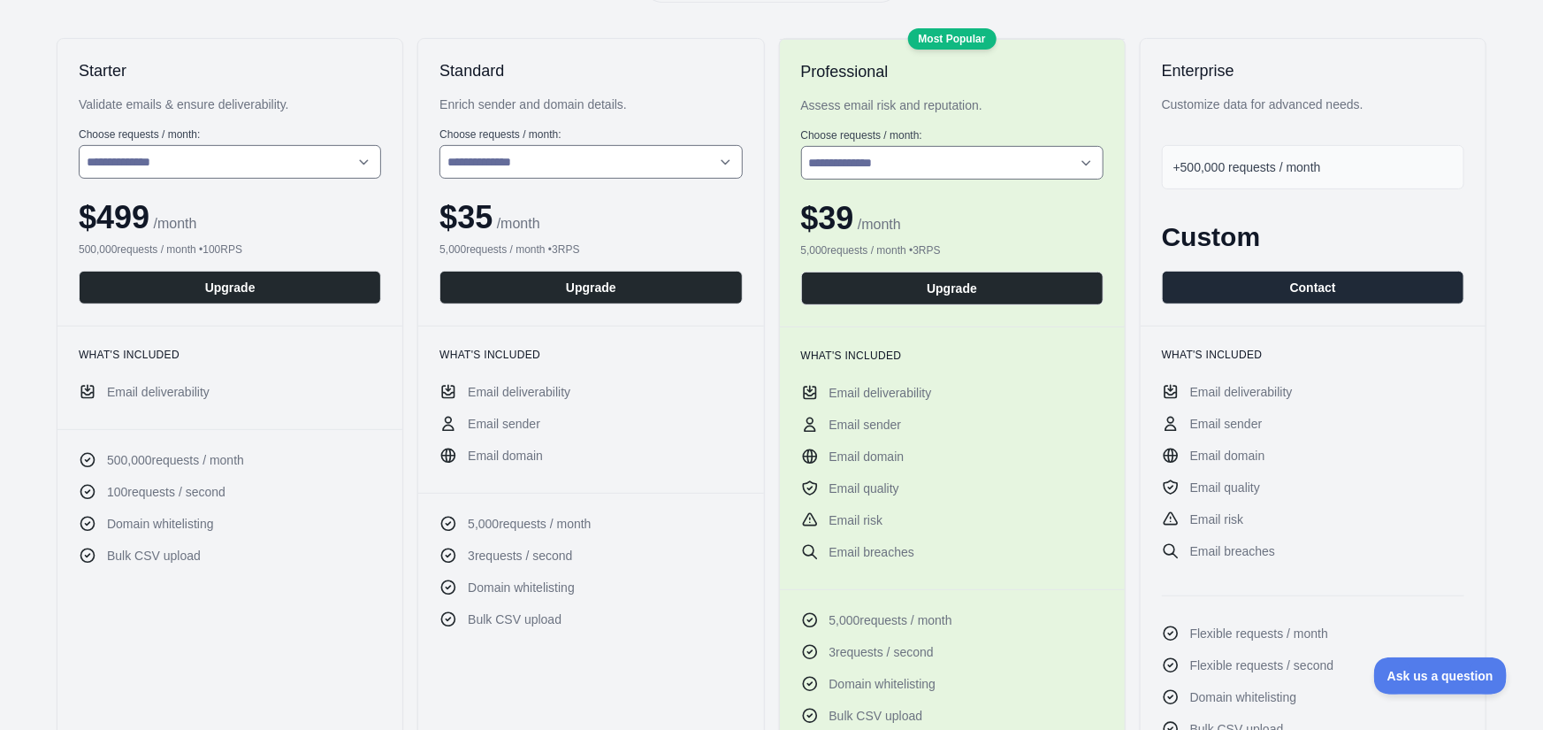
drag, startPoint x: 65, startPoint y: 138, endPoint x: 267, endPoint y: 242, distance: 227.9
click at [267, 242] on div "**********" at bounding box center [229, 182] width 345 height 287
click at [278, 232] on div "$ 499 / month" at bounding box center [230, 217] width 303 height 35
drag, startPoint x: 85, startPoint y: 493, endPoint x: 206, endPoint y: 491, distance: 121.2
click at [182, 493] on li "100 requests / second" at bounding box center [230, 492] width 303 height 18
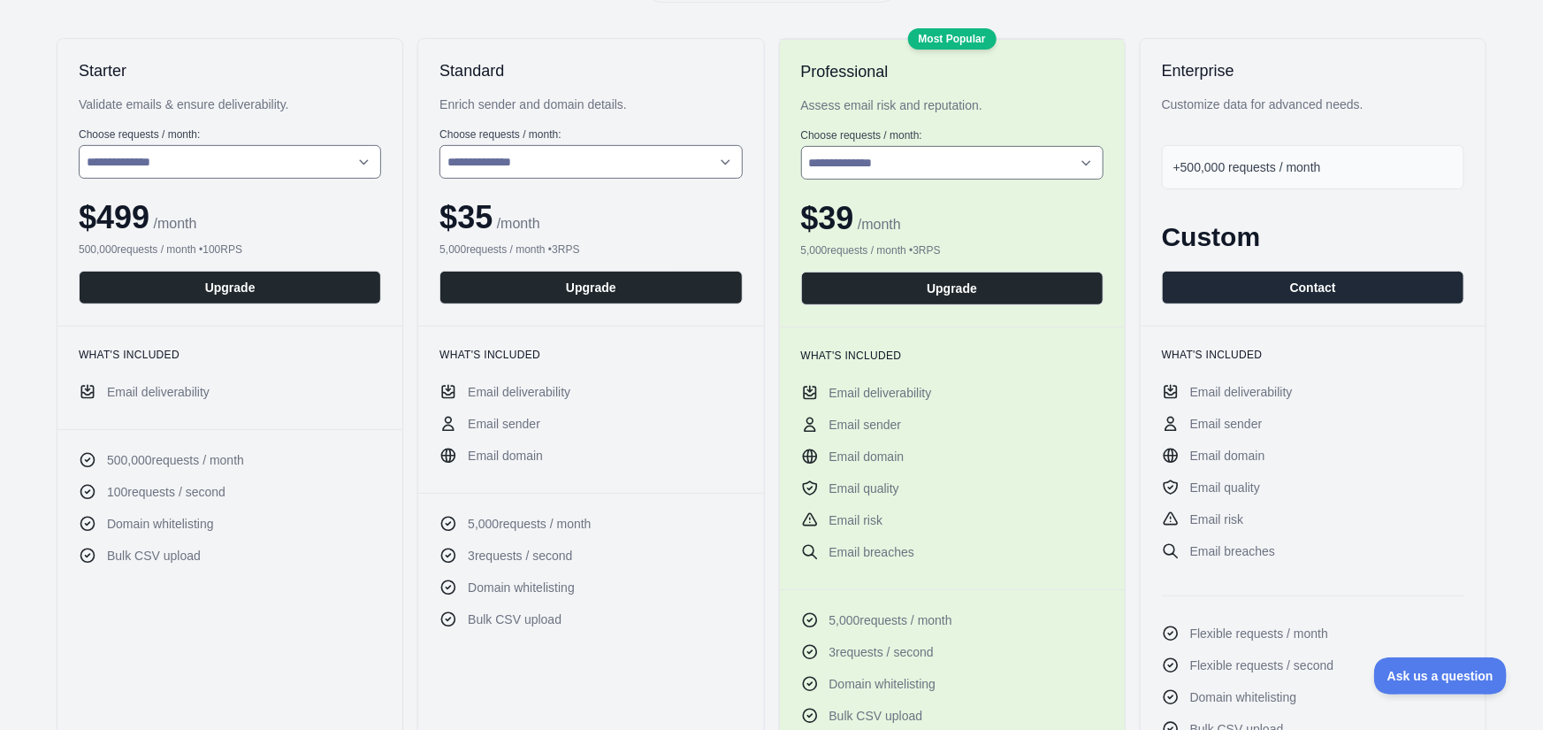
click at [222, 491] on span "100 requests / second" at bounding box center [166, 492] width 119 height 18
click at [276, 494] on li "100 requests / second" at bounding box center [230, 492] width 303 height 18
click at [280, 442] on div "500,000 requests / month 100 requests / second Domain whitelisting Bulk CSV upl…" at bounding box center [229, 511] width 345 height 164
click at [77, 82] on div "**********" at bounding box center [229, 182] width 345 height 287
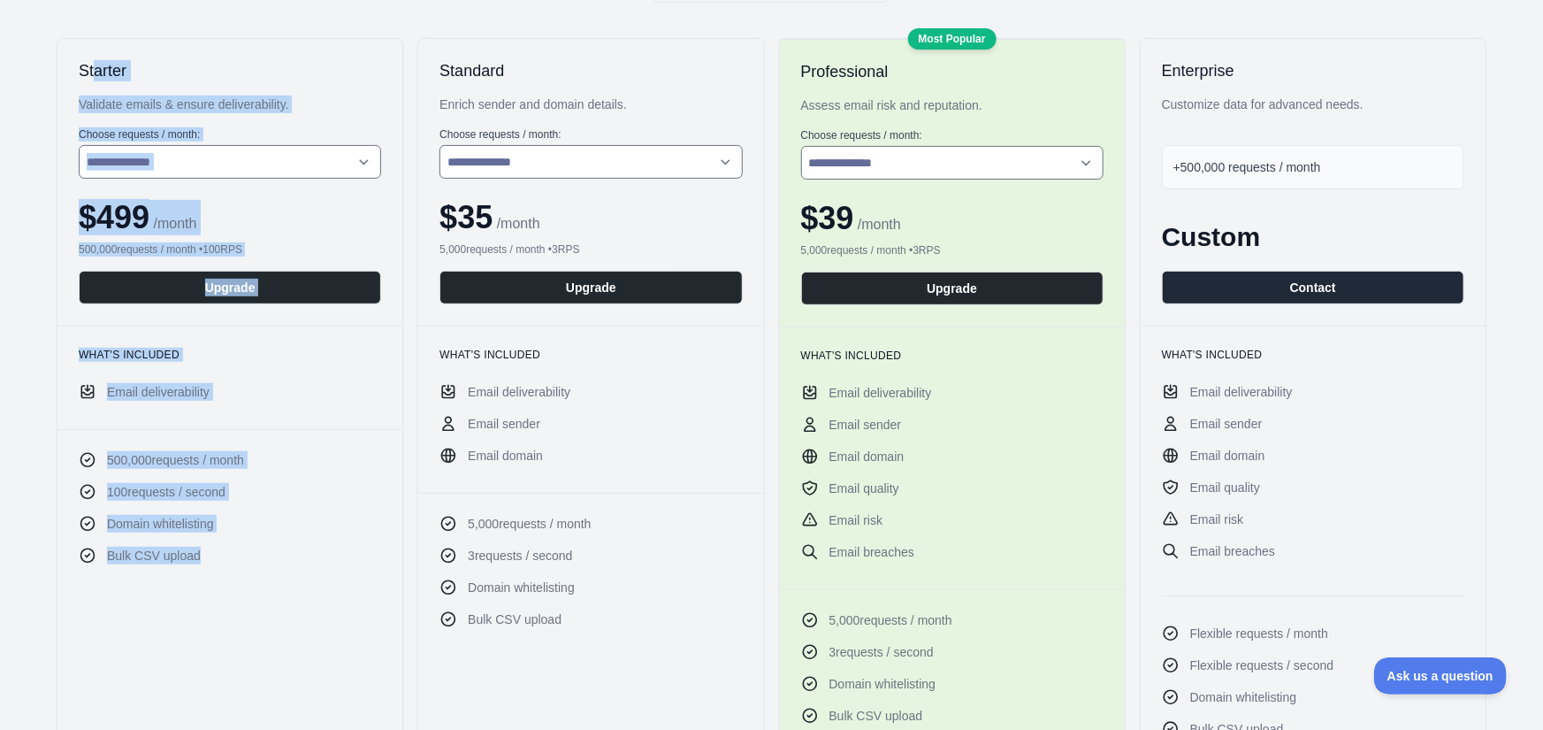
drag, startPoint x: 93, startPoint y: 69, endPoint x: 244, endPoint y: 557, distance: 511.1
click at [244, 560] on div "**********" at bounding box center [230, 496] width 347 height 917
copy div "**********"
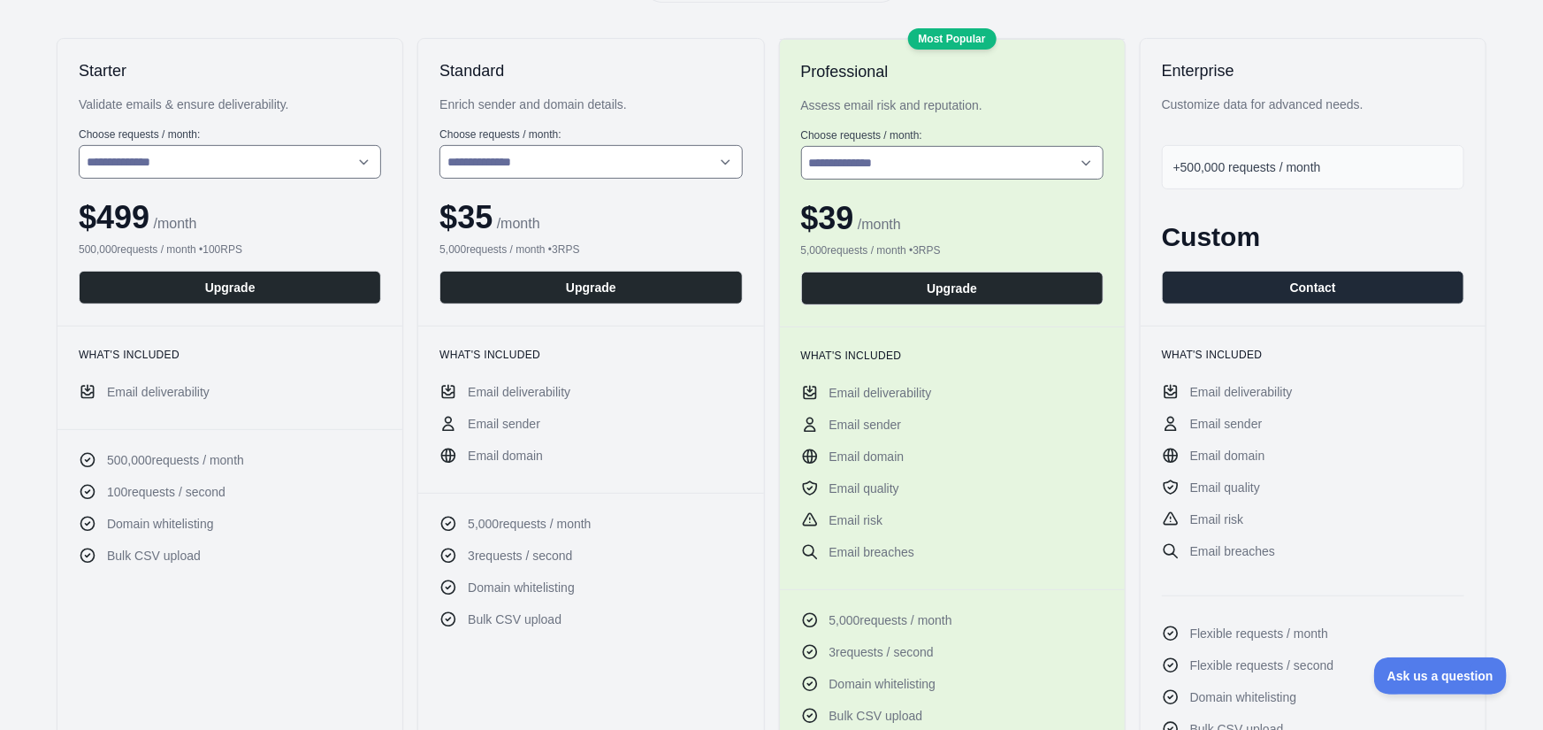
click at [57, 72] on div "**********" at bounding box center [230, 496] width 347 height 917
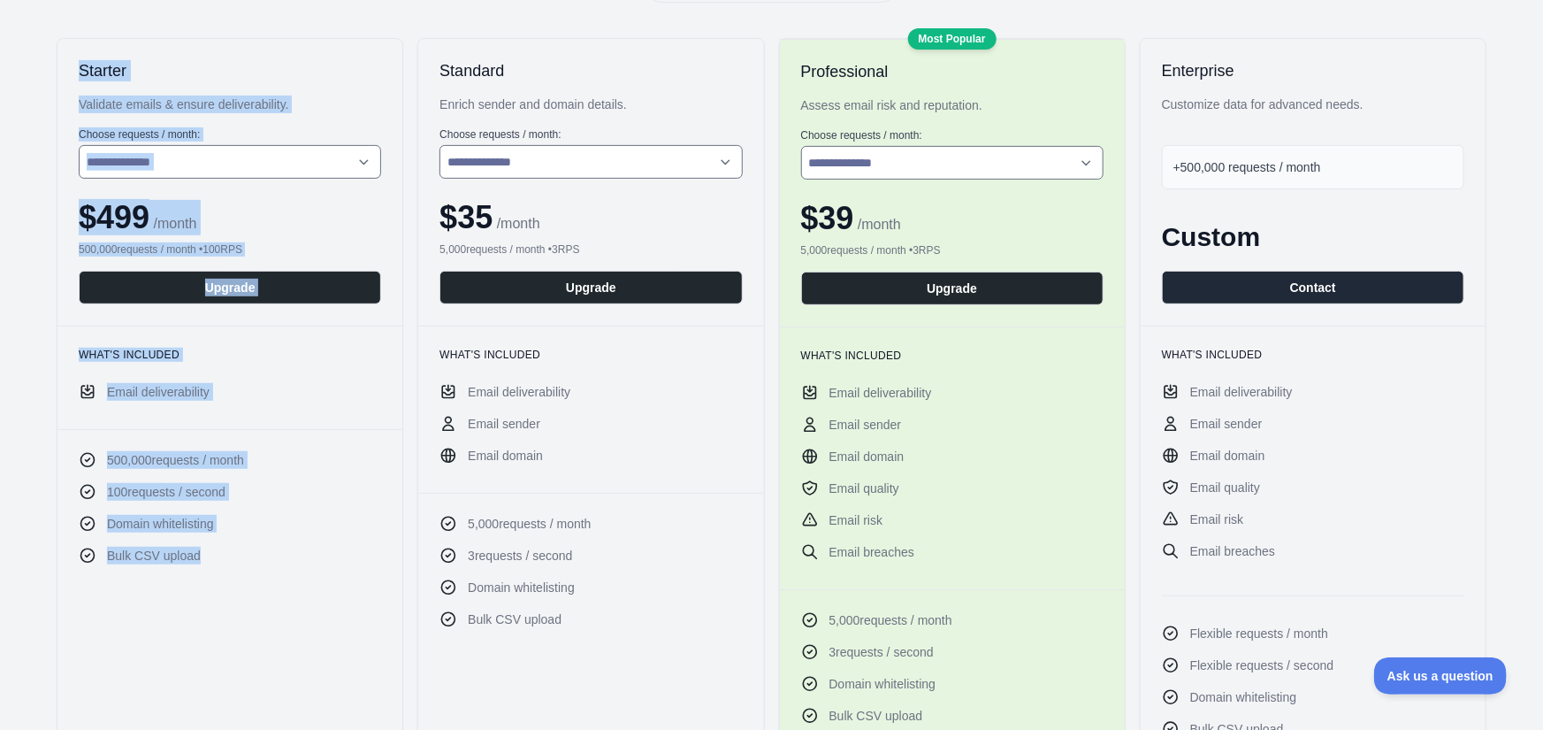
drag, startPoint x: 56, startPoint y: 69, endPoint x: 201, endPoint y: 517, distance: 470.5
click at [194, 536] on div "**********" at bounding box center [230, 496] width 347 height 917
copy div "**********"
click at [308, 193] on div "**********" at bounding box center [229, 182] width 345 height 287
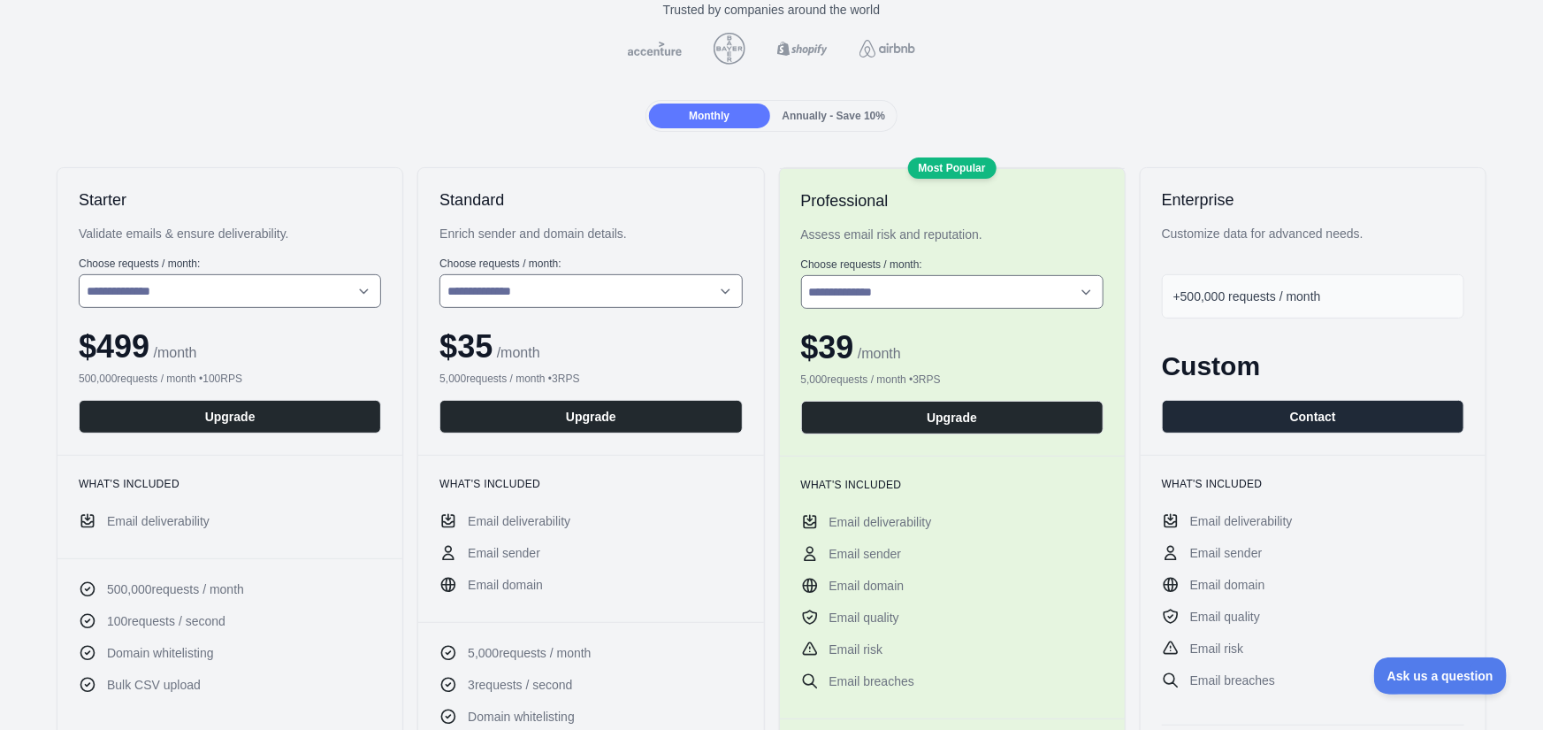
scroll to position [0, 0]
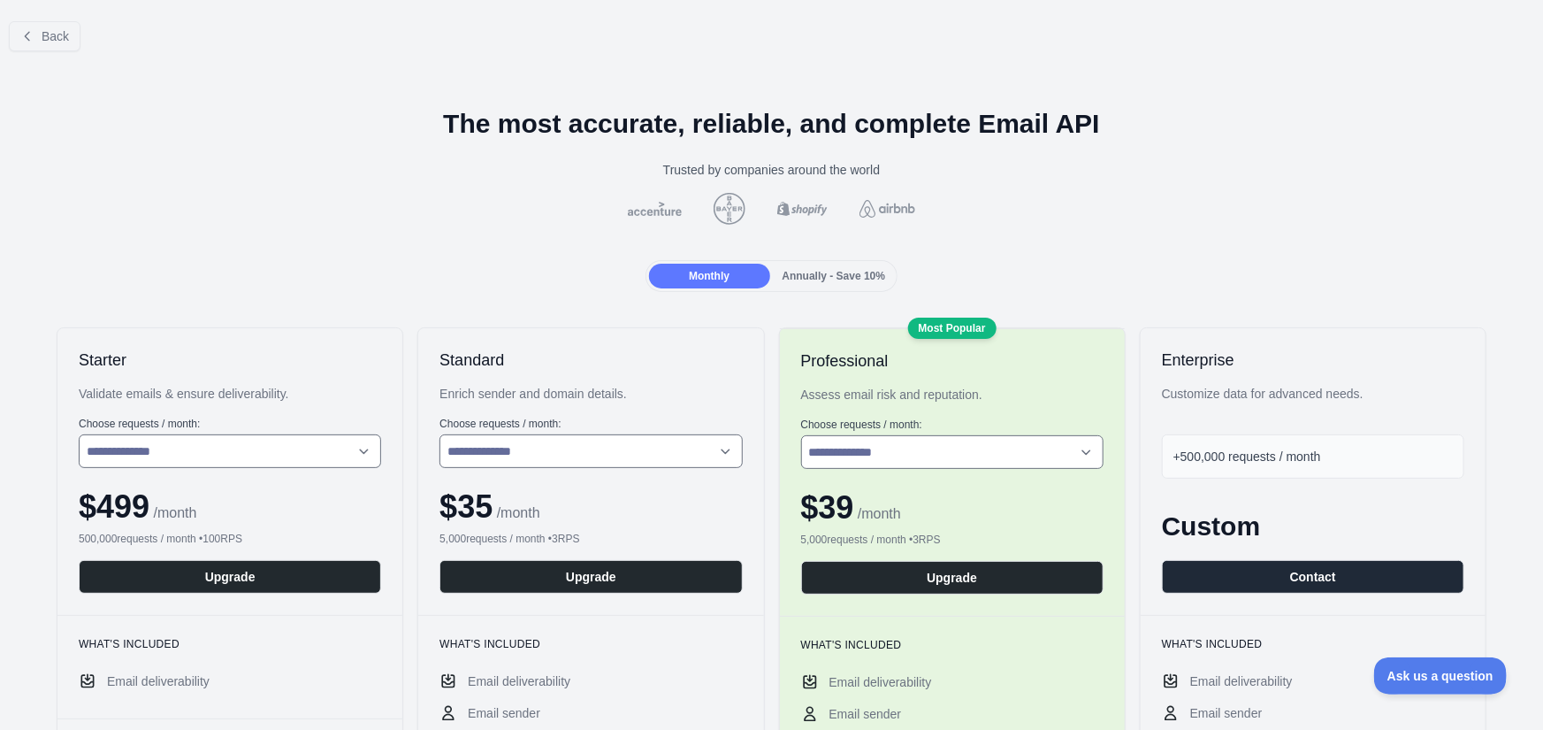
click at [107, 479] on div "**********" at bounding box center [229, 471] width 345 height 287
click at [815, 280] on span "Annually - Save 10%" at bounding box center [834, 276] width 103 height 12
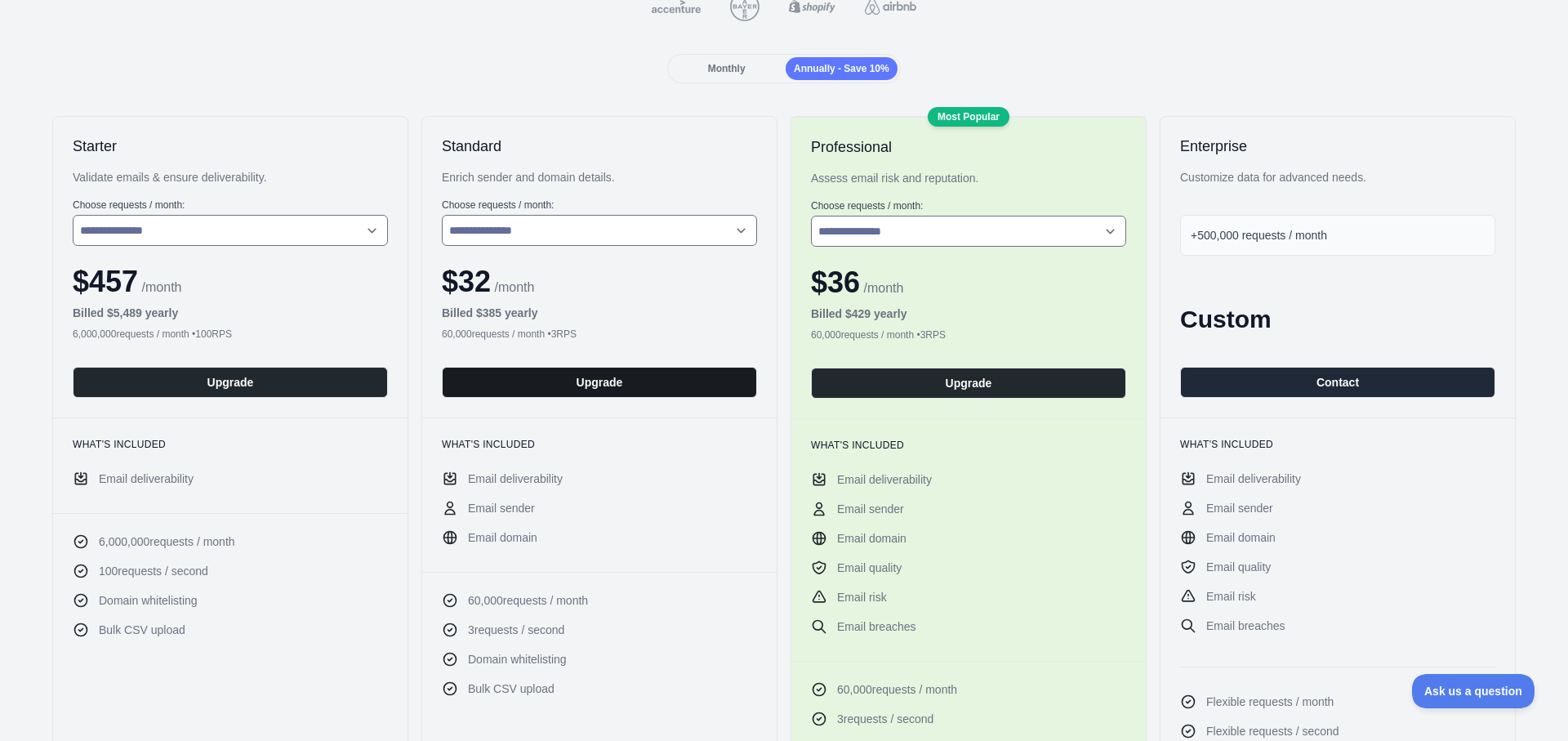
scroll to position [71, 0]
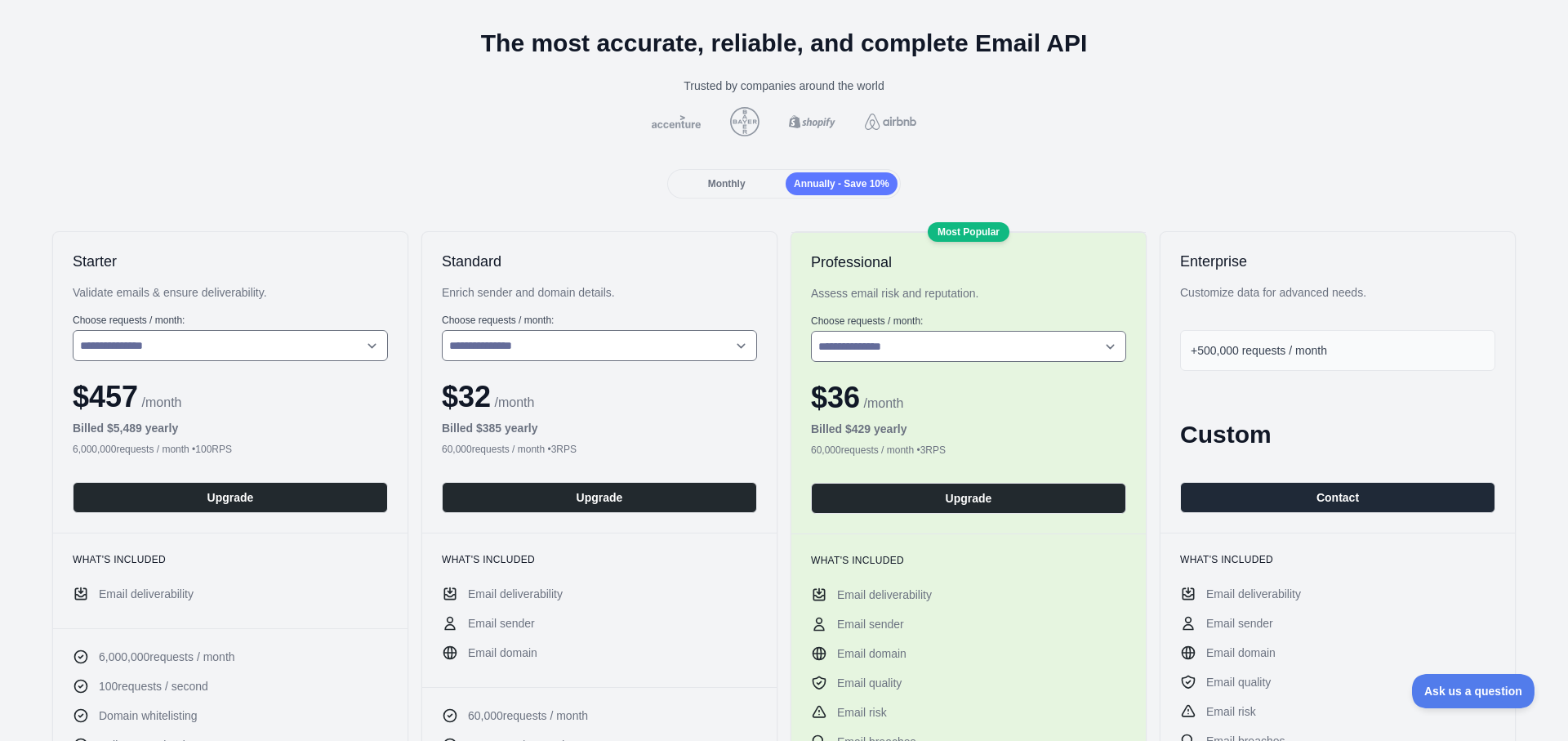
click at [810, 188] on span "Annually - Save 10%" at bounding box center [841, 184] width 95 height 11
click at [812, 178] on span "Annually - Save 10%" at bounding box center [841, 184] width 95 height 11
click at [549, 174] on div "Monthly Annually - Save 10%" at bounding box center [784, 184] width 1542 height 30
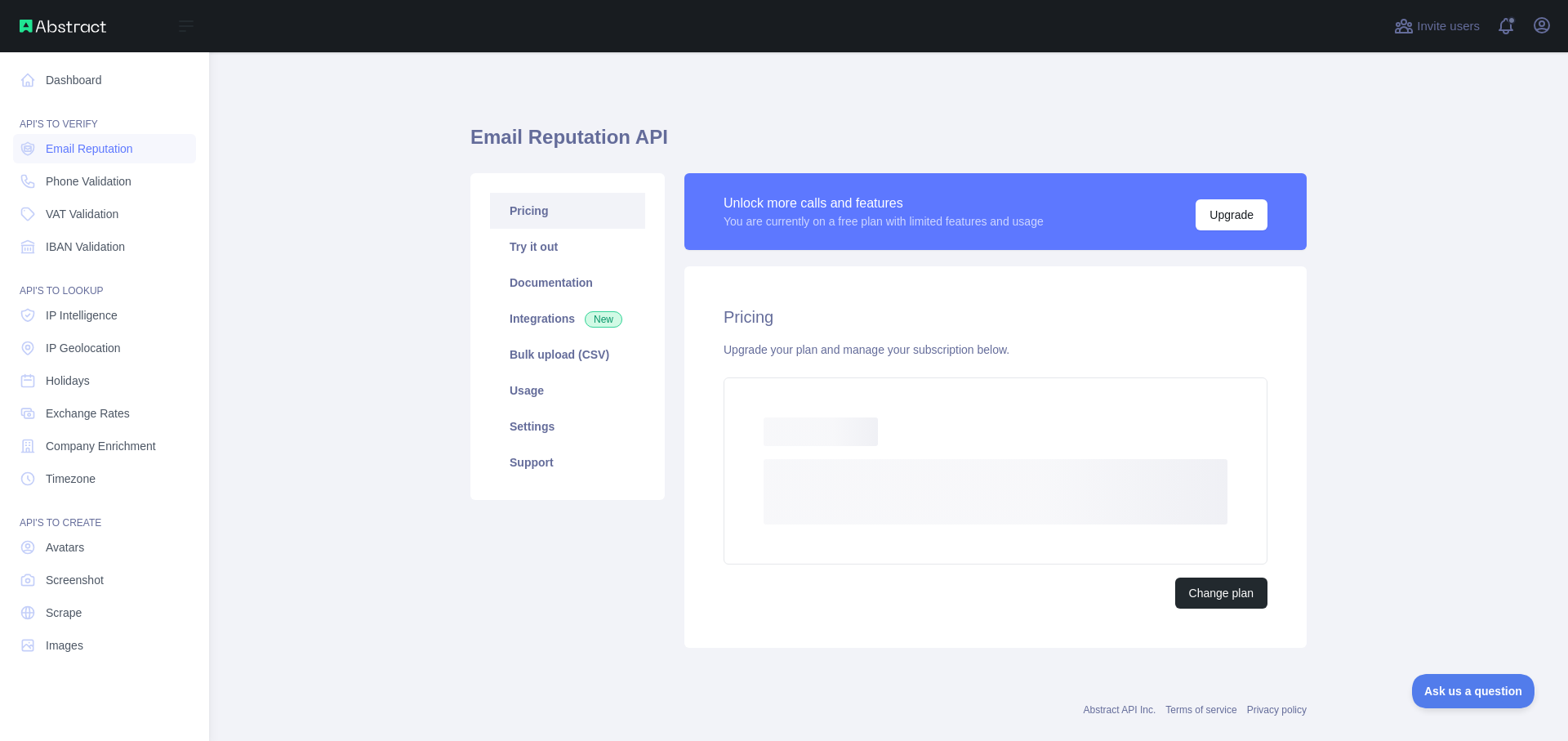
click at [91, 272] on div "API'S TO LOOKUP" at bounding box center [104, 281] width 183 height 32
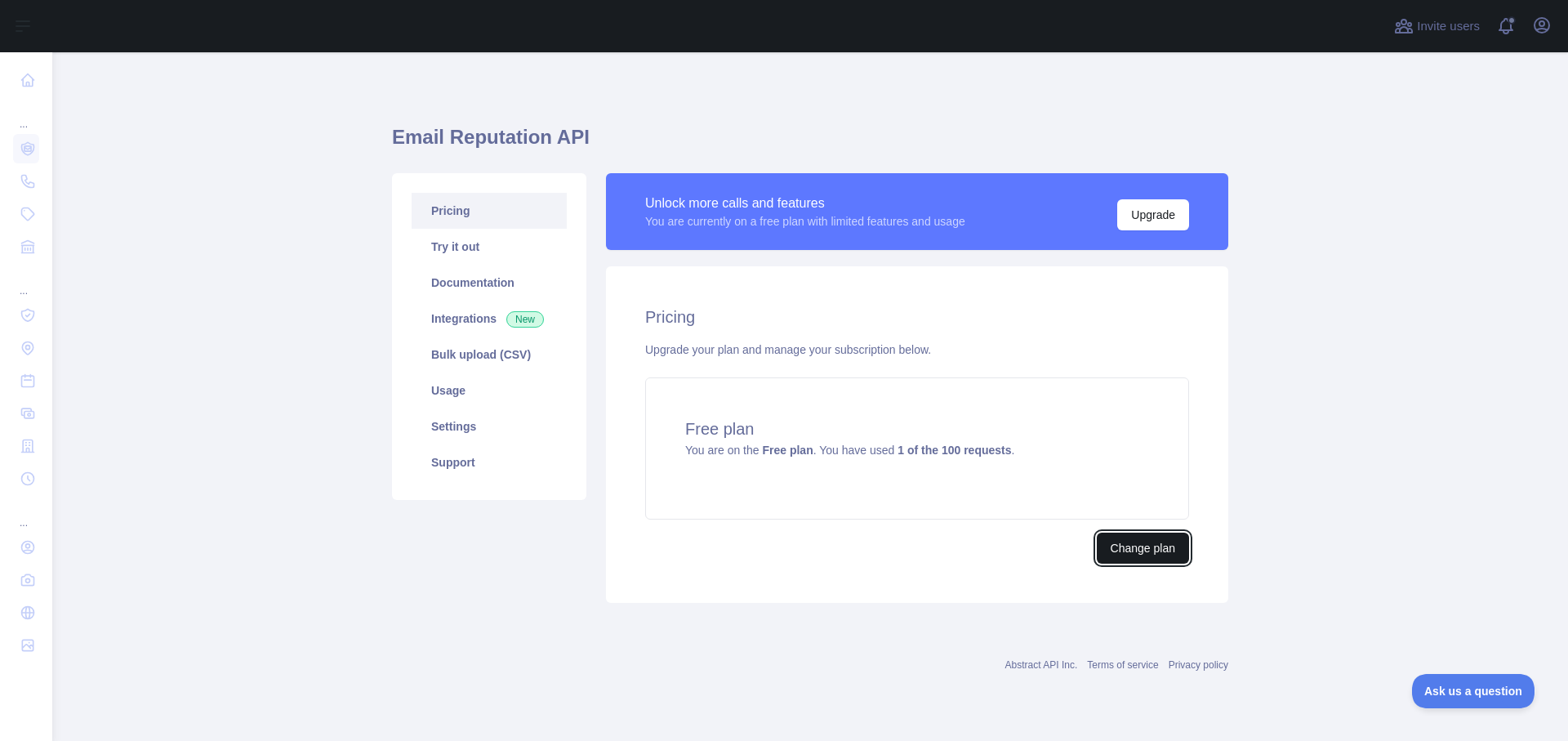
click at [1171, 563] on button "Change plan" at bounding box center [1143, 549] width 92 height 31
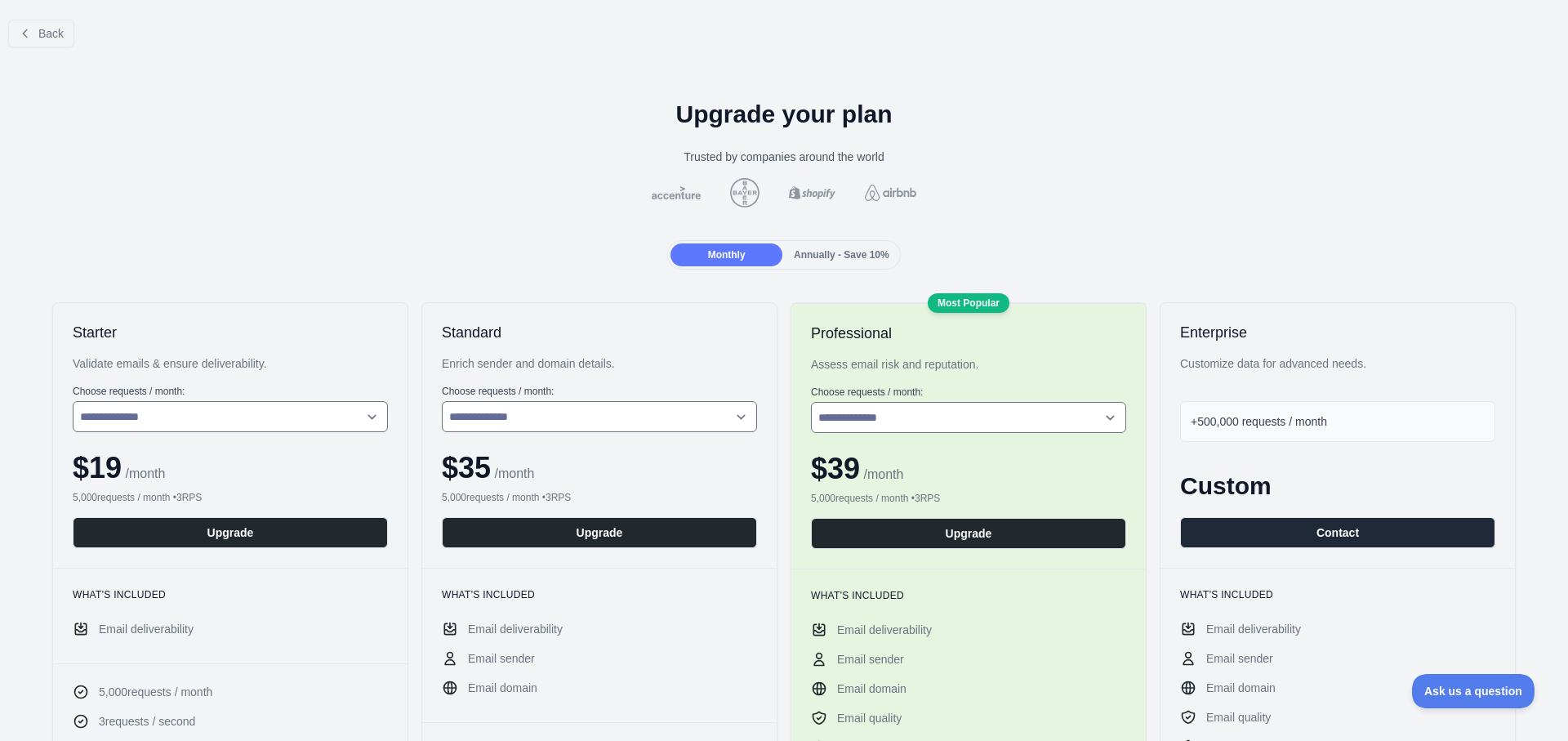
click at [844, 254] on span "Annually - Save 10%" at bounding box center [841, 255] width 95 height 11
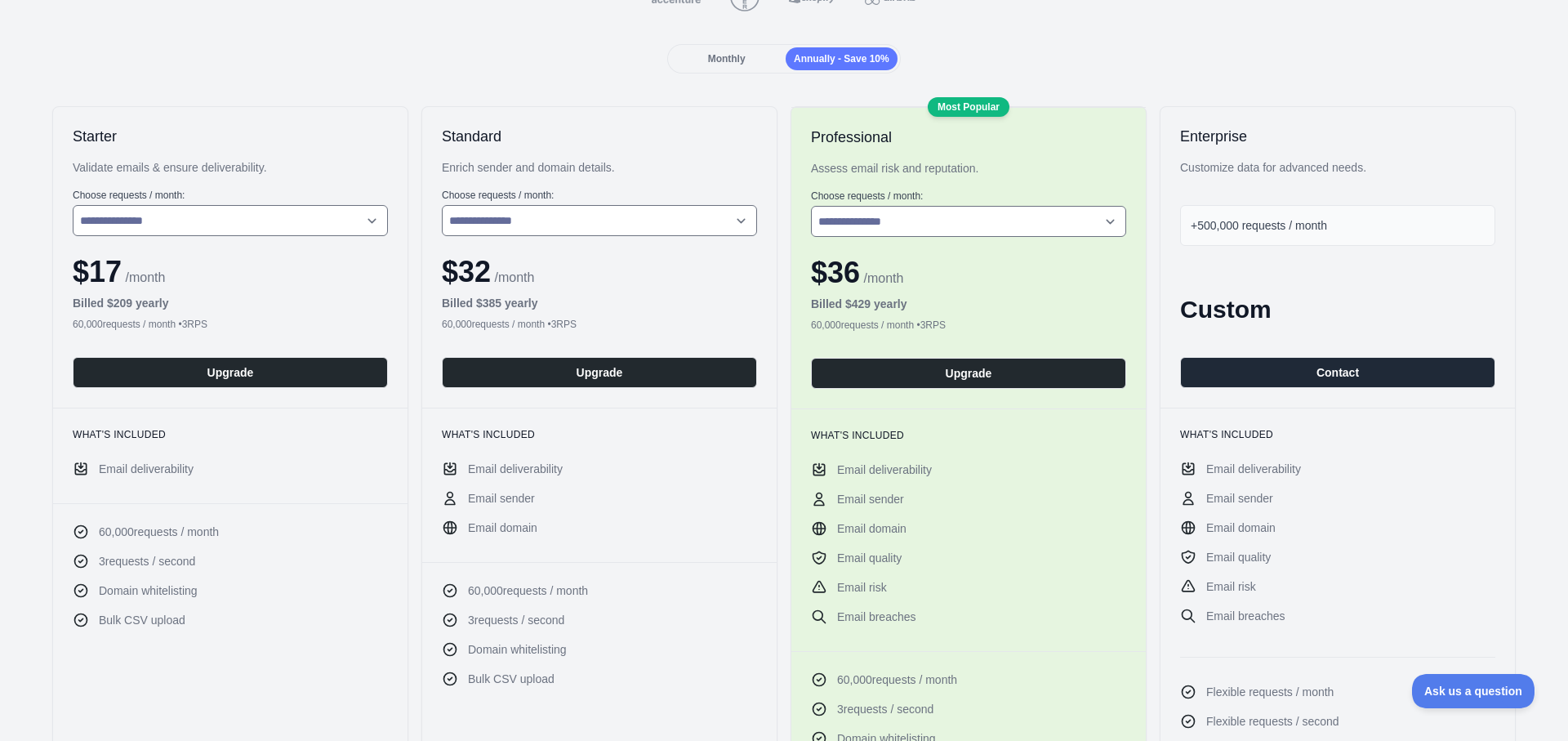
scroll to position [98, 0]
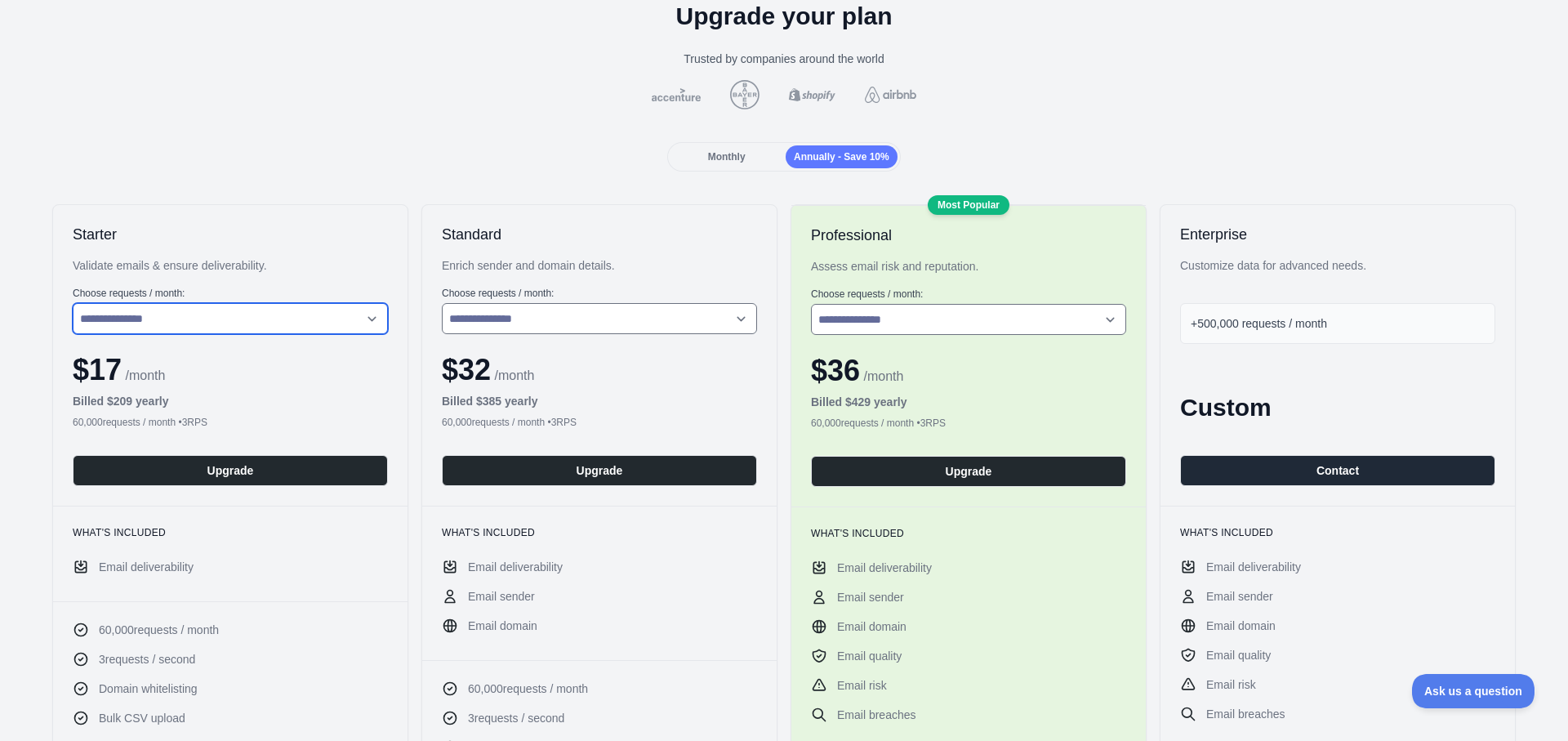
select select "*"
click at [73, 303] on select "**********" at bounding box center [230, 319] width 315 height 31
